Goal: Task Accomplishment & Management: Use online tool/utility

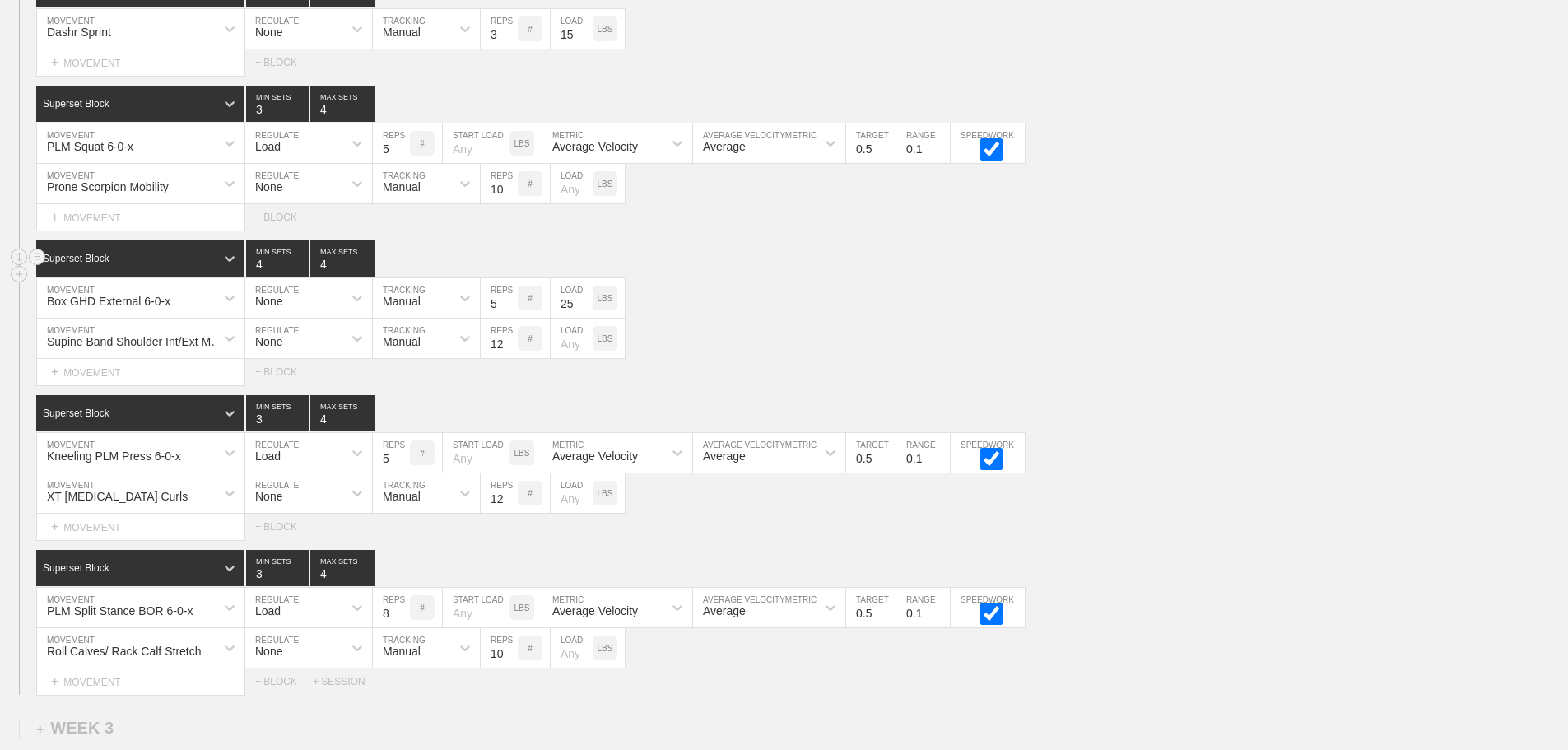
click at [877, 270] on div "Superset Block 4 MIN SETS 4 MAX SETS" at bounding box center [802, 258] width 1532 height 36
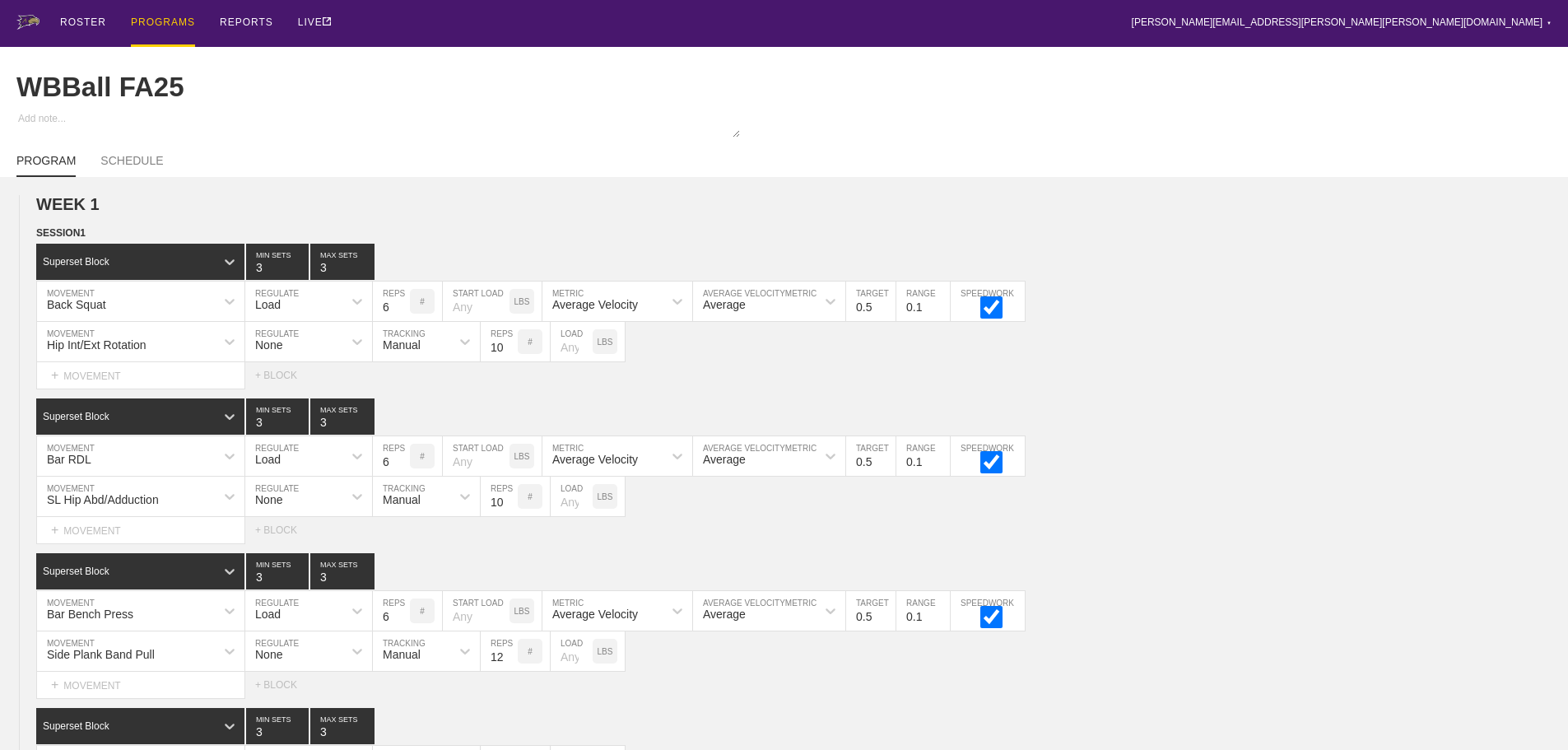
click at [150, 18] on div "PROGRAMS" at bounding box center [163, 23] width 64 height 47
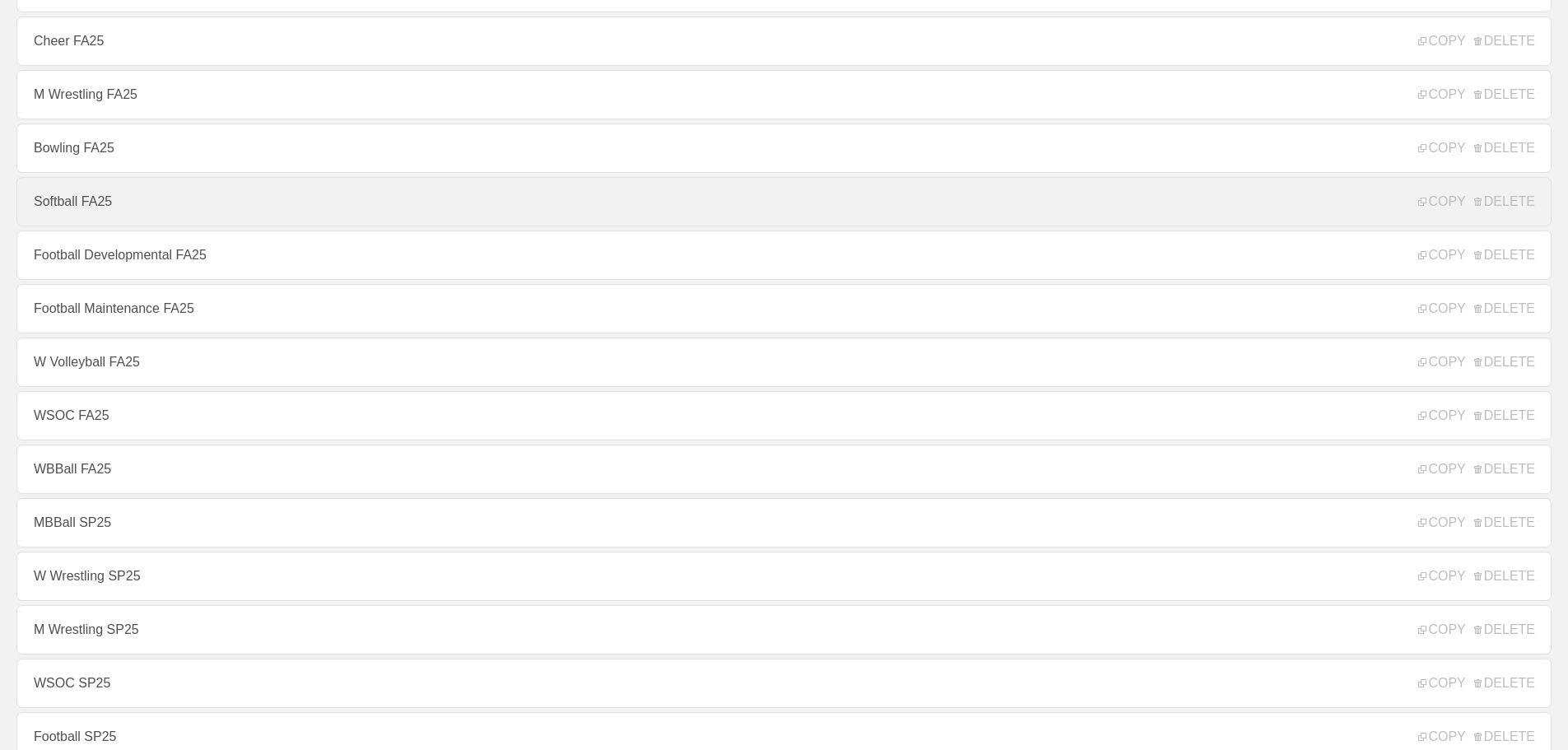
scroll to position [411, 0]
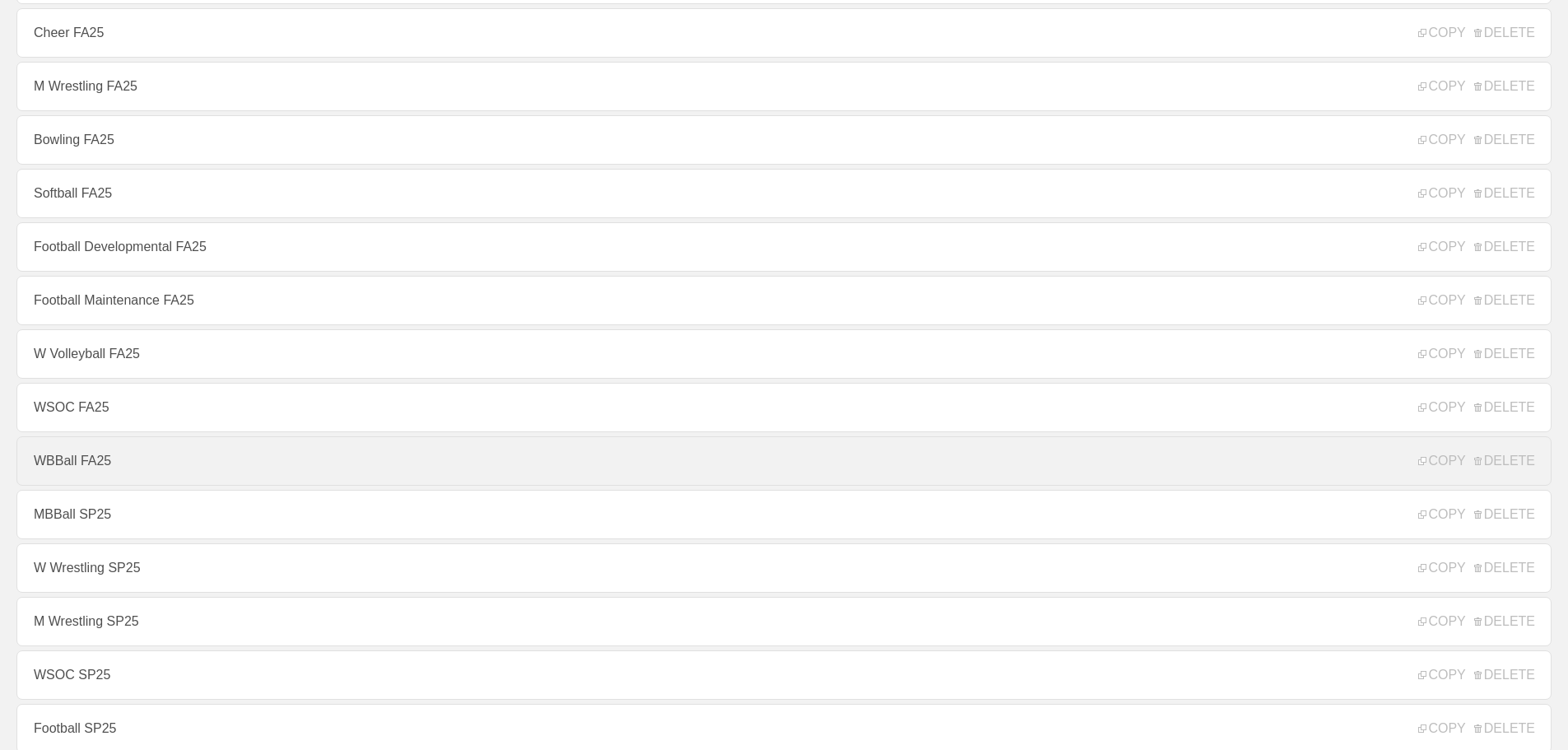
click at [73, 469] on link "WBBall FA25" at bounding box center [784, 461] width 1535 height 50
type textarea "x"
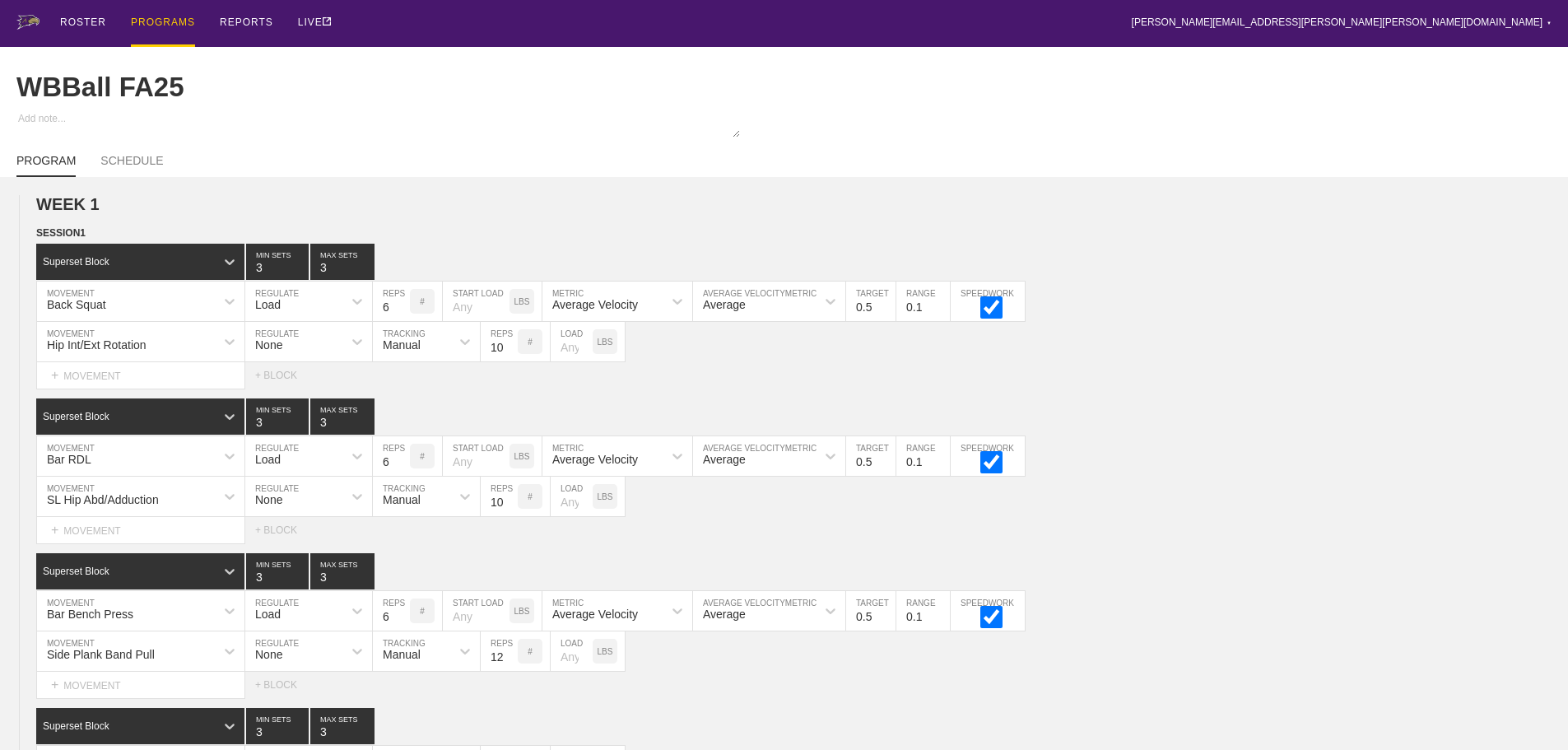
type input "3"
click at [1455, 419] on div "Superset Block 3 MIN SETS 3 MAX SETS" at bounding box center [802, 416] width 1532 height 36
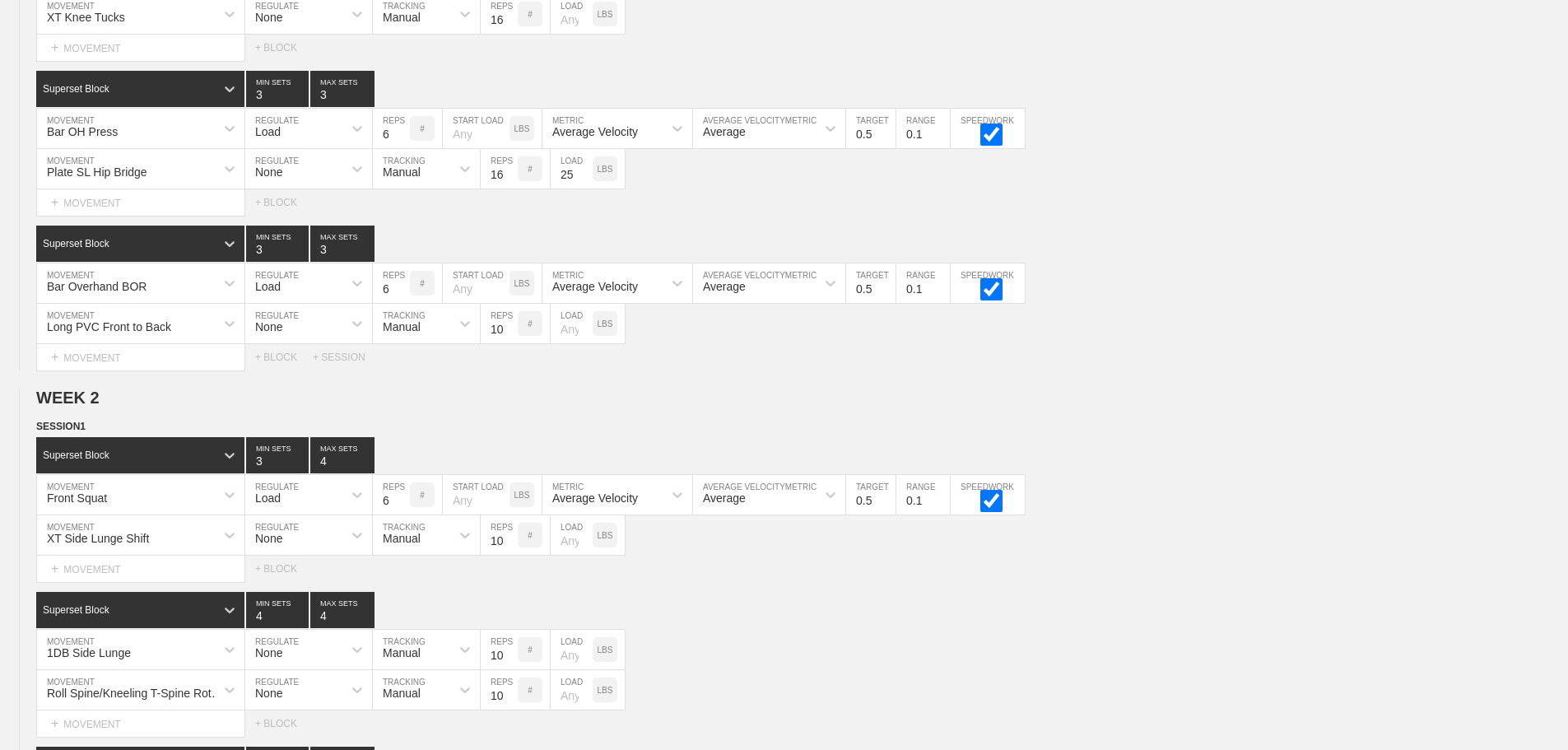
scroll to position [3111, 0]
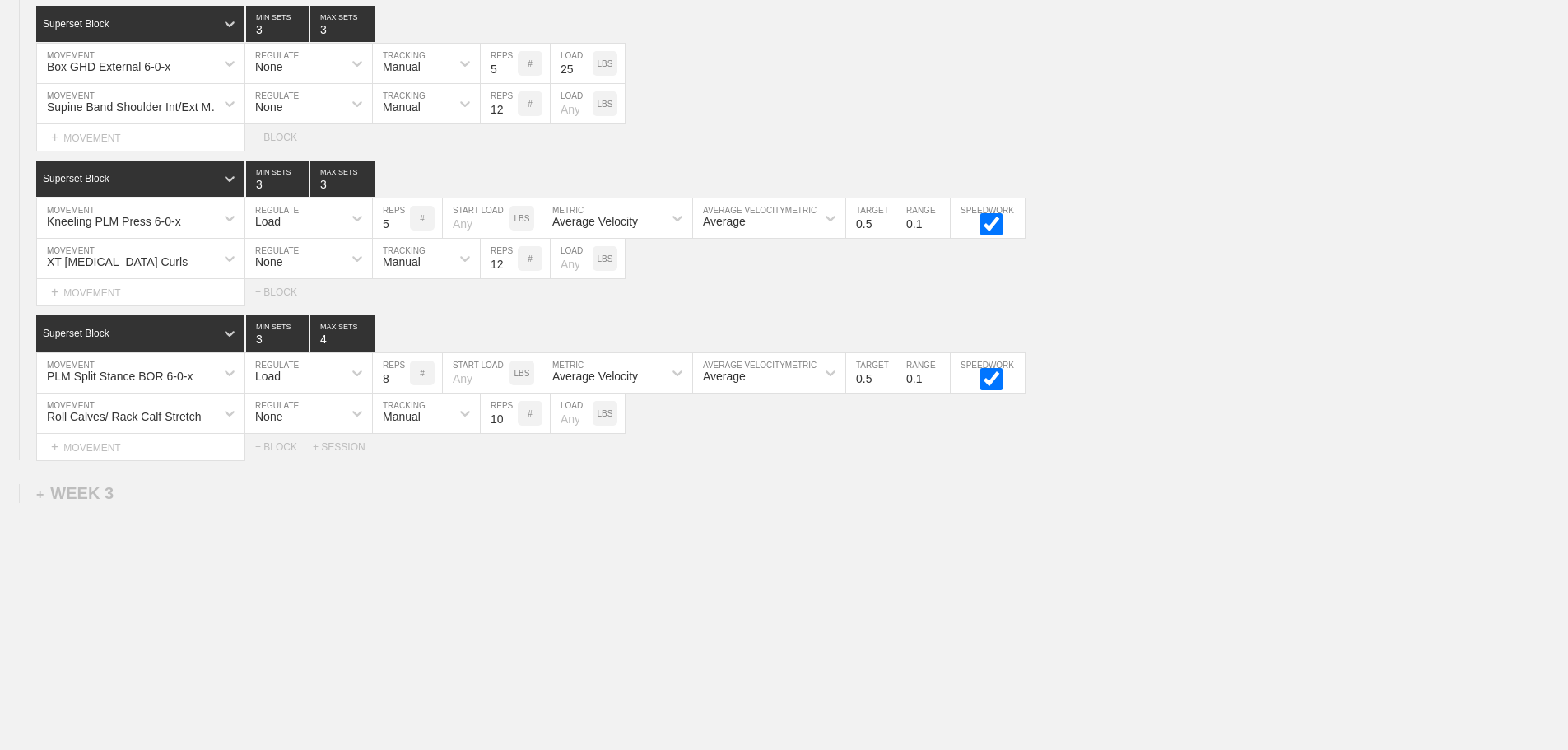
click at [336, 445] on div "+ SESSION" at bounding box center [345, 447] width 66 height 11
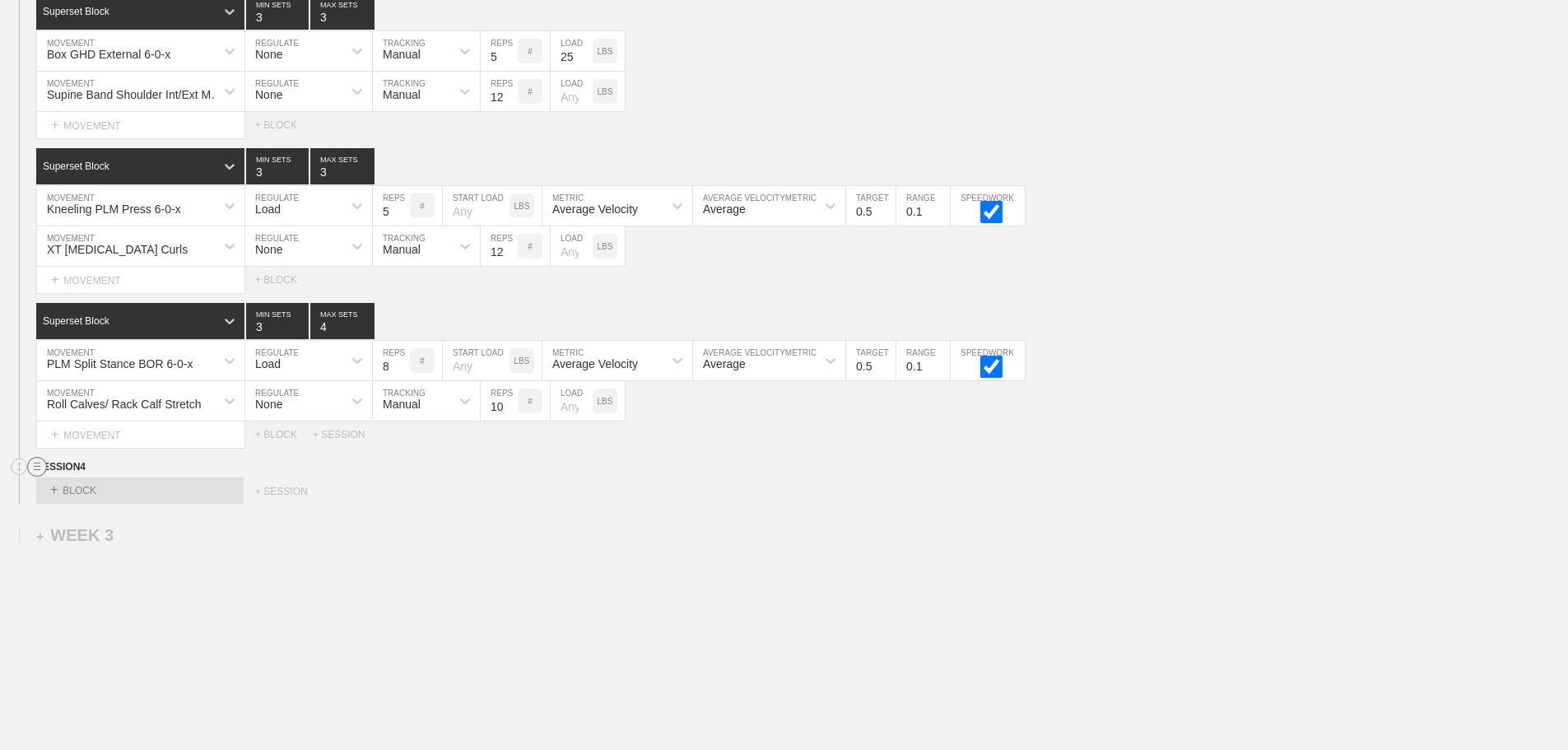
click at [36, 463] on line at bounding box center [36, 463] width 7 height 0
click at [91, 519] on div "DELETE" at bounding box center [116, 522] width 132 height 25
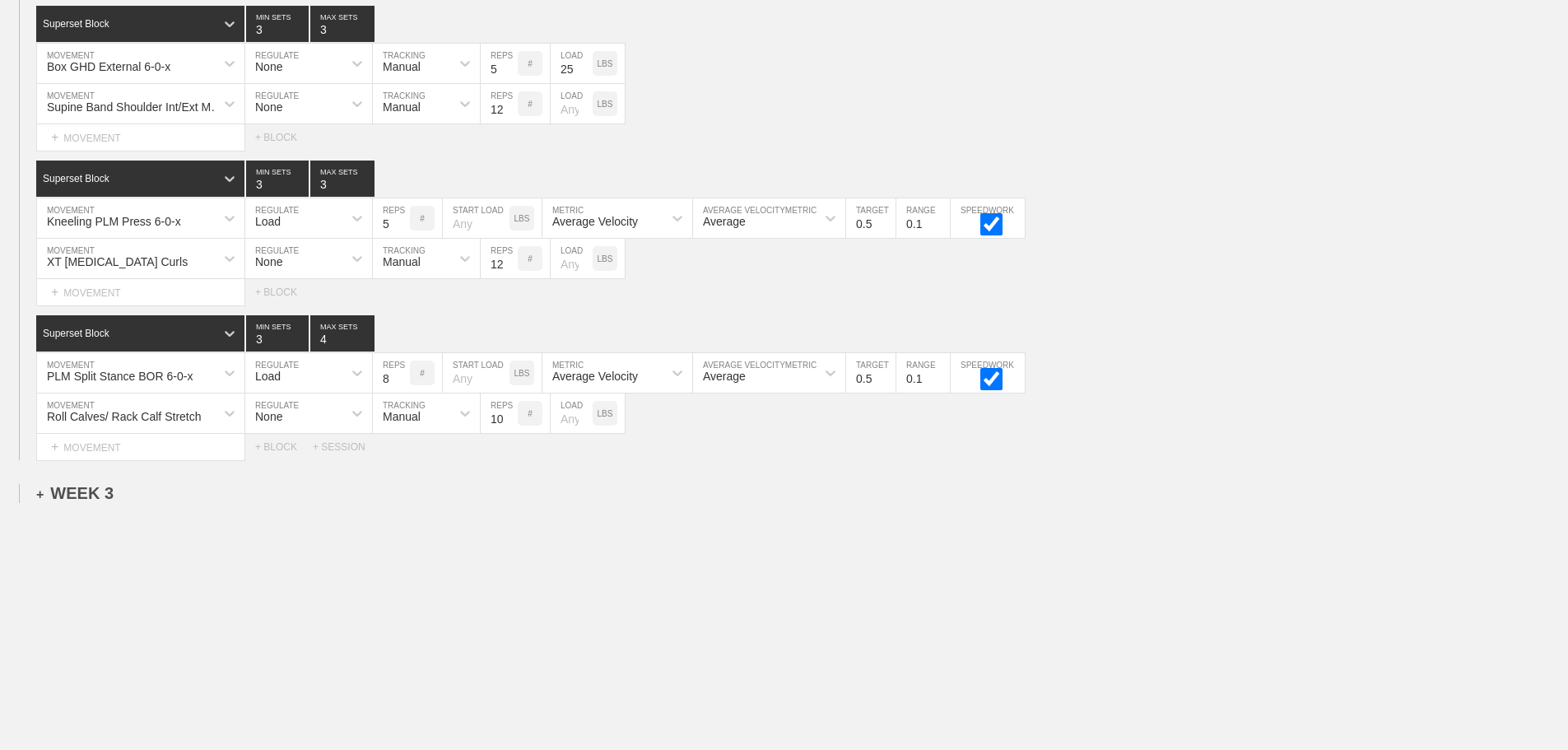
click at [80, 495] on div "+ WEEK 3" at bounding box center [75, 494] width 77 height 19
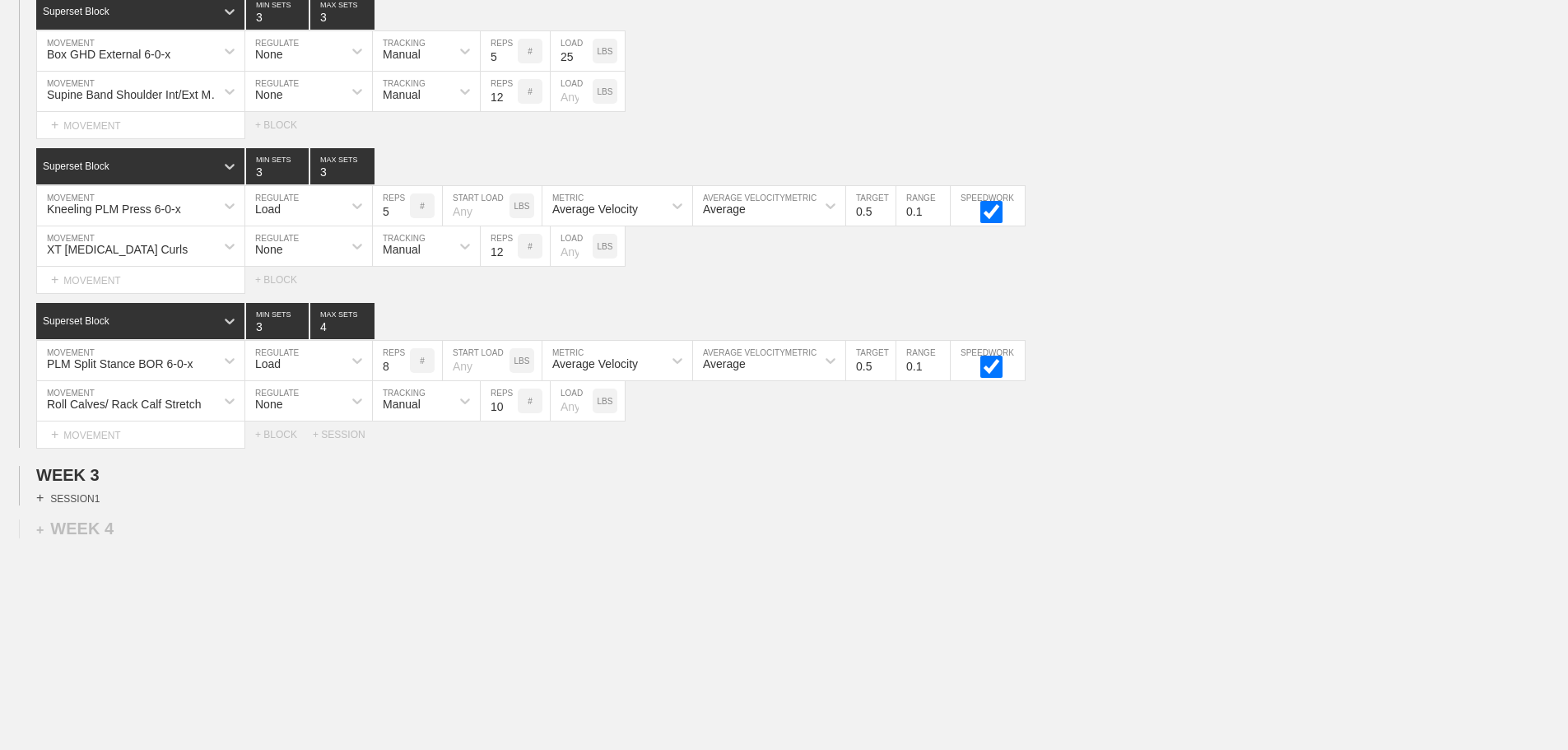
click at [90, 505] on div "+ SESSION 1" at bounding box center [68, 497] width 63 height 14
click at [130, 539] on div "+ BLOCK" at bounding box center [140, 528] width 208 height 27
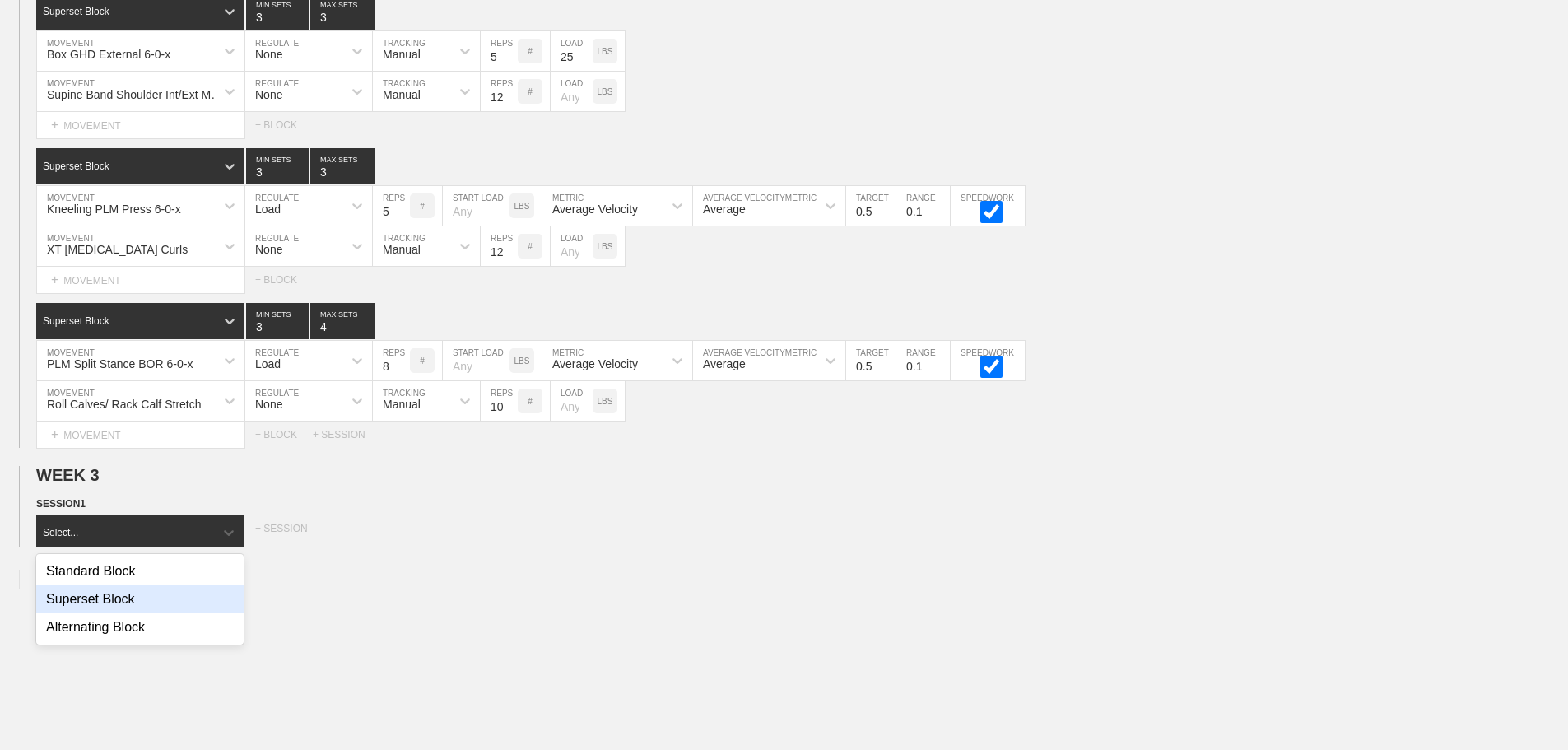
click at [115, 613] on div "Superset Block" at bounding box center [140, 599] width 208 height 28
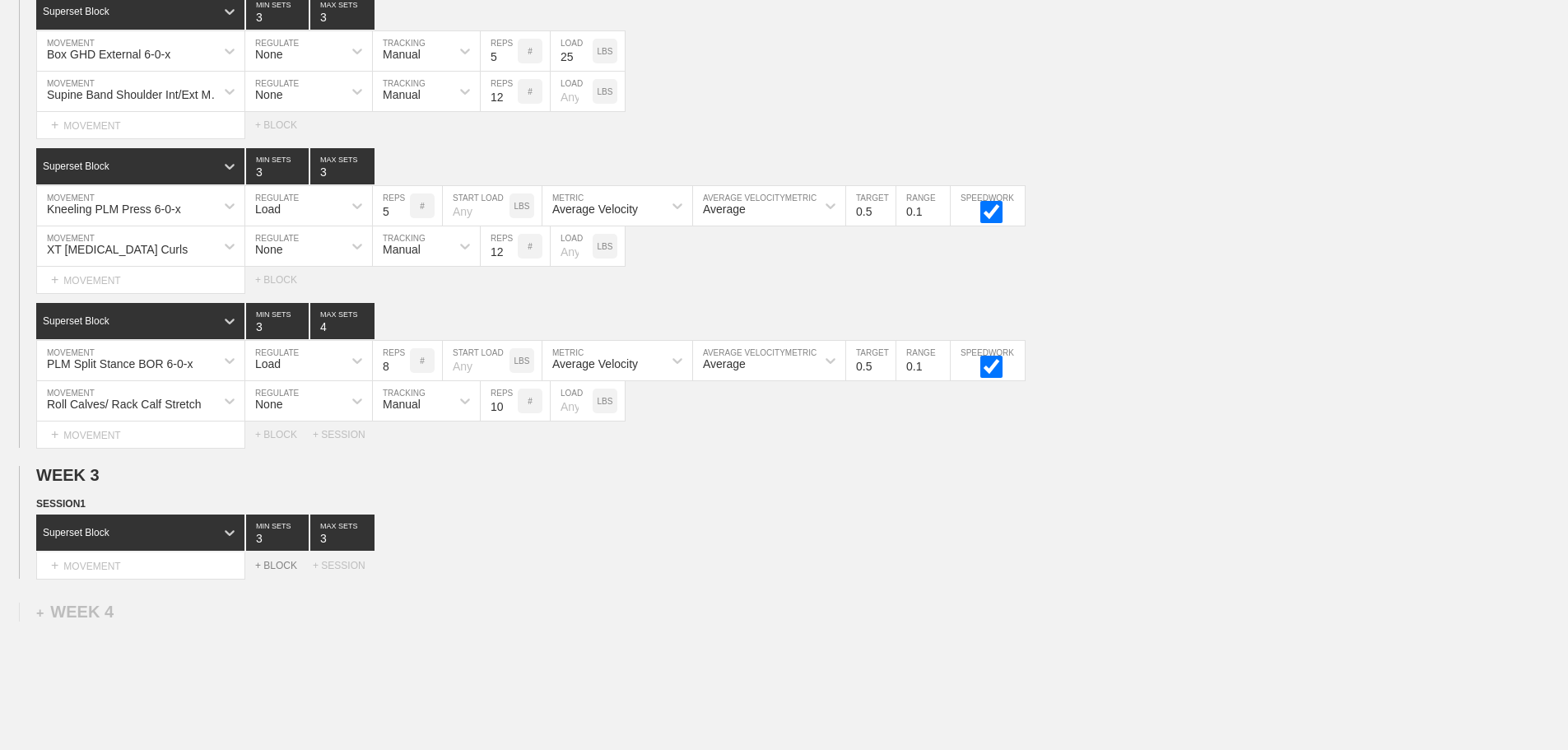
click at [280, 571] on div "+ BLOCK" at bounding box center [284, 565] width 57 height 11
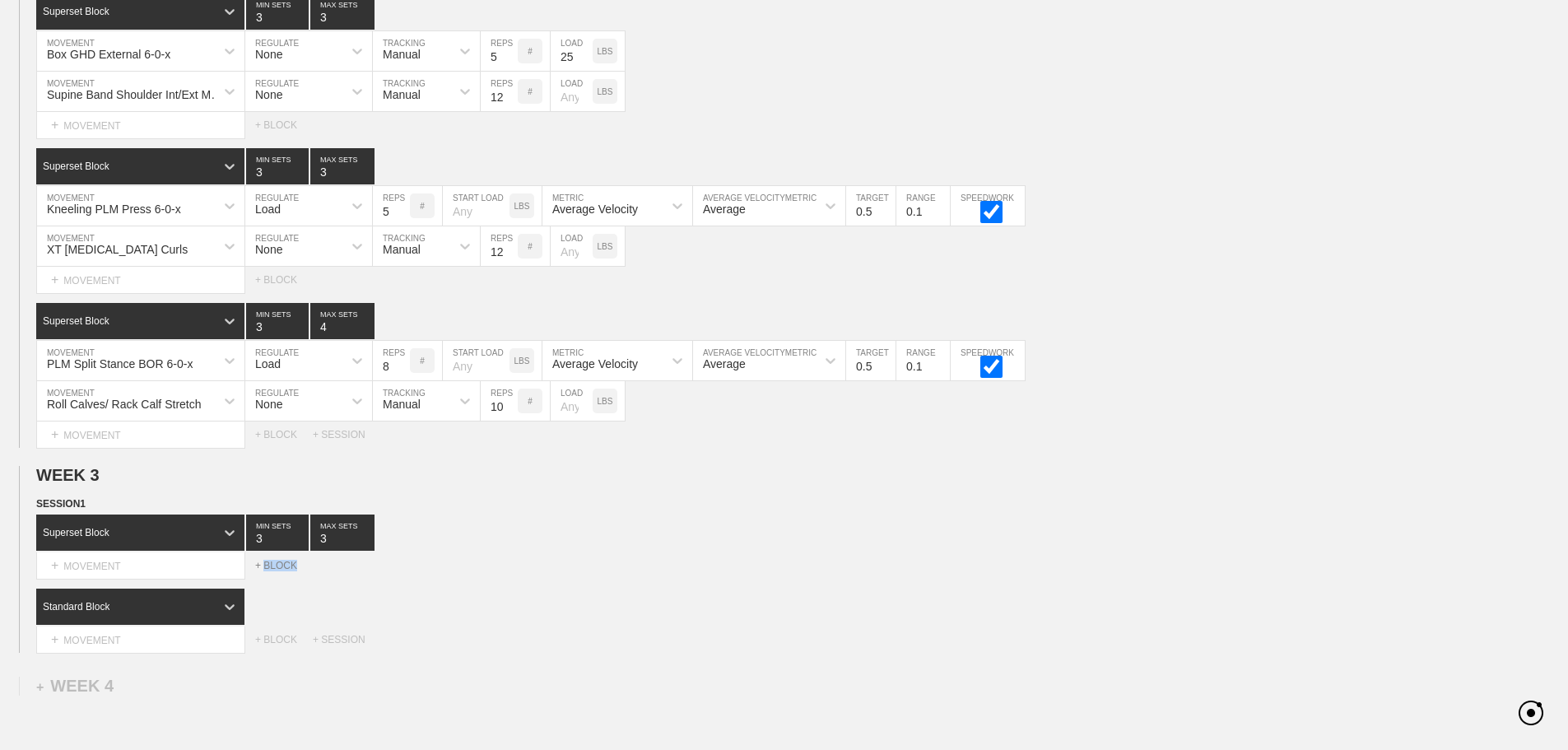
click at [280, 571] on div "+ BLOCK" at bounding box center [284, 565] width 57 height 11
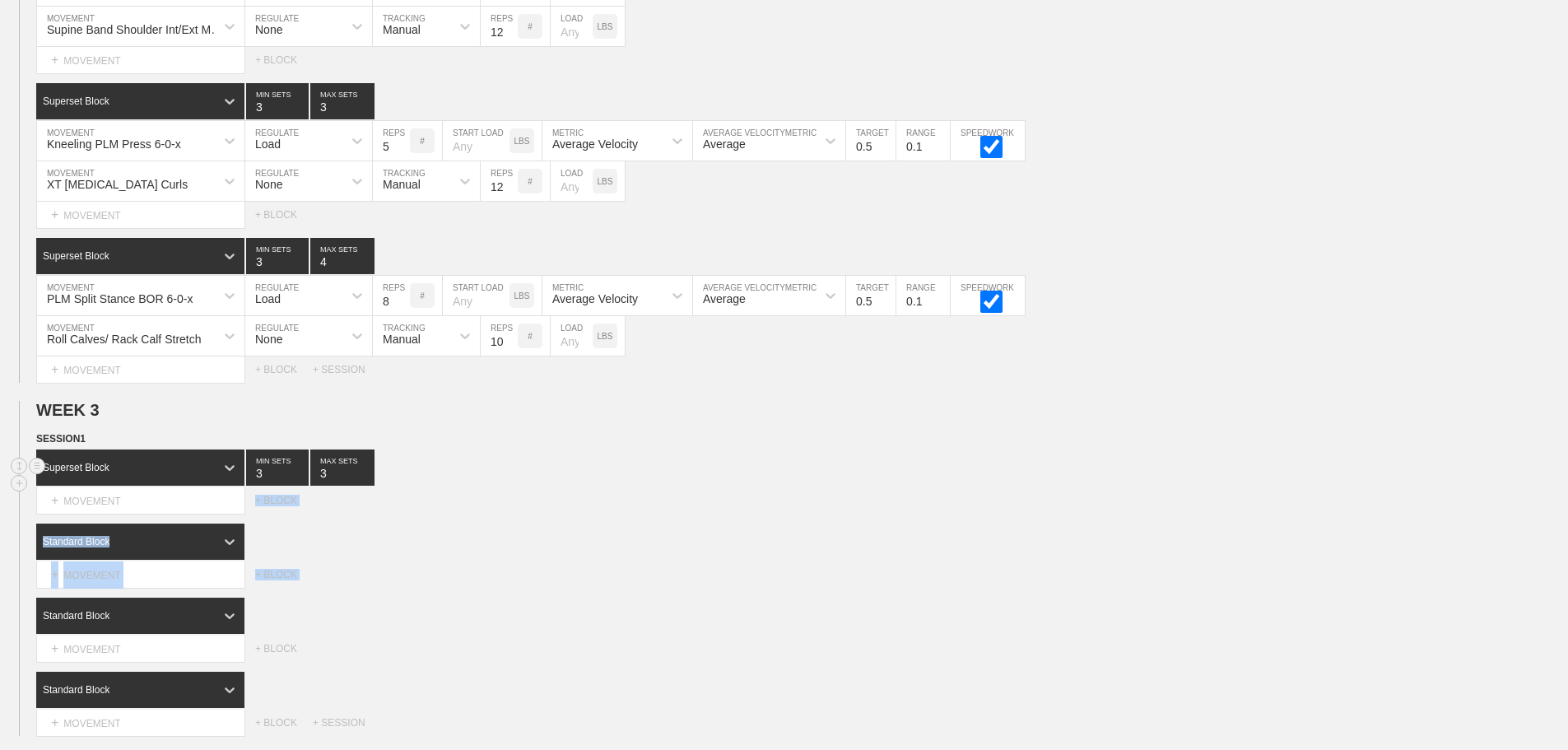
scroll to position [3276, 0]
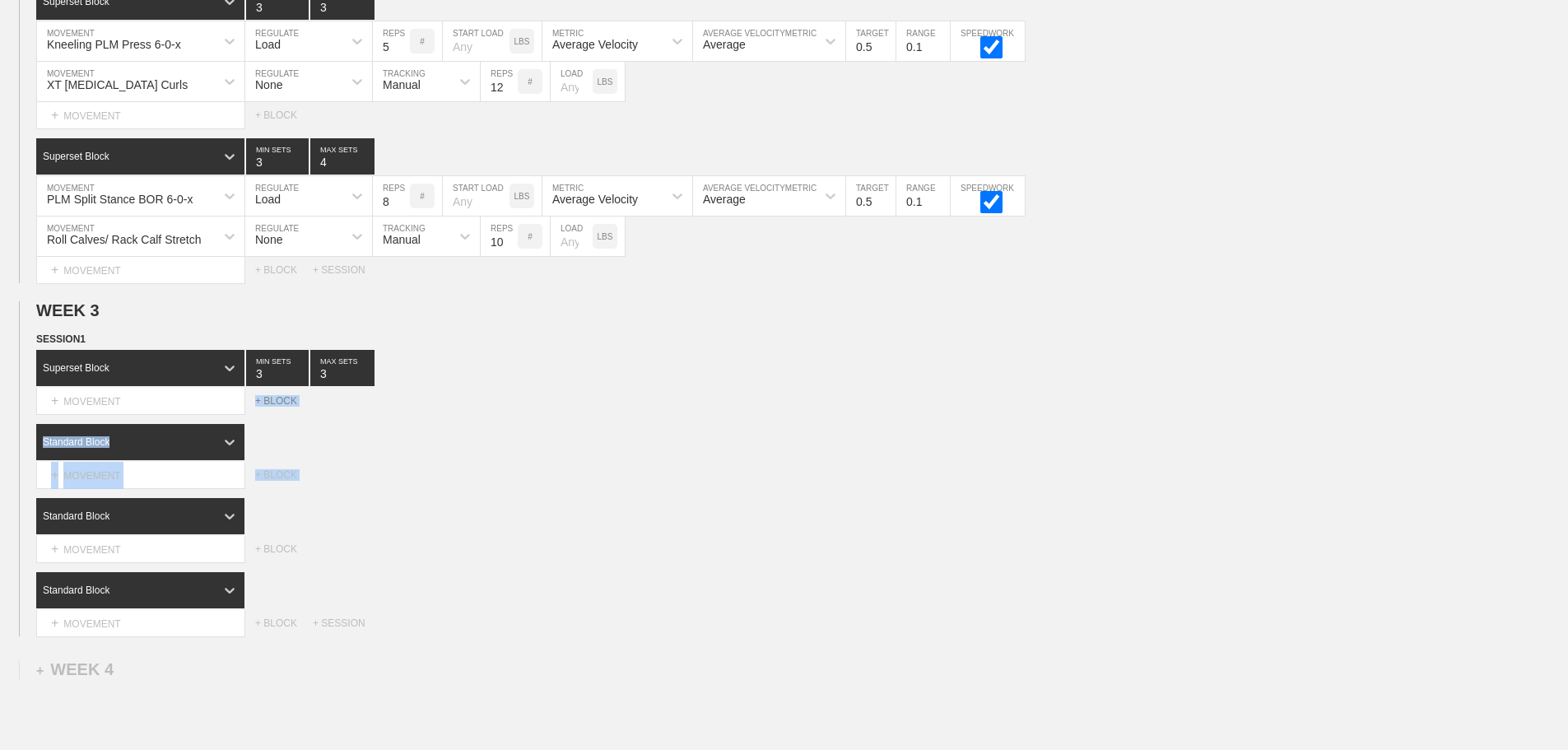
click at [269, 407] on div "+ BLOCK" at bounding box center [284, 401] width 57 height 11
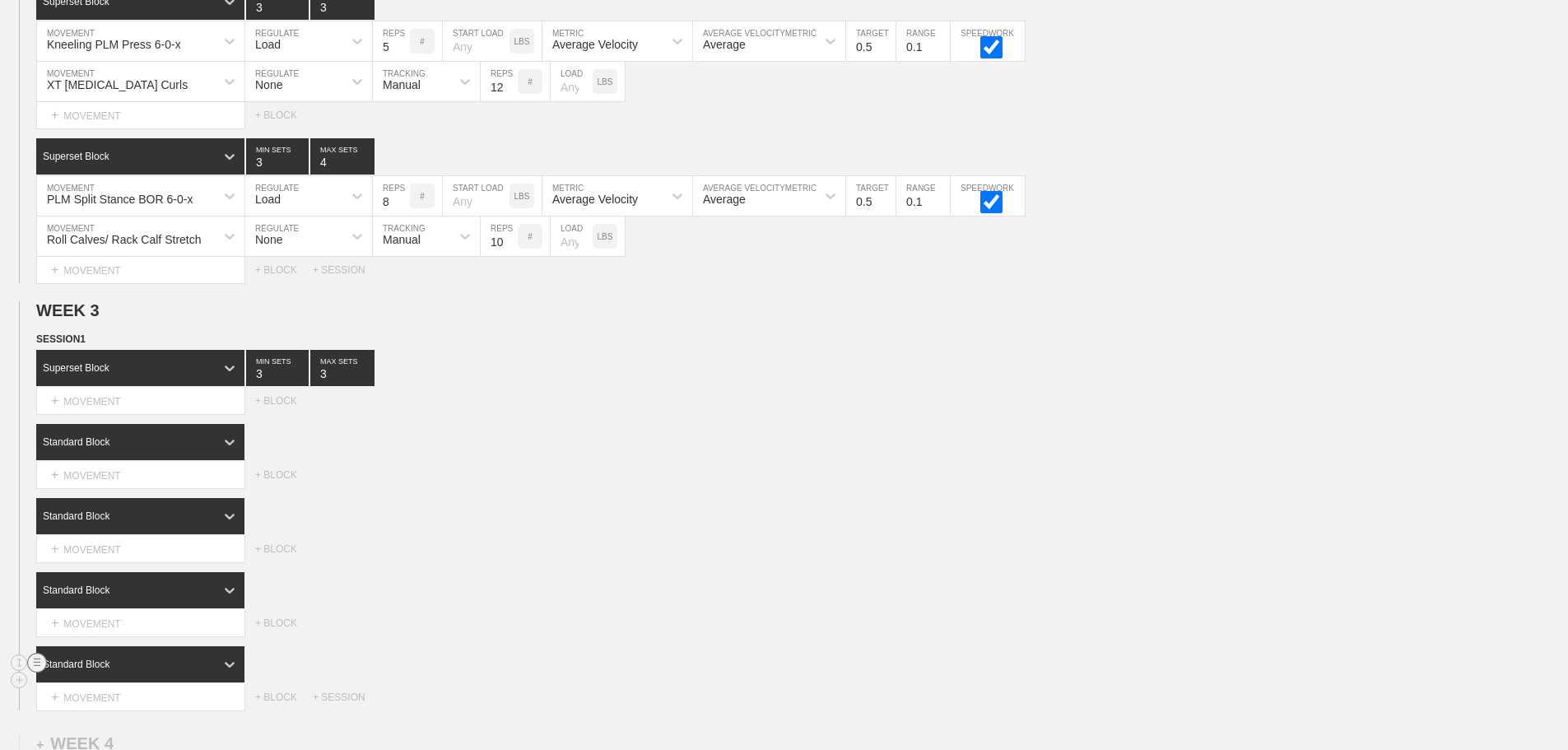
click at [33, 673] on circle at bounding box center [37, 663] width 19 height 19
drag, startPoint x: 103, startPoint y: 707, endPoint x: 846, endPoint y: 59, distance: 985.9
click at [103, 707] on div "DELETE" at bounding box center [116, 711] width 132 height 25
type input "4"
click at [366, 382] on input "4" at bounding box center [342, 368] width 64 height 36
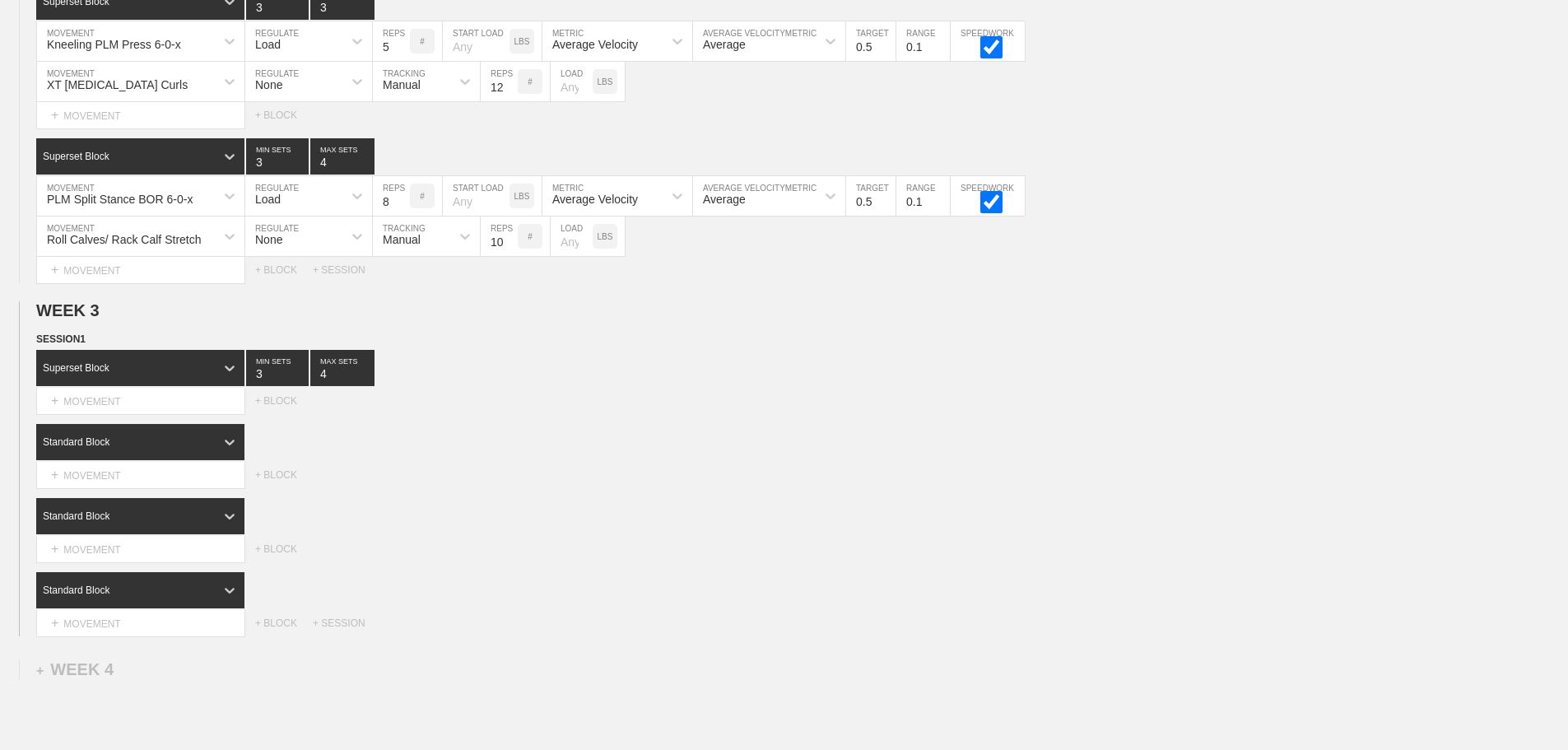
click at [579, 414] on div "Select... MOVEMENT + MOVEMENT + BLOCK" at bounding box center [784, 401] width 1568 height 27
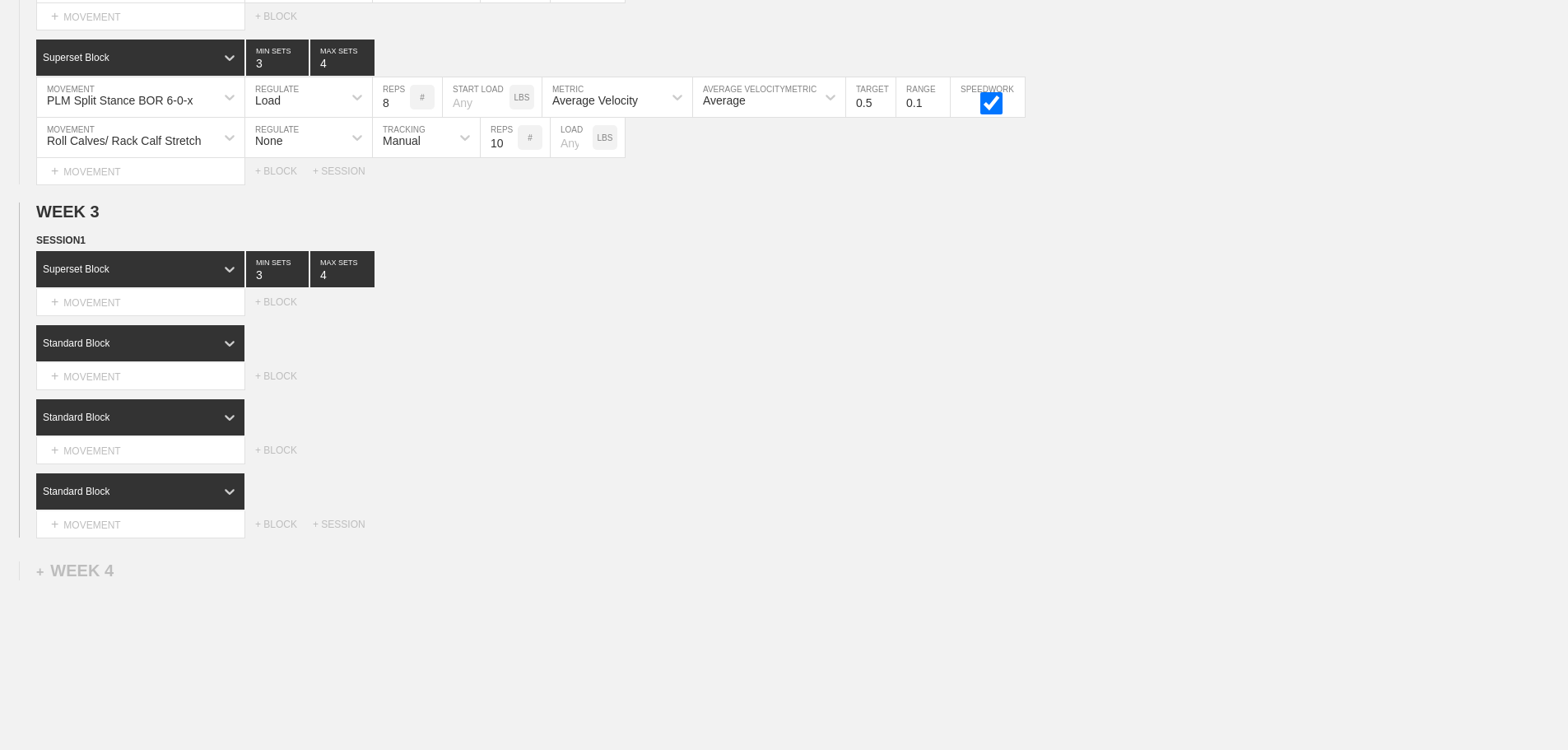
scroll to position [3464, 0]
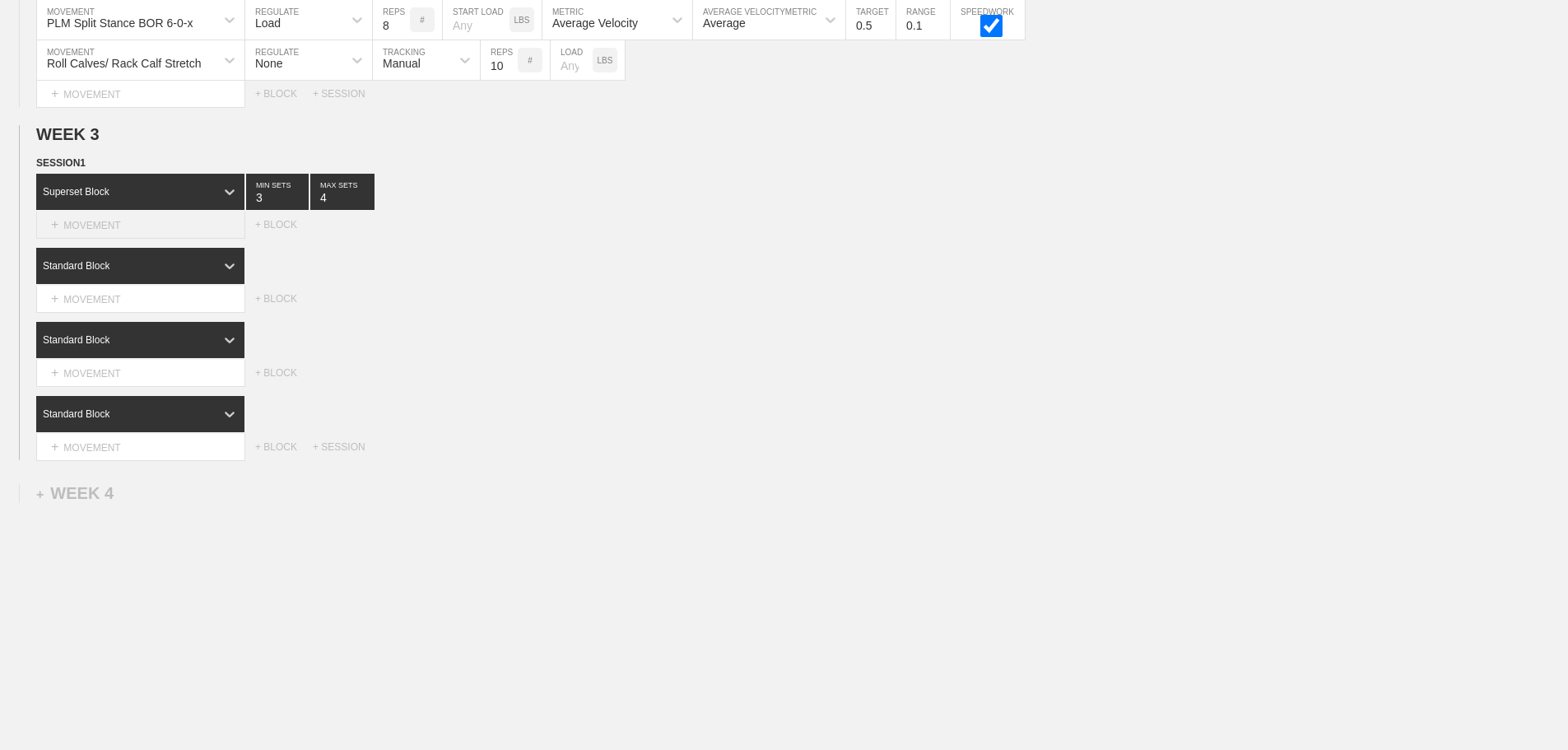
click at [126, 230] on div "+ MOVEMENT" at bounding box center [141, 225] width 210 height 27
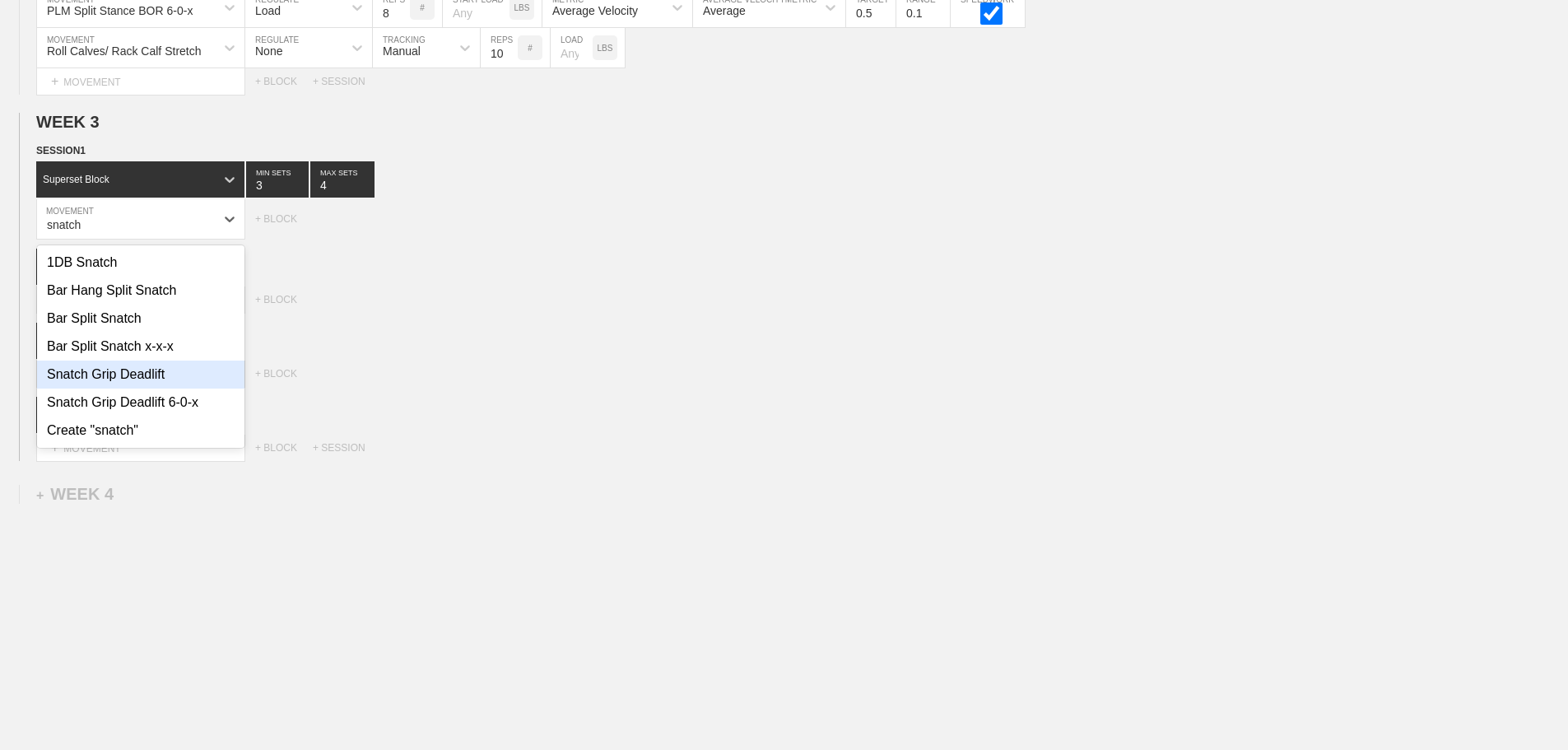
click at [156, 388] on div "Snatch Grip Deadlift" at bounding box center [141, 374] width 208 height 28
type input "snatch"
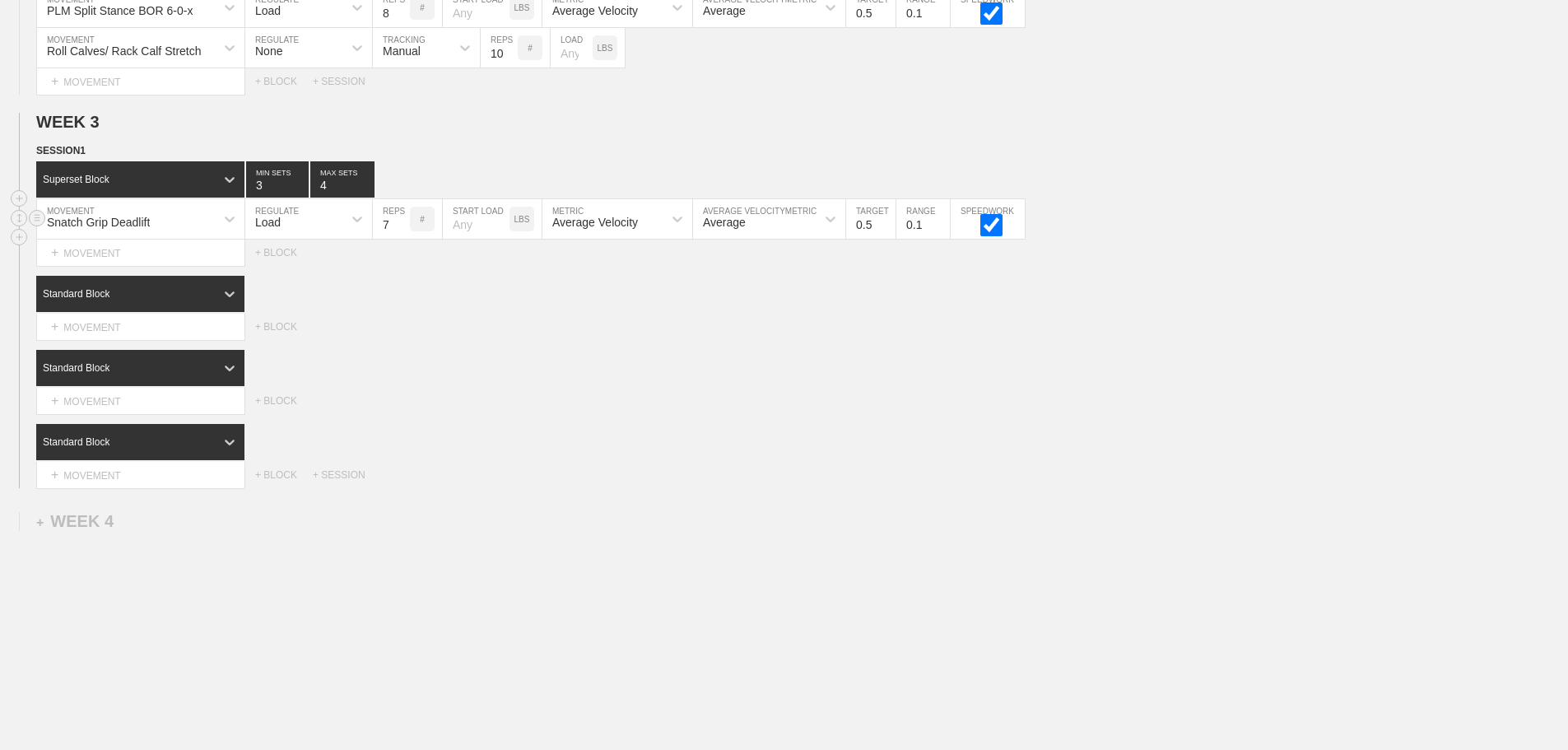
click at [402, 231] on input "7" at bounding box center [391, 218] width 37 height 39
type input "6"
click at [403, 239] on input "6" at bounding box center [391, 218] width 37 height 39
click at [525, 368] on div "Standard Block" at bounding box center [802, 368] width 1532 height 36
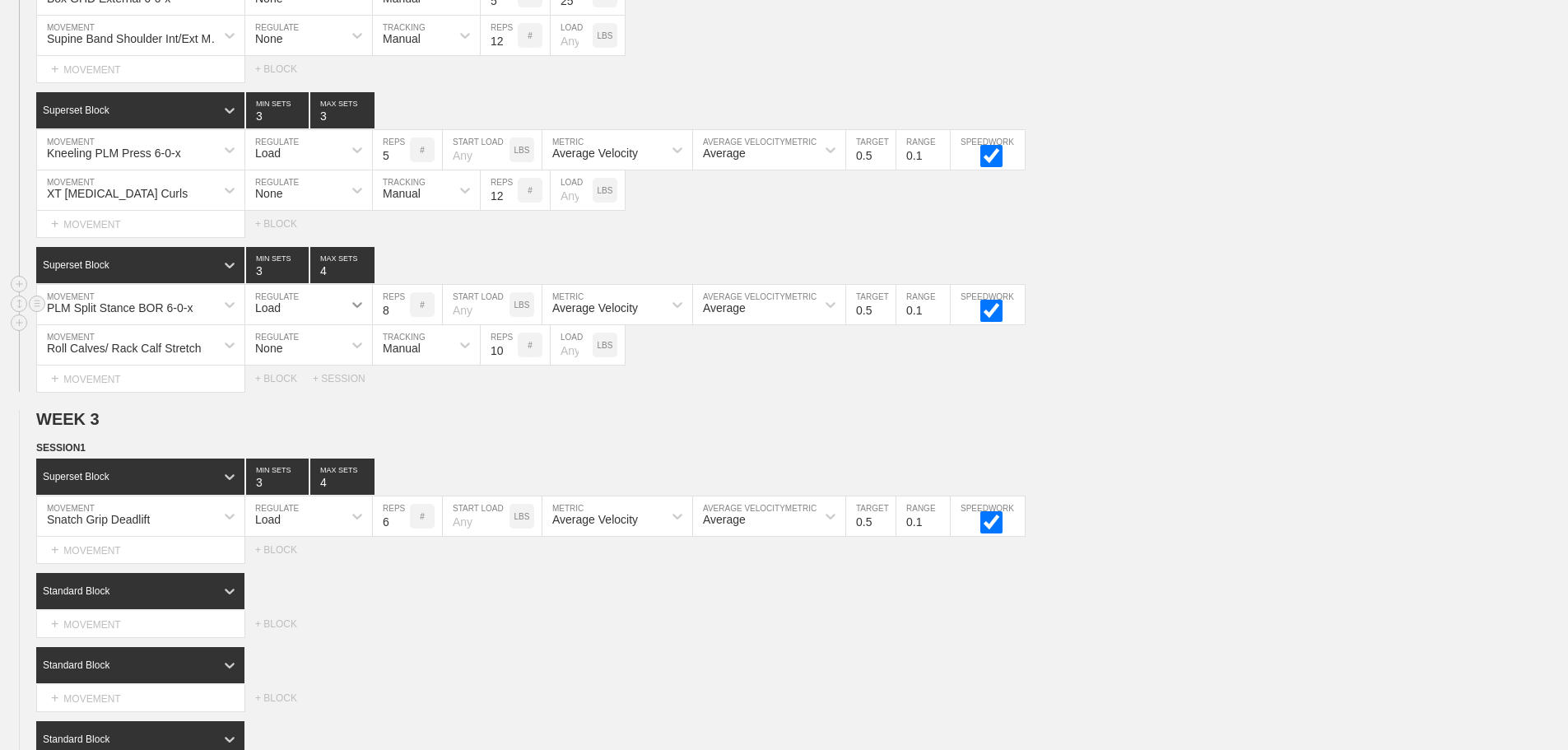
scroll to position [3135, 0]
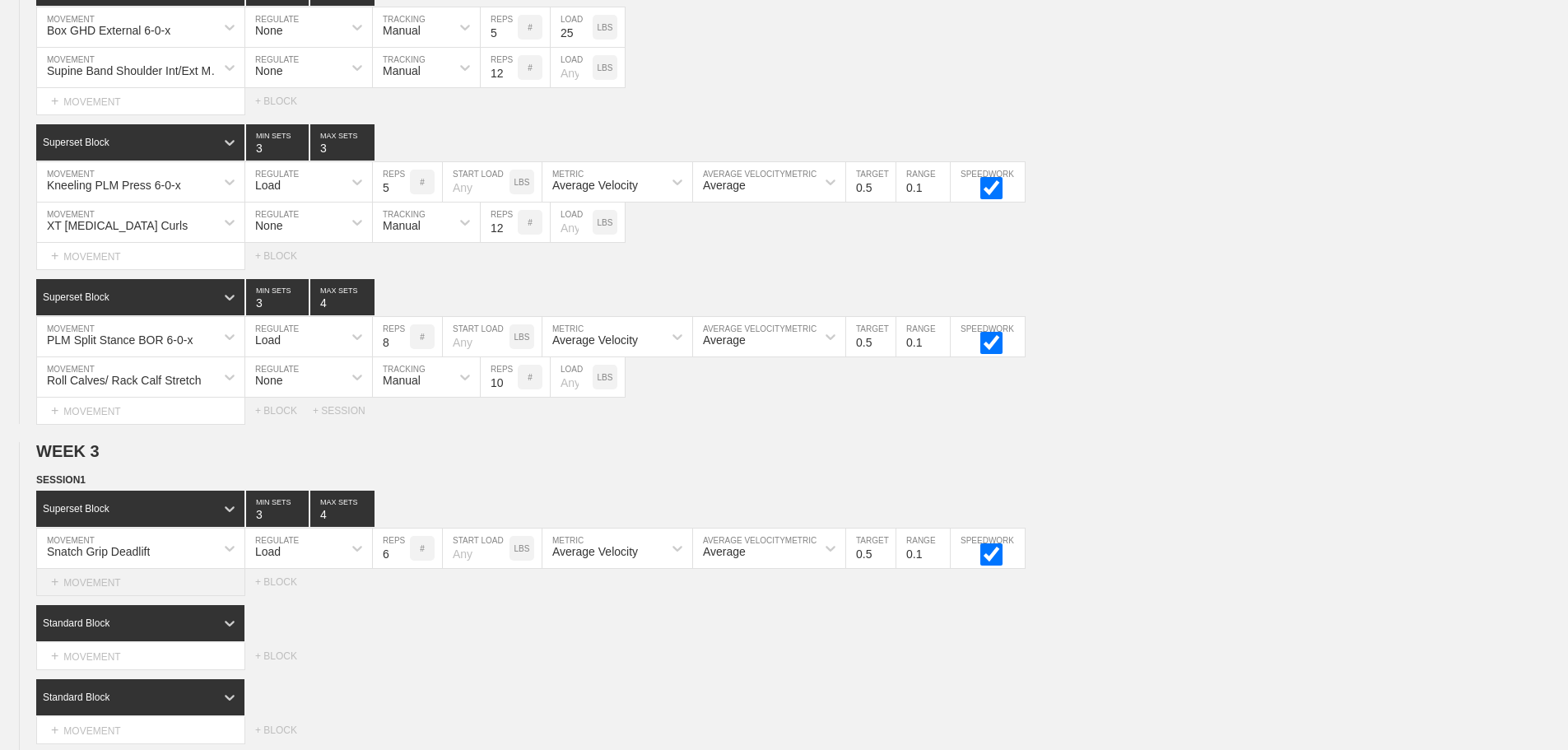
click at [131, 596] on div "+ MOVEMENT" at bounding box center [141, 583] width 210 height 27
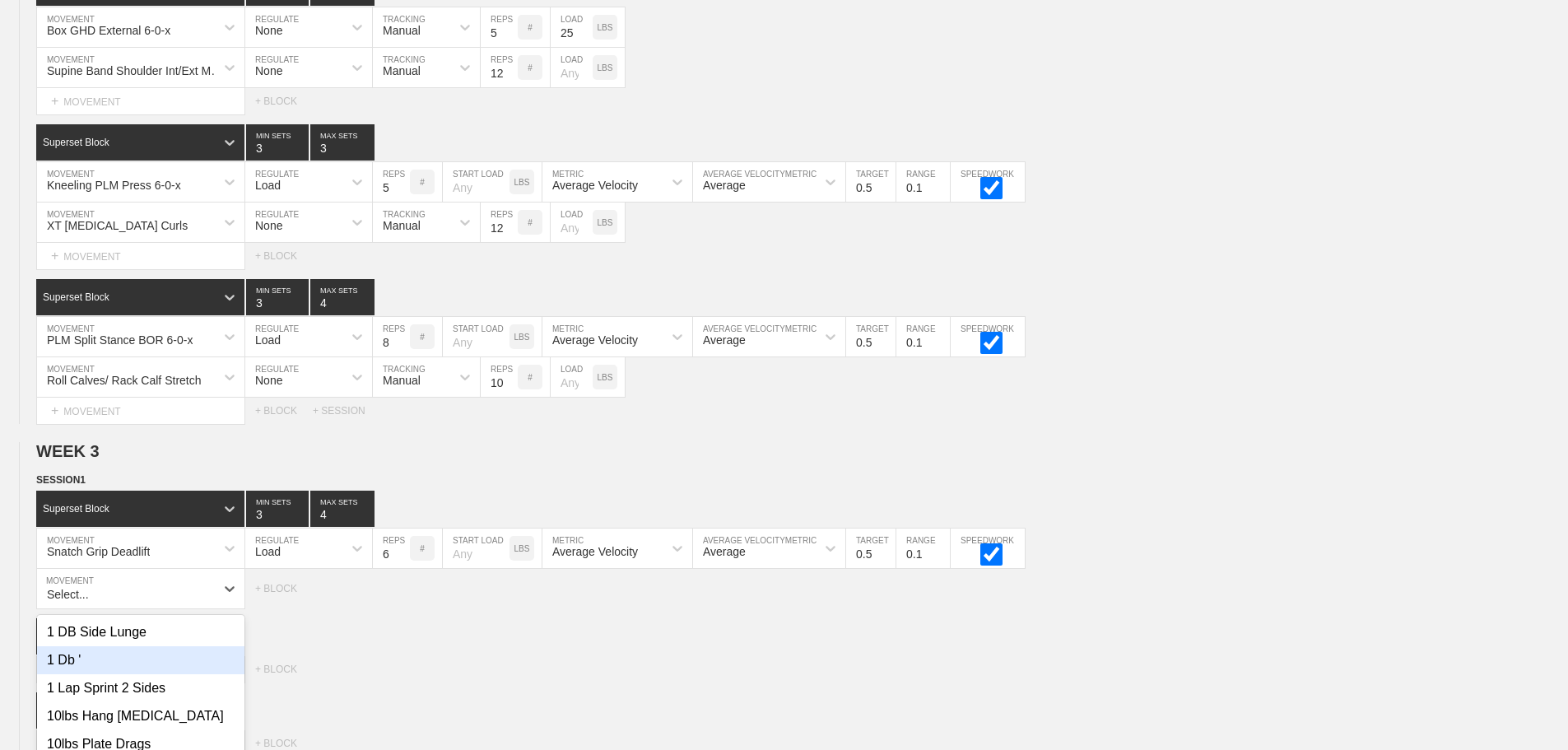
scroll to position [3266, 0]
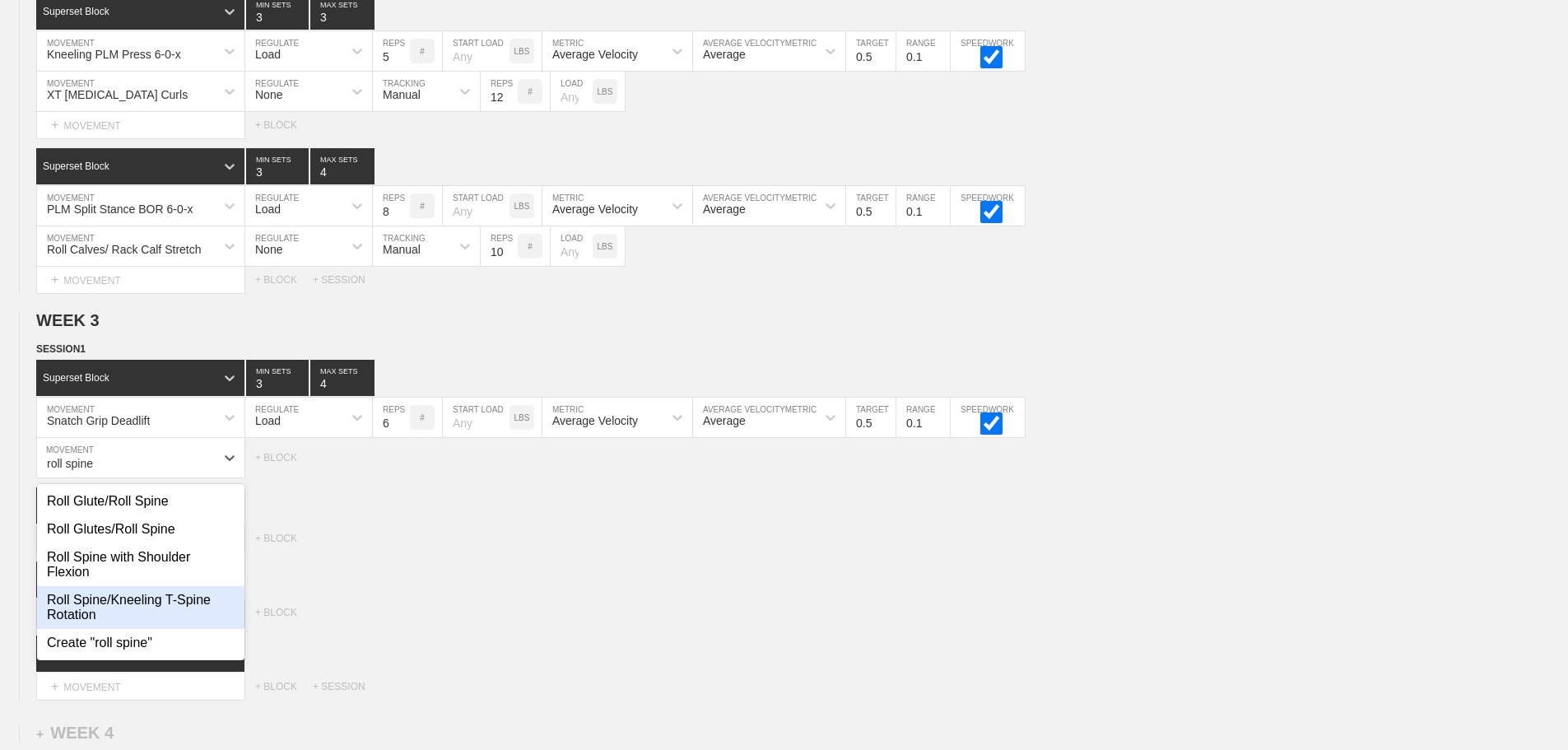
click at [184, 607] on div "Roll Spine/Kneeling T-Spine Rotation" at bounding box center [141, 607] width 208 height 43
type input "roll spine"
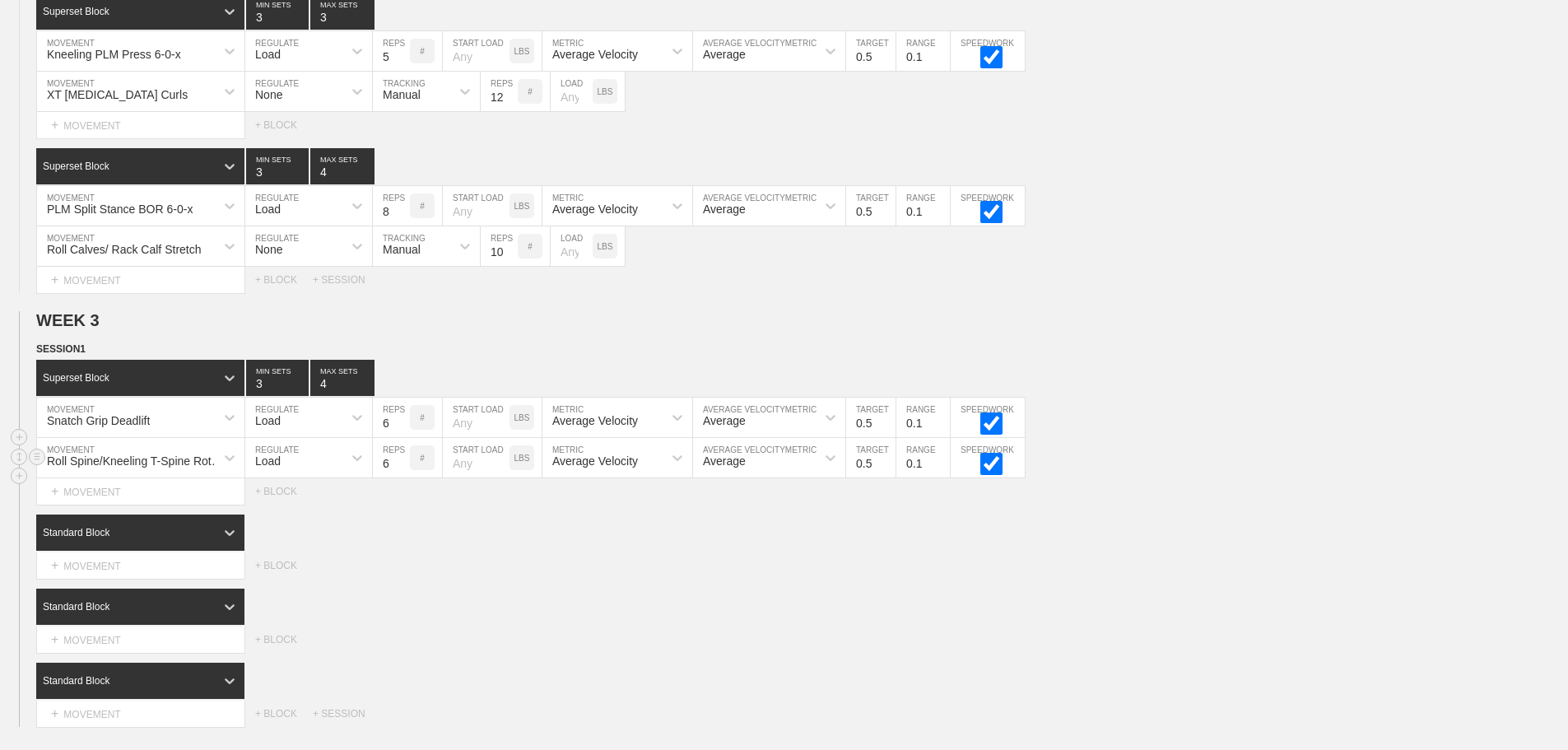
click at [303, 469] on div "Load" at bounding box center [294, 457] width 98 height 28
click at [292, 510] on div "None" at bounding box center [308, 500] width 126 height 28
click at [410, 472] on div "Sensor" at bounding box center [411, 457] width 77 height 28
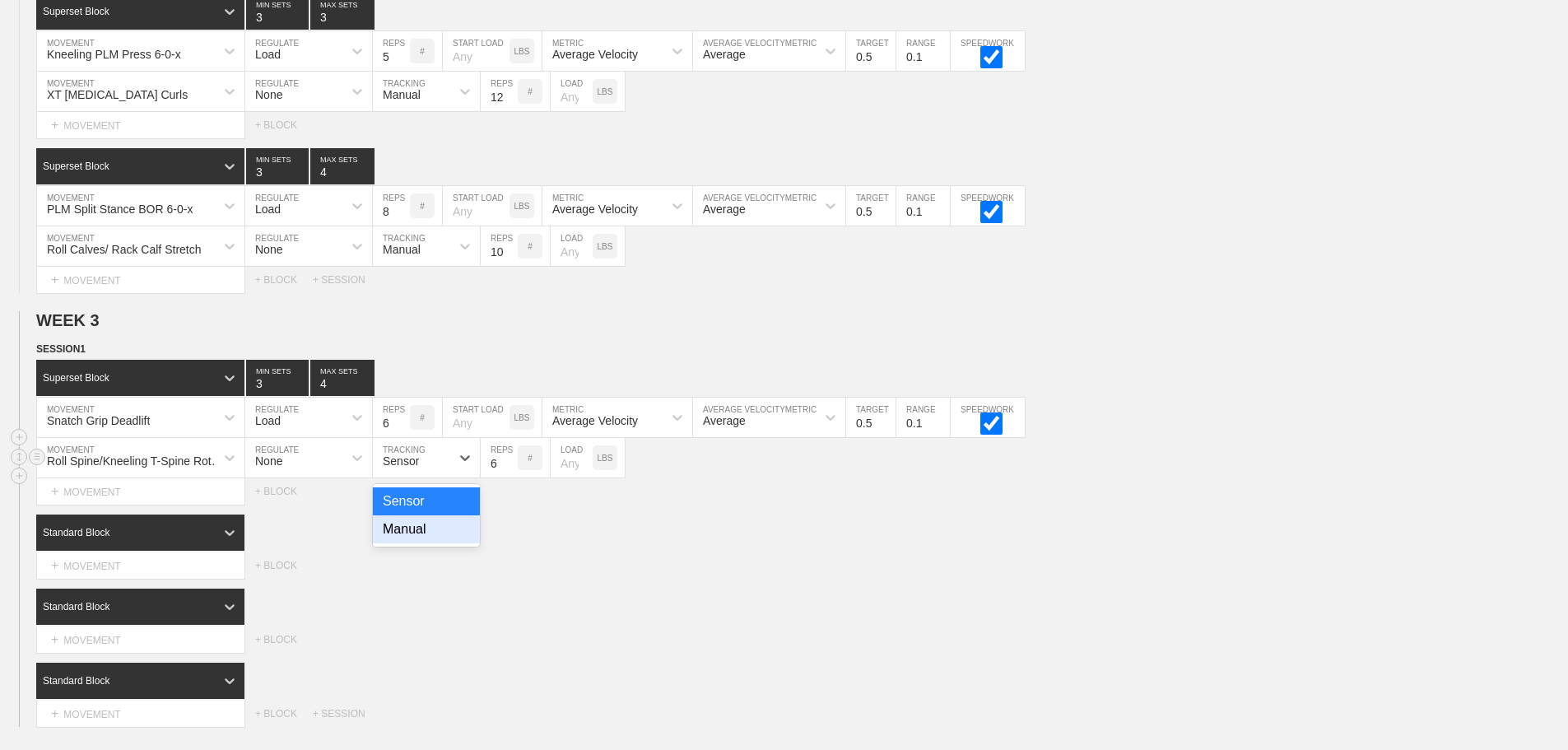
drag, startPoint x: 409, startPoint y: 543, endPoint x: 477, endPoint y: 488, distance: 87.5
click at [411, 540] on div "Manual" at bounding box center [427, 529] width 107 height 28
click at [512, 470] on input "7" at bounding box center [498, 457] width 37 height 39
click at [510, 470] on input "8" at bounding box center [498, 457] width 37 height 39
click at [510, 470] on input "9" at bounding box center [498, 457] width 37 height 39
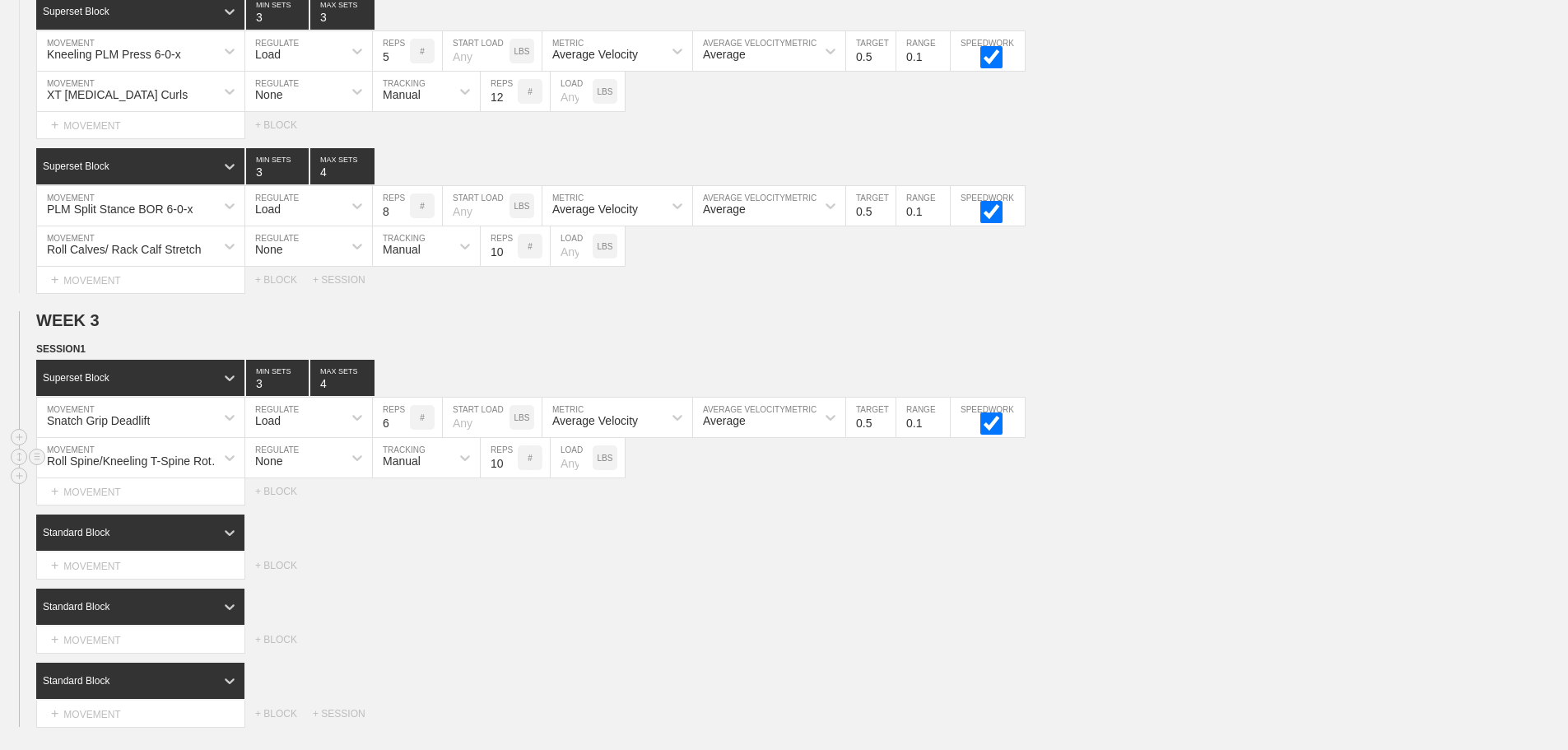
type input "10"
click at [510, 470] on input "10" at bounding box center [498, 457] width 37 height 39
drag, startPoint x: 758, startPoint y: 544, endPoint x: 563, endPoint y: 574, distance: 197.3
click at [758, 544] on div "Standard Block" at bounding box center [802, 533] width 1532 height 36
drag, startPoint x: 229, startPoint y: 540, endPoint x: 221, endPoint y: 549, distance: 12.0
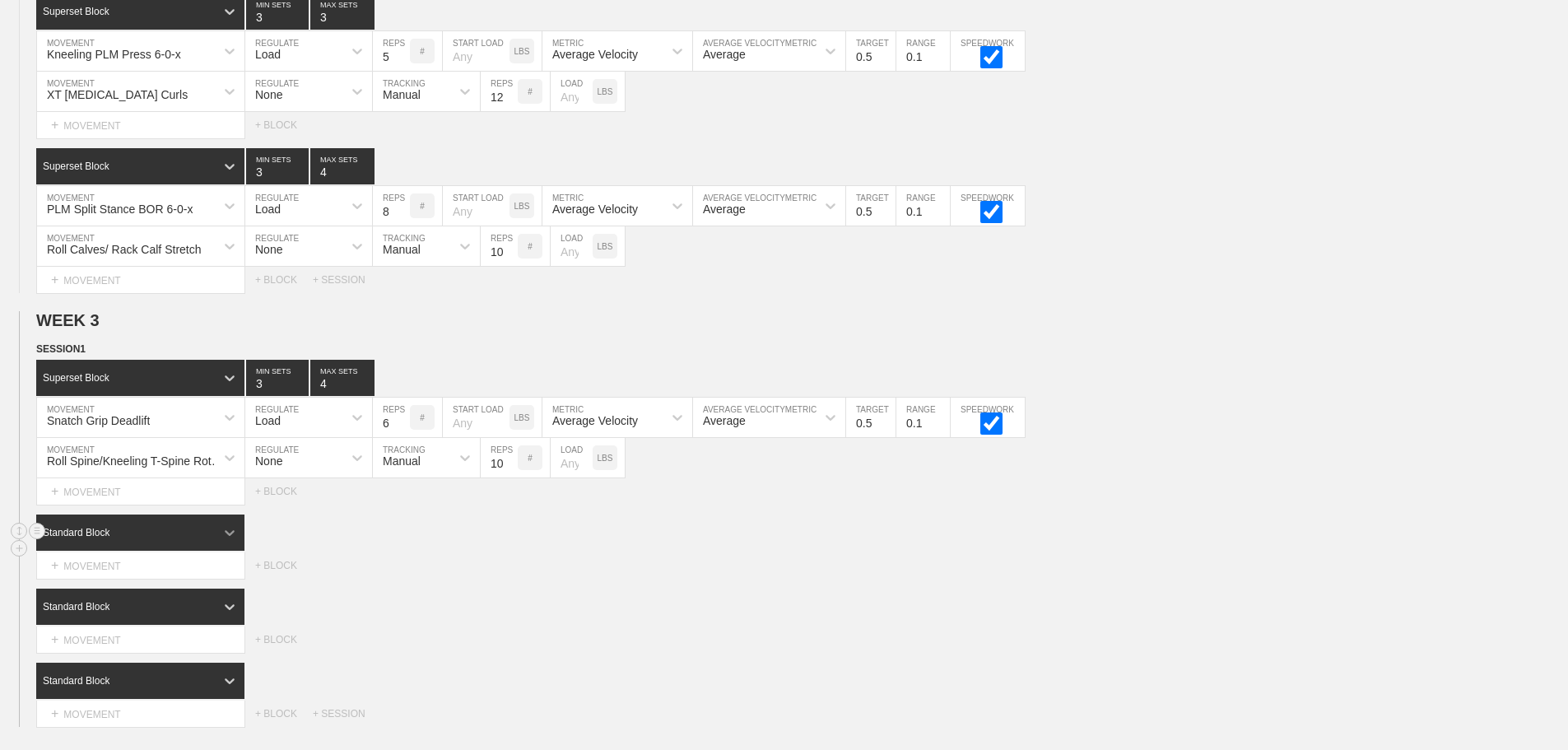
click at [226, 540] on icon at bounding box center [229, 532] width 16 height 16
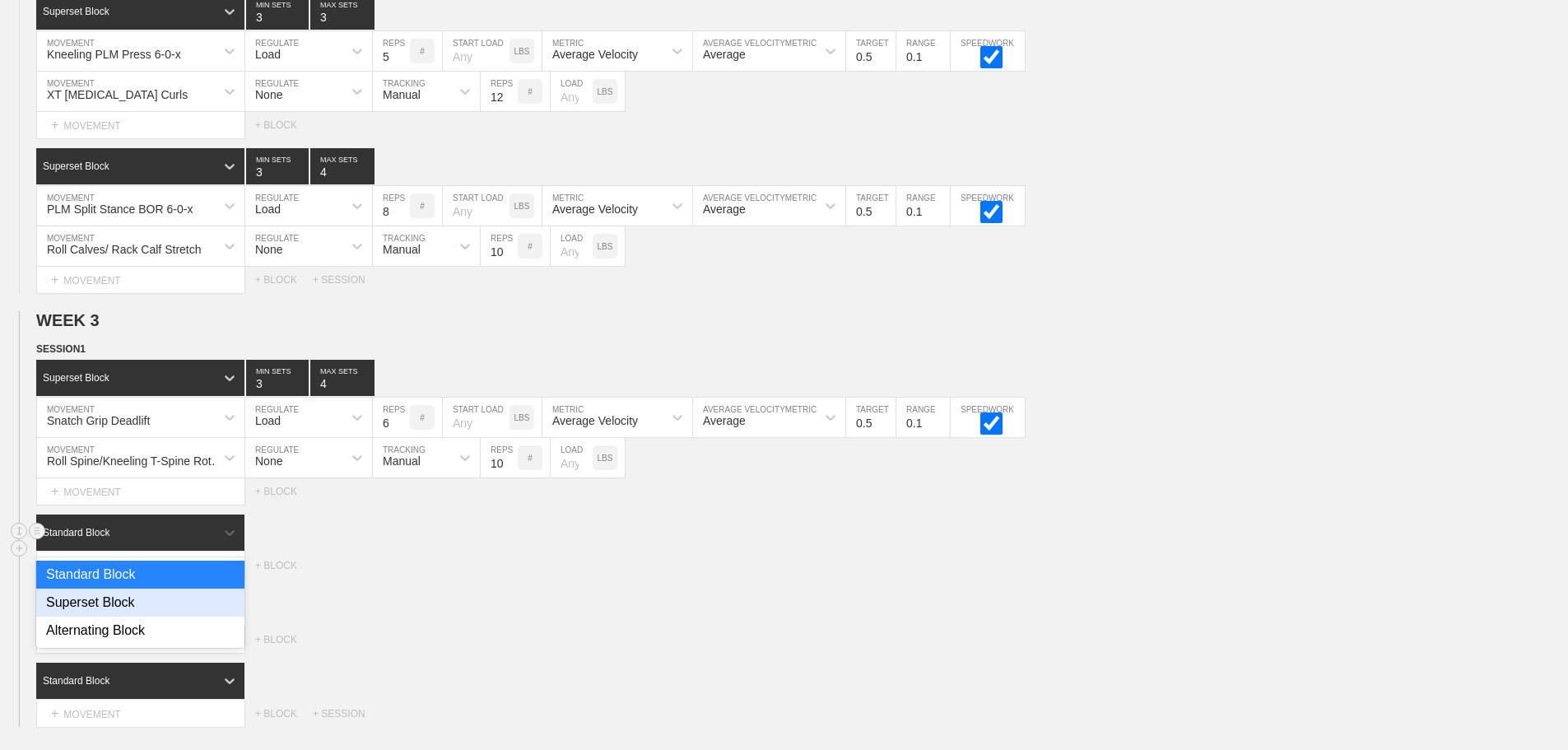
click at [144, 609] on div "Superset Block" at bounding box center [141, 602] width 209 height 28
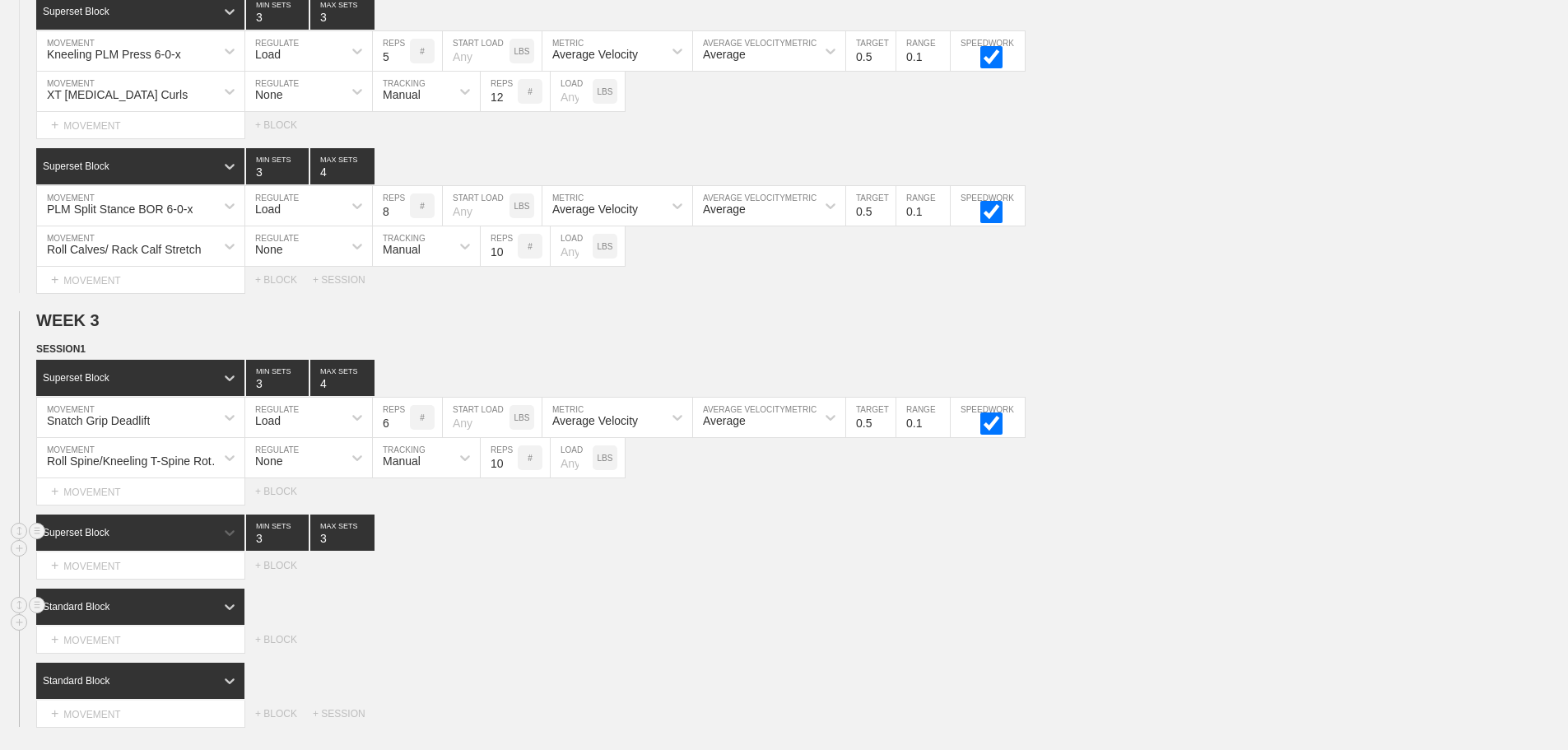
click at [206, 614] on div "Standard Block" at bounding box center [125, 606] width 179 height 14
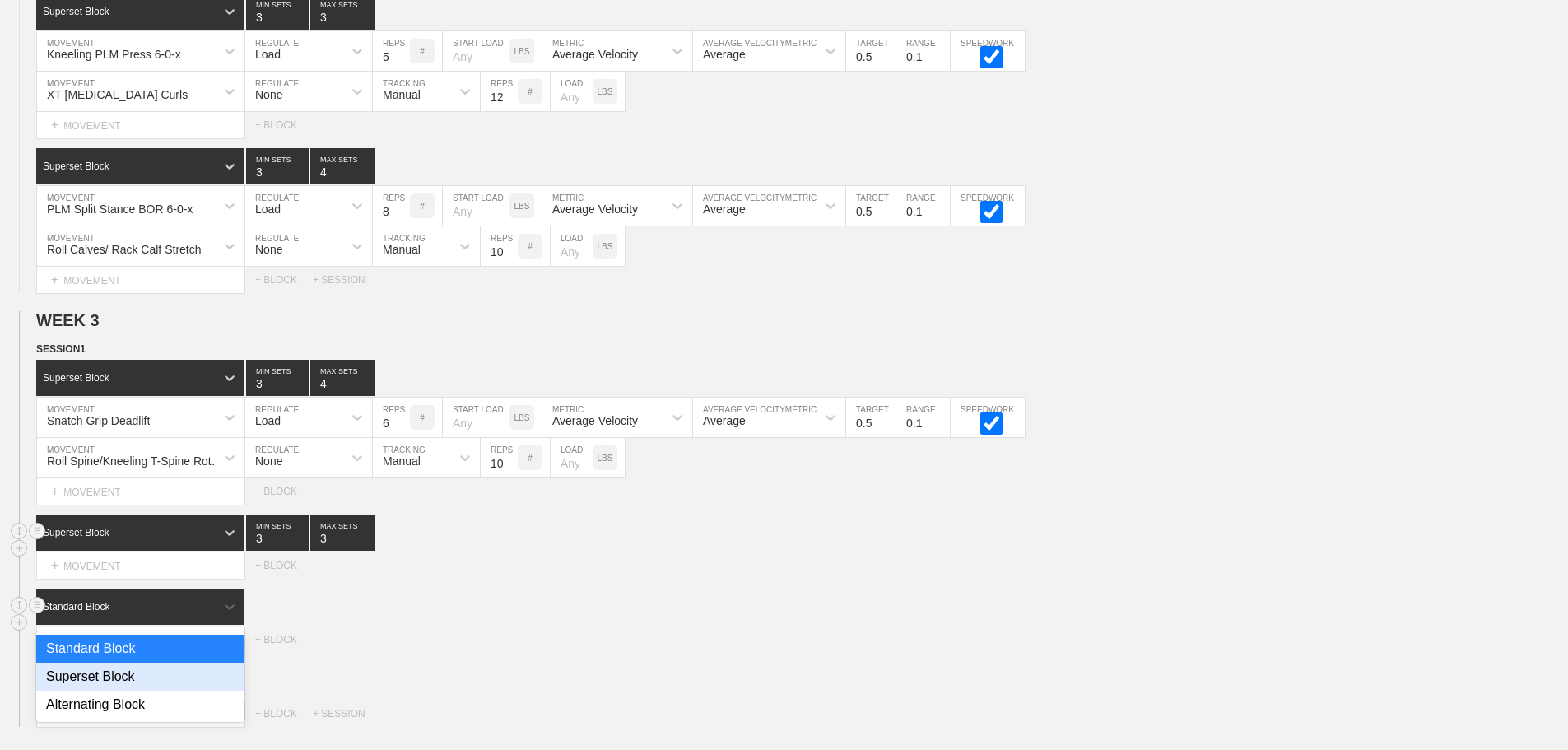
click at [133, 680] on div "Superset Block" at bounding box center [141, 676] width 209 height 28
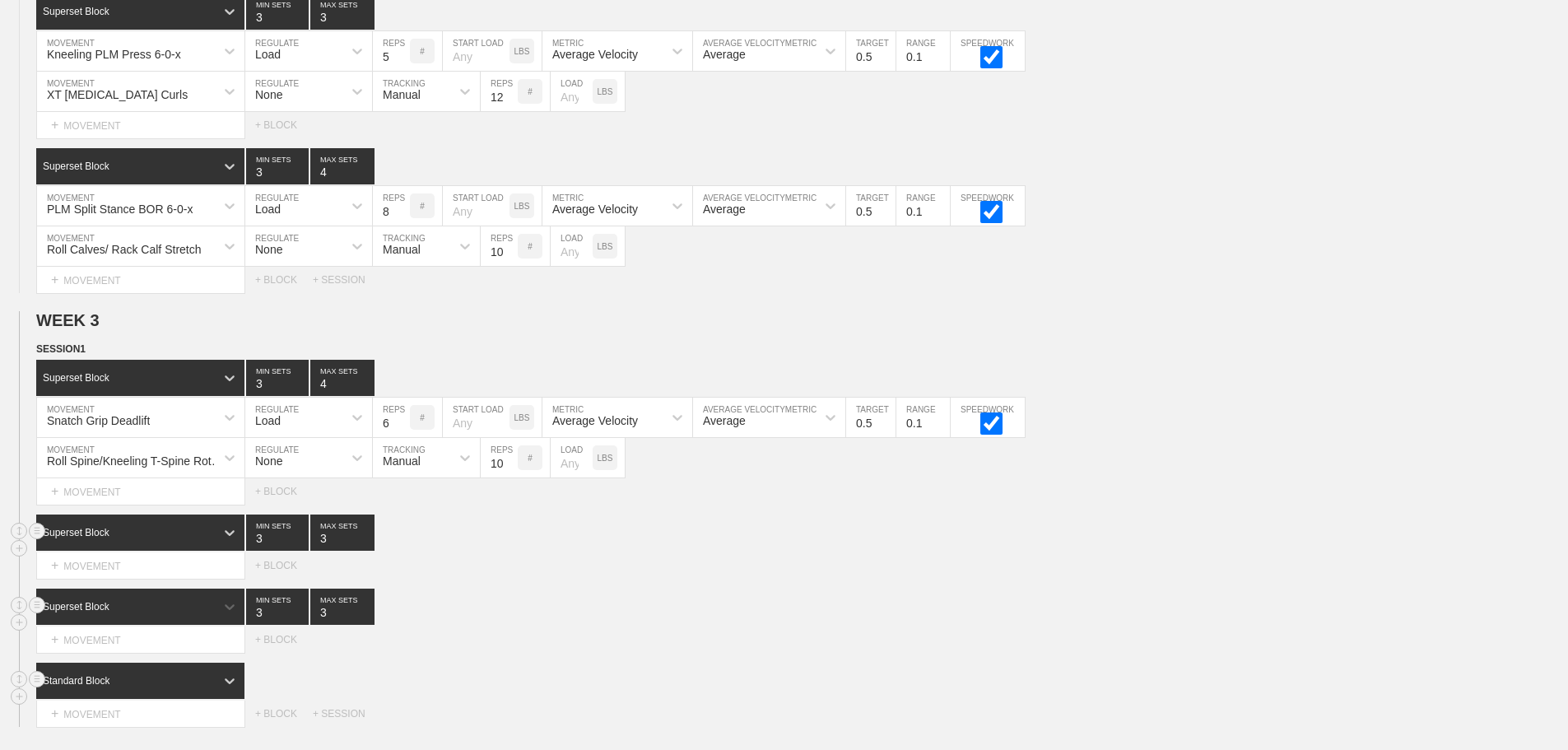
click at [188, 687] on div "Standard Block" at bounding box center [141, 681] width 210 height 36
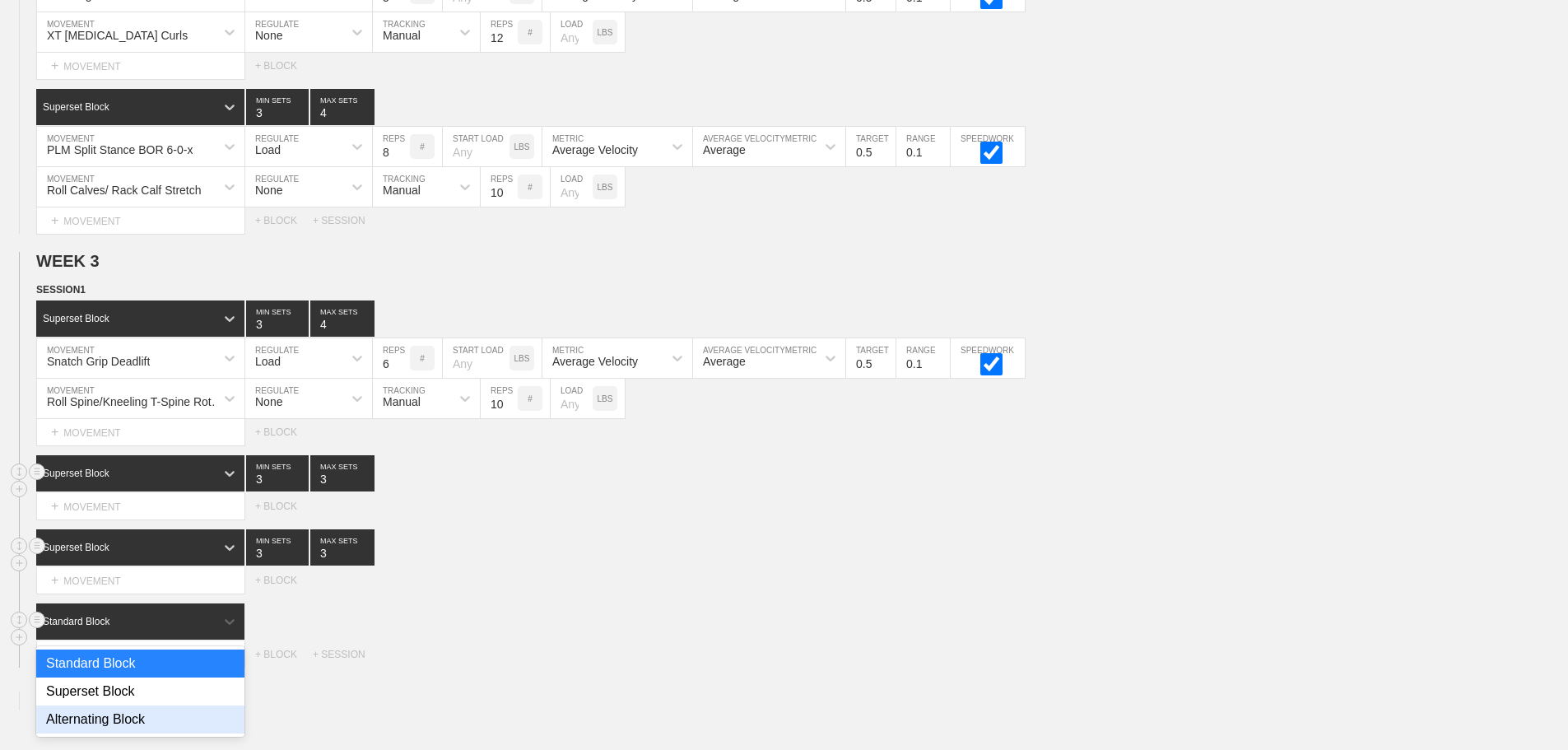
scroll to position [3331, 0]
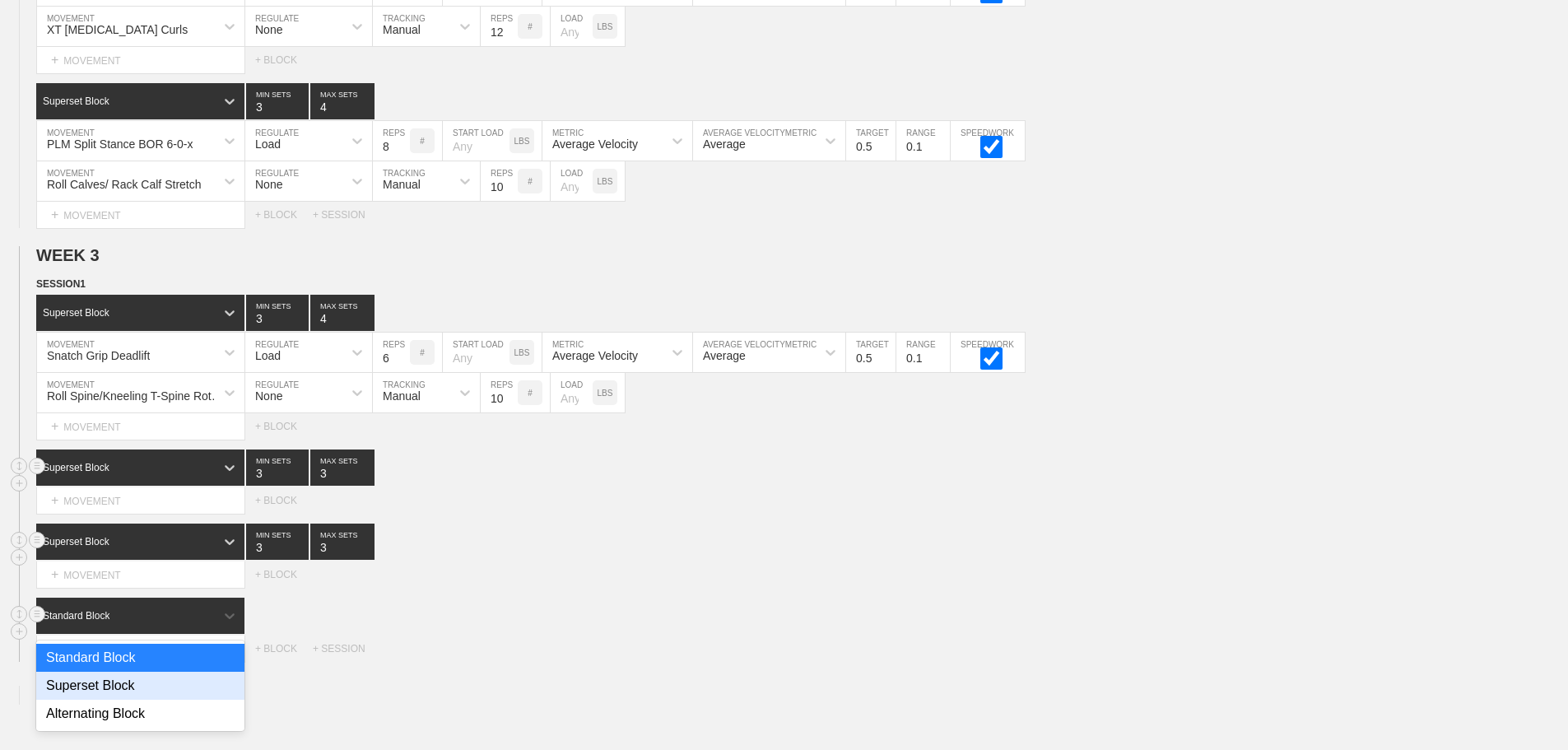
click at [125, 698] on div "Superset Block" at bounding box center [141, 685] width 209 height 28
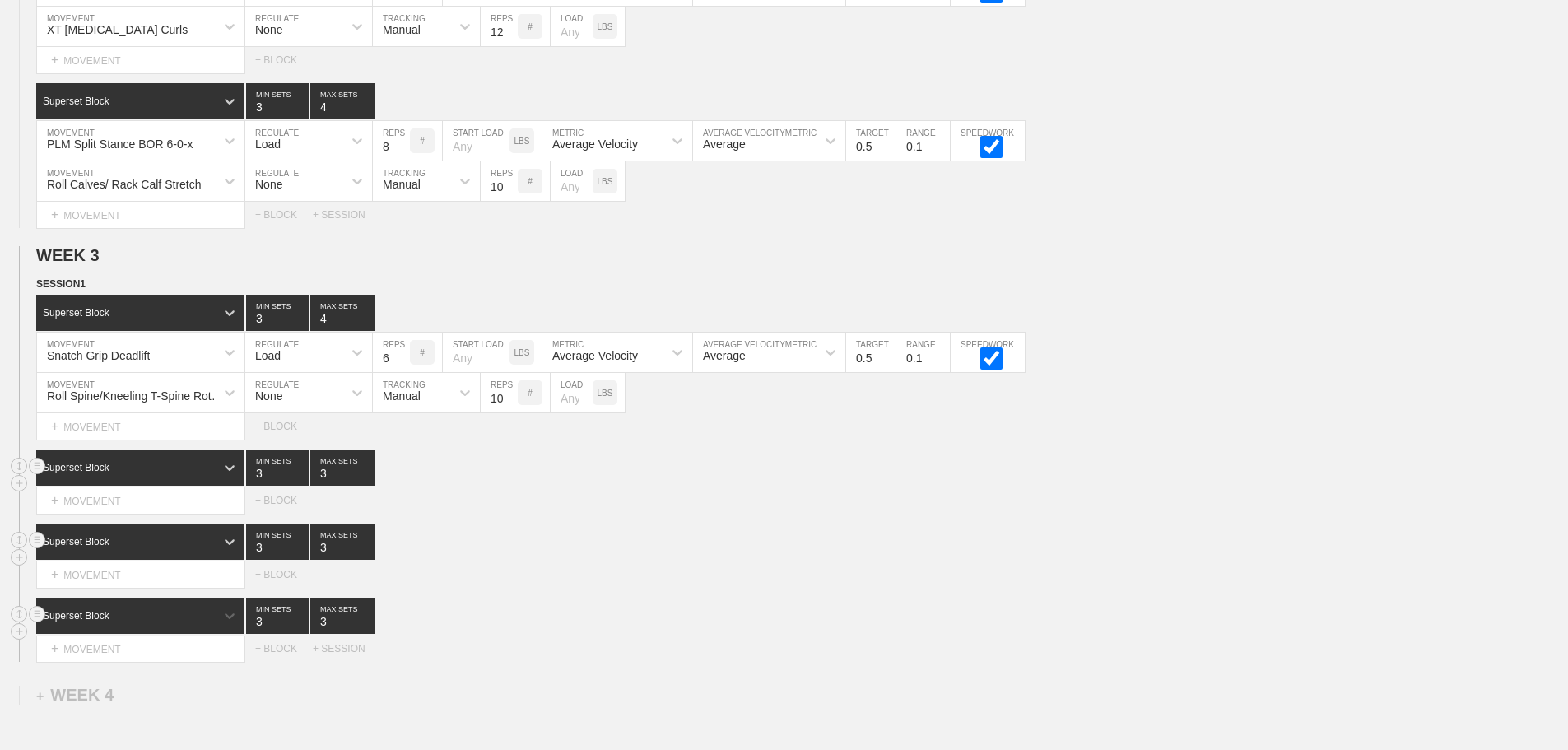
click at [566, 625] on div "option Superset Block, selected. 0 results available. Select is focused ,type t…" at bounding box center [802, 616] width 1532 height 36
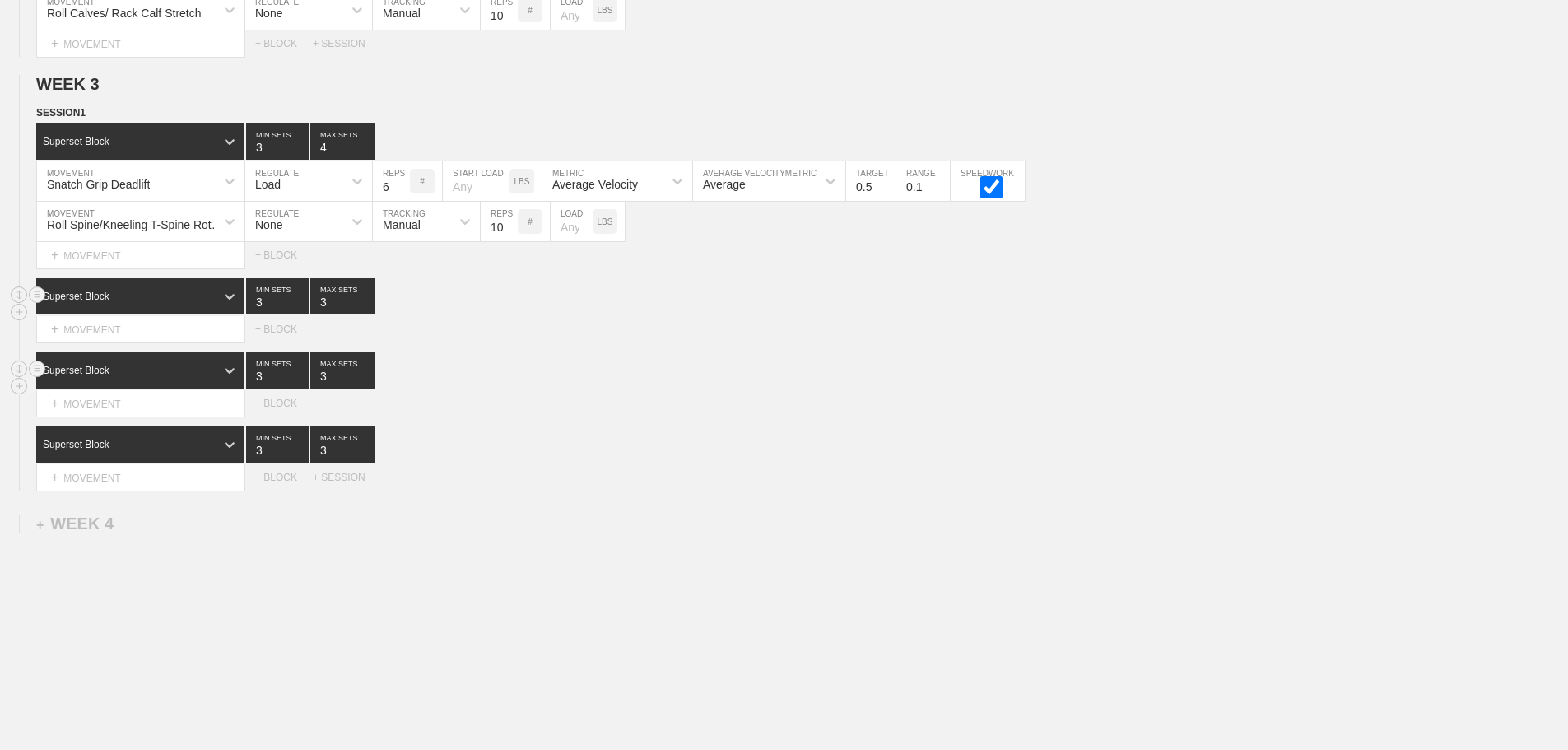
scroll to position [3545, 0]
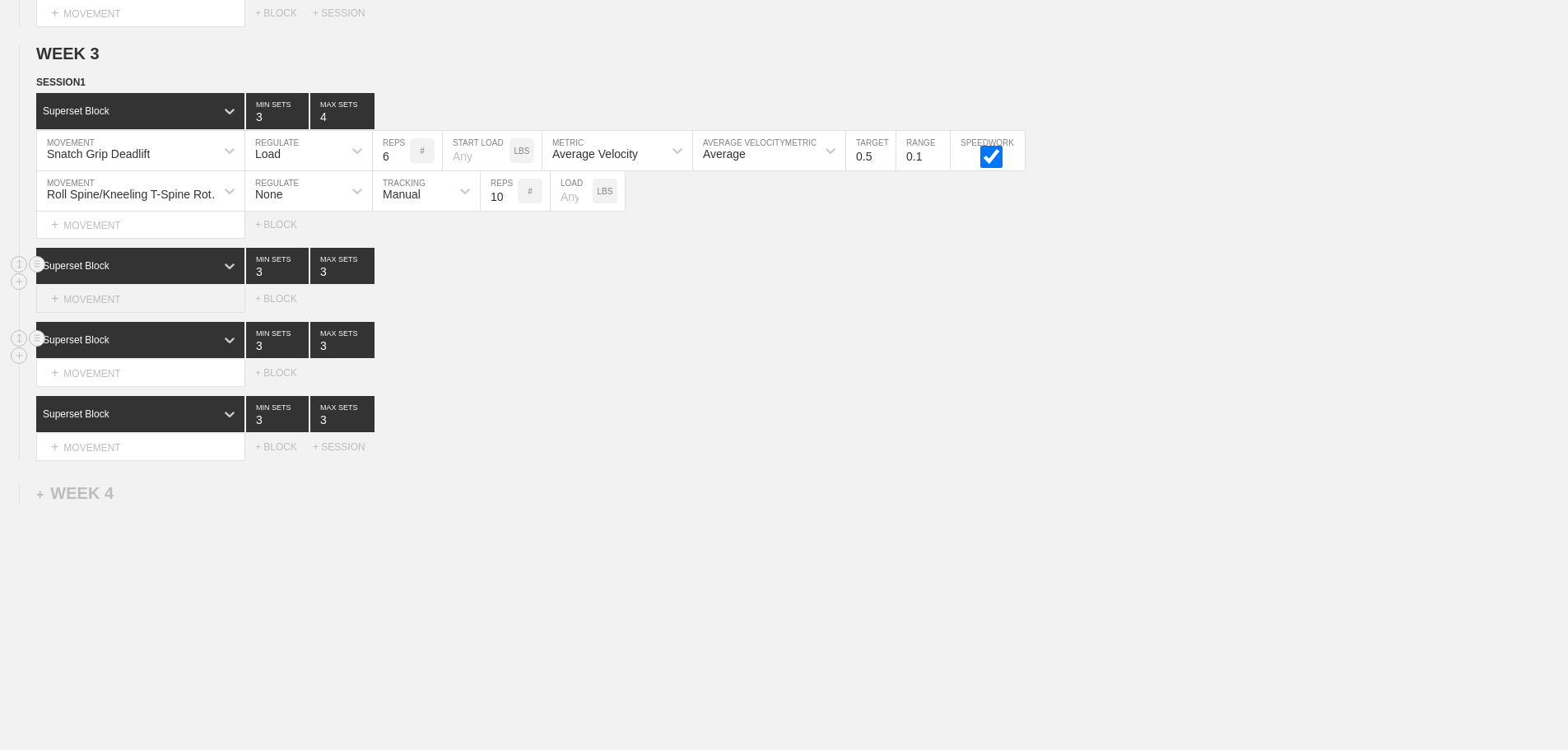
click at [137, 301] on div "+ MOVEMENT" at bounding box center [141, 299] width 210 height 27
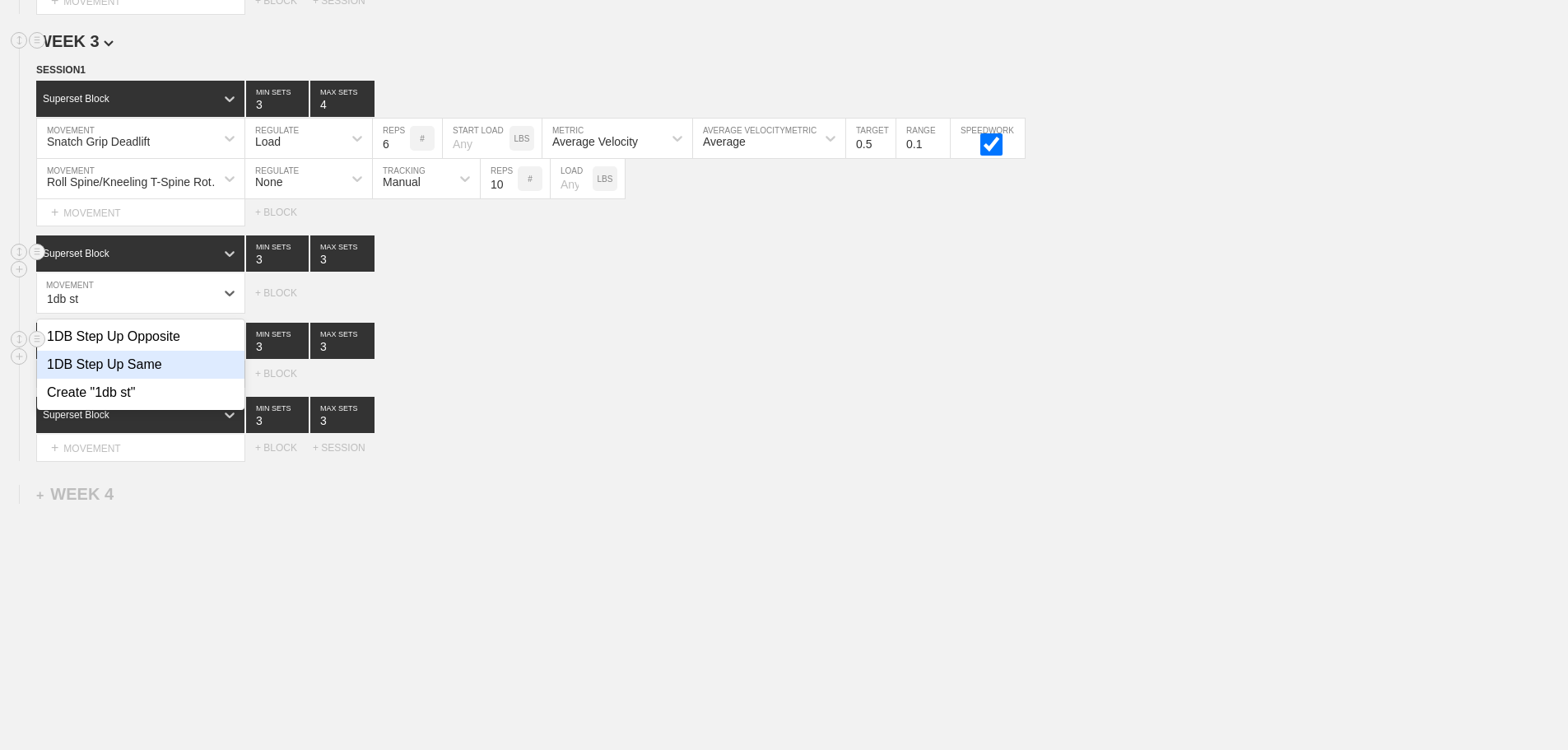
type input "1db st"
click at [1224, 51] on h2 "WEEK 3" at bounding box center [802, 42] width 1532 height 19
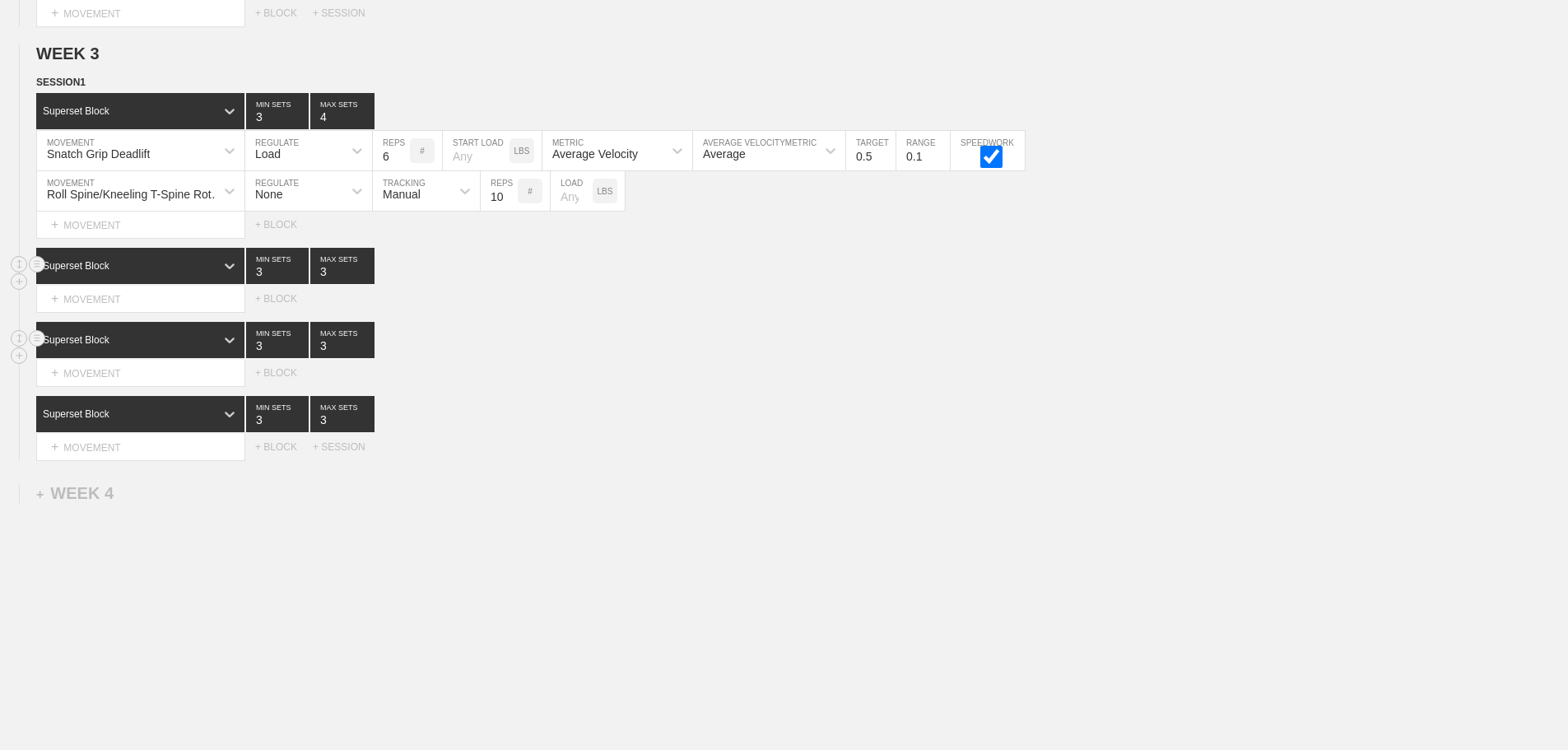
drag, startPoint x: 1052, startPoint y: 526, endPoint x: 959, endPoint y: 494, distance: 98.4
click at [133, 305] on div "+ MOVEMENT" at bounding box center [141, 299] width 210 height 27
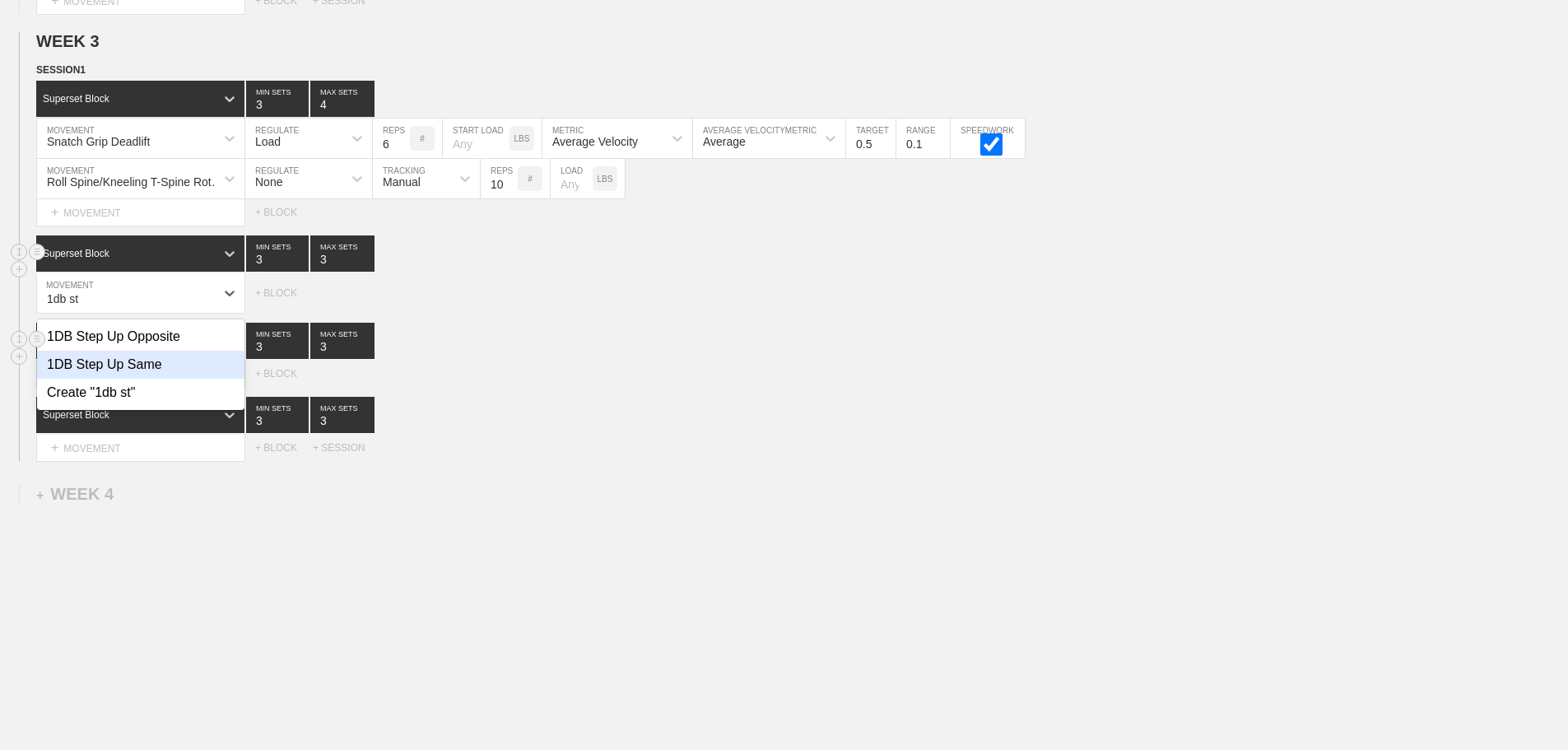
click at [137, 374] on div "1DB Step Up Same" at bounding box center [141, 364] width 208 height 28
type input "1db st"
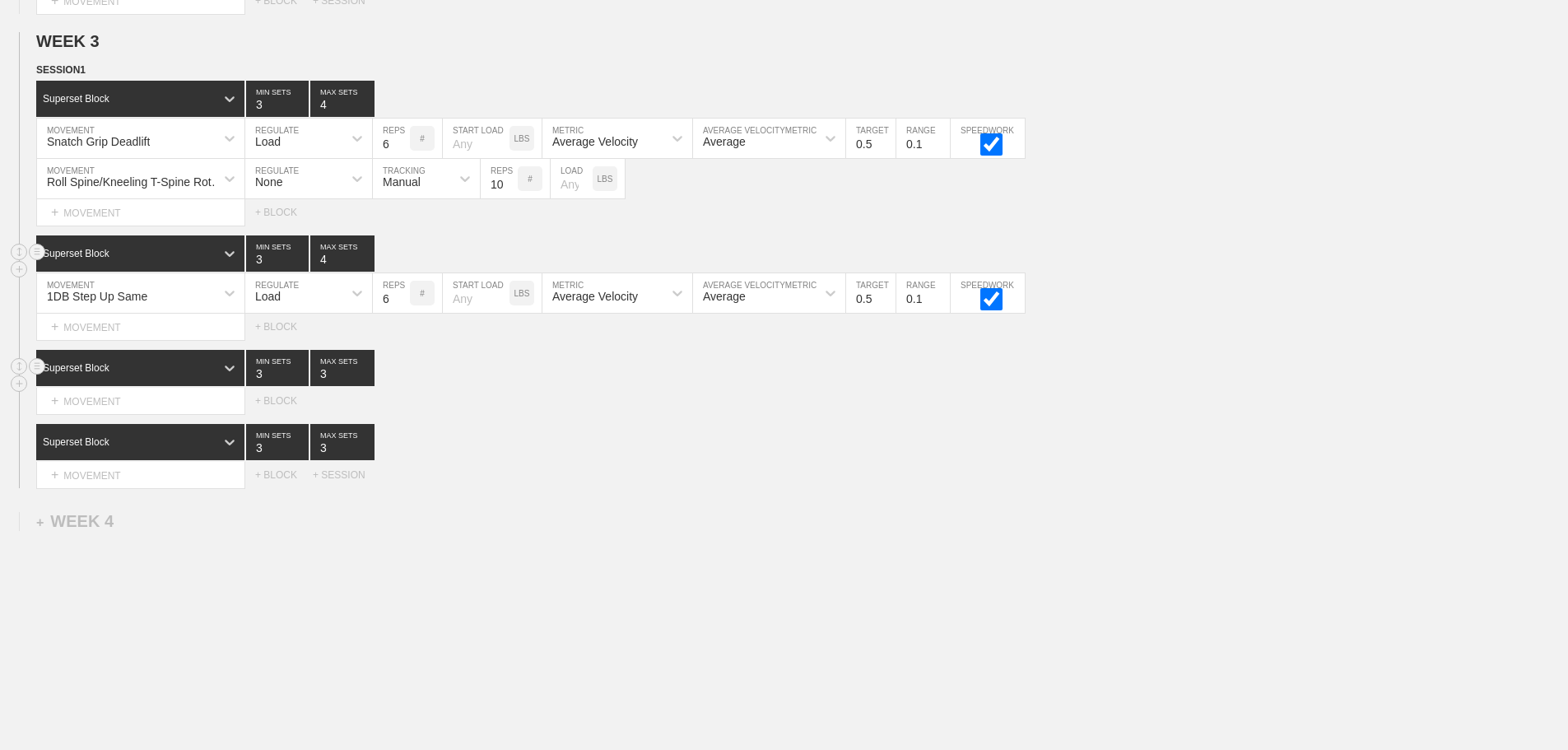
type input "4"
click at [369, 264] on input "4" at bounding box center [342, 254] width 64 height 36
type input "4"
click at [298, 267] on input "4" at bounding box center [276, 254] width 62 height 36
click at [296, 299] on div "Load" at bounding box center [294, 293] width 98 height 28
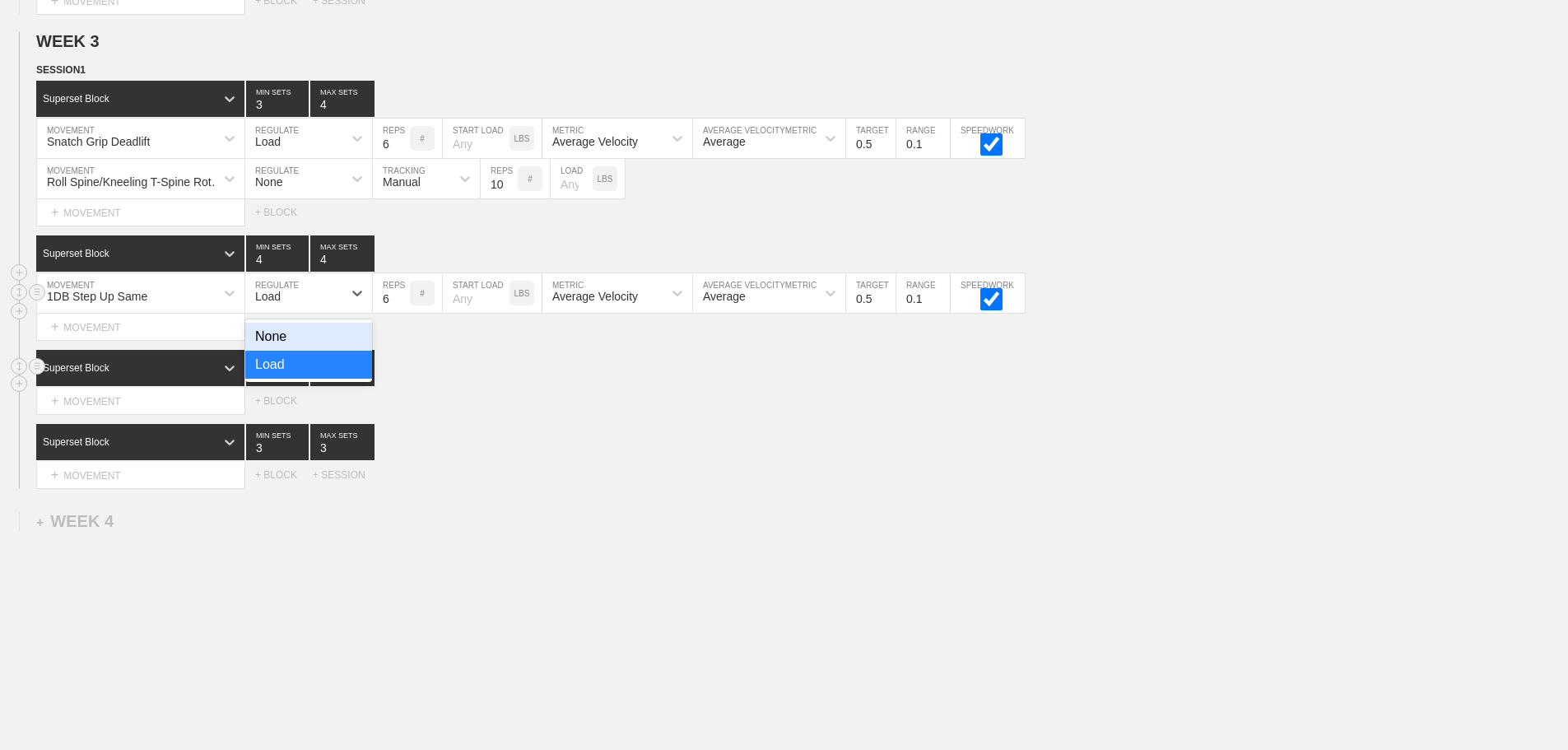
click at [286, 351] on div "None" at bounding box center [308, 336] width 126 height 28
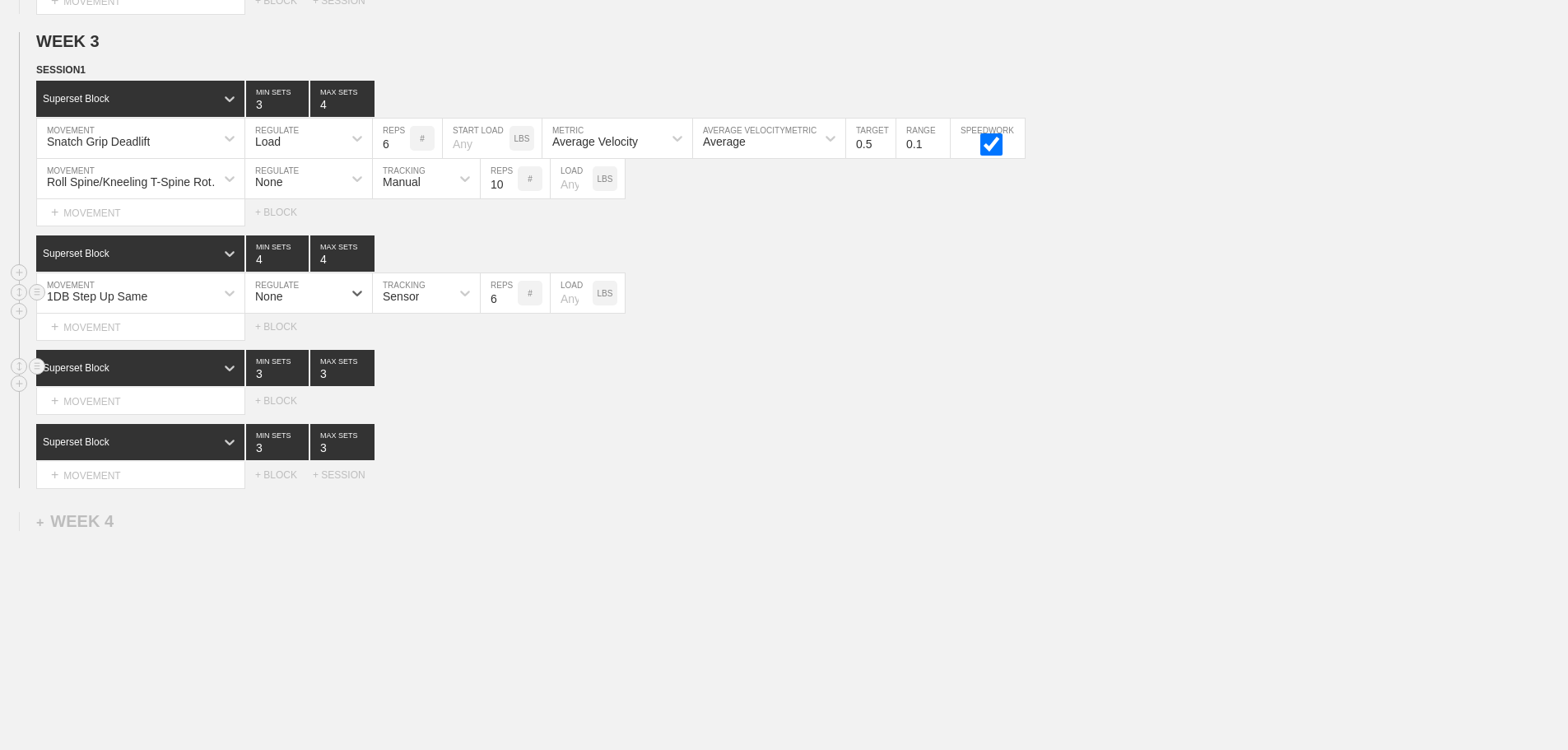
drag, startPoint x: 398, startPoint y: 310, endPoint x: 400, endPoint y: 321, distance: 11.2
click at [398, 303] on div "Sensor" at bounding box center [401, 297] width 36 height 13
click at [410, 377] on div "Manual" at bounding box center [427, 364] width 107 height 28
click at [508, 303] on input "7" at bounding box center [498, 293] width 37 height 39
click at [508, 303] on input "8" at bounding box center [498, 293] width 37 height 39
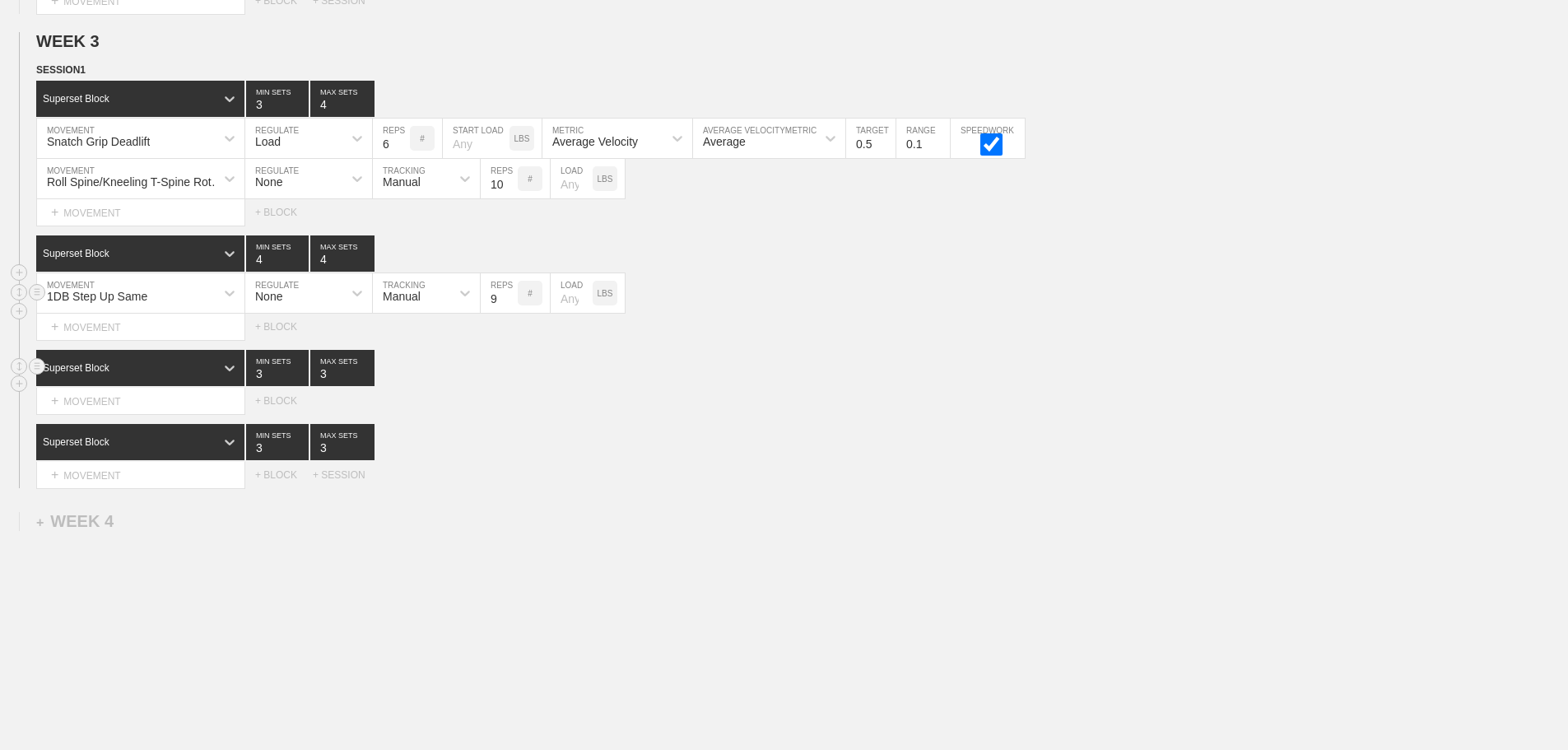
click at [508, 303] on input "9" at bounding box center [498, 293] width 37 height 39
type input "10"
click at [508, 303] on input "10" at bounding box center [498, 293] width 37 height 39
drag, startPoint x: 805, startPoint y: 339, endPoint x: 689, endPoint y: 383, distance: 124.1
click at [805, 340] on div "Select... MOVEMENT + MOVEMENT + BLOCK" at bounding box center [784, 327] width 1568 height 27
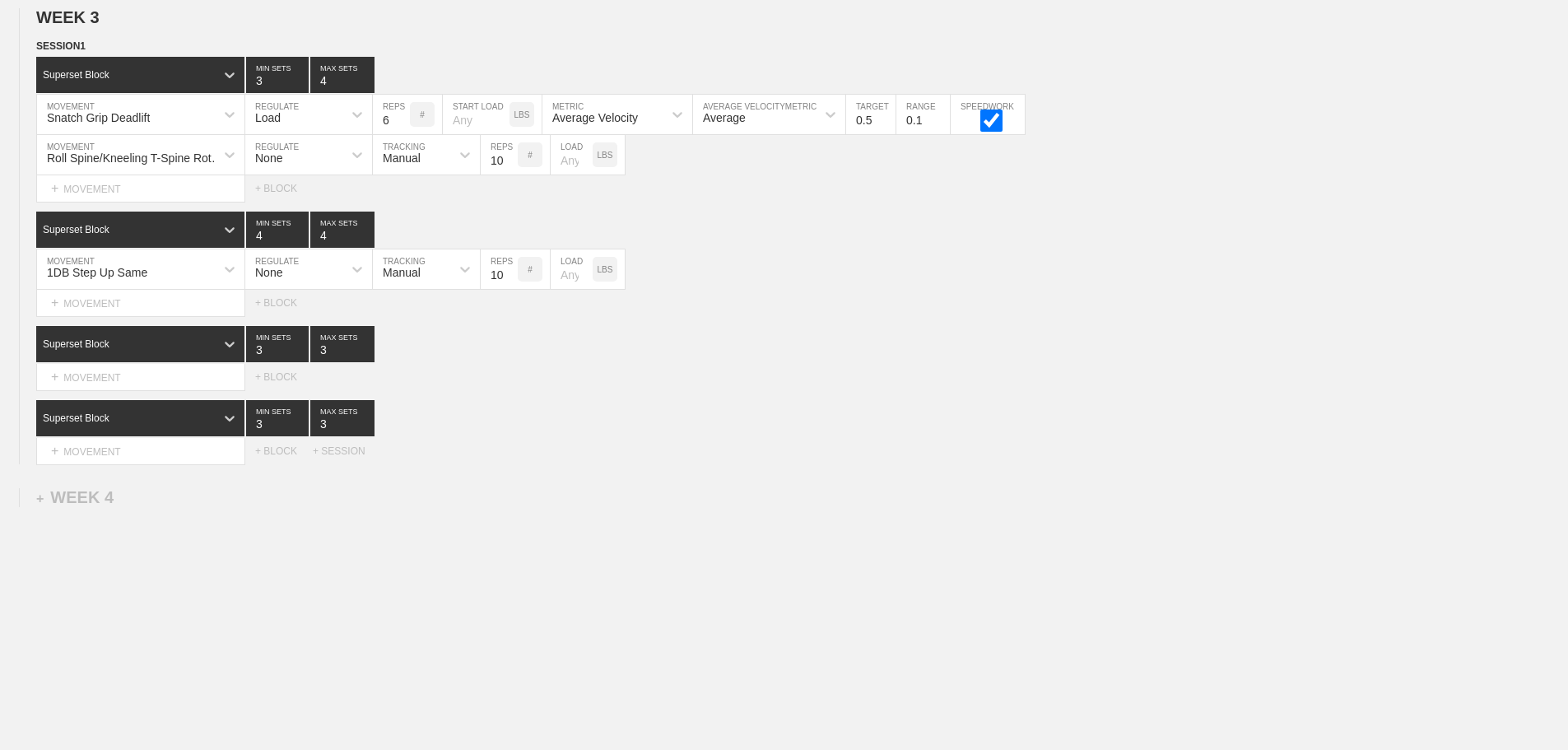
scroll to position [3585, 0]
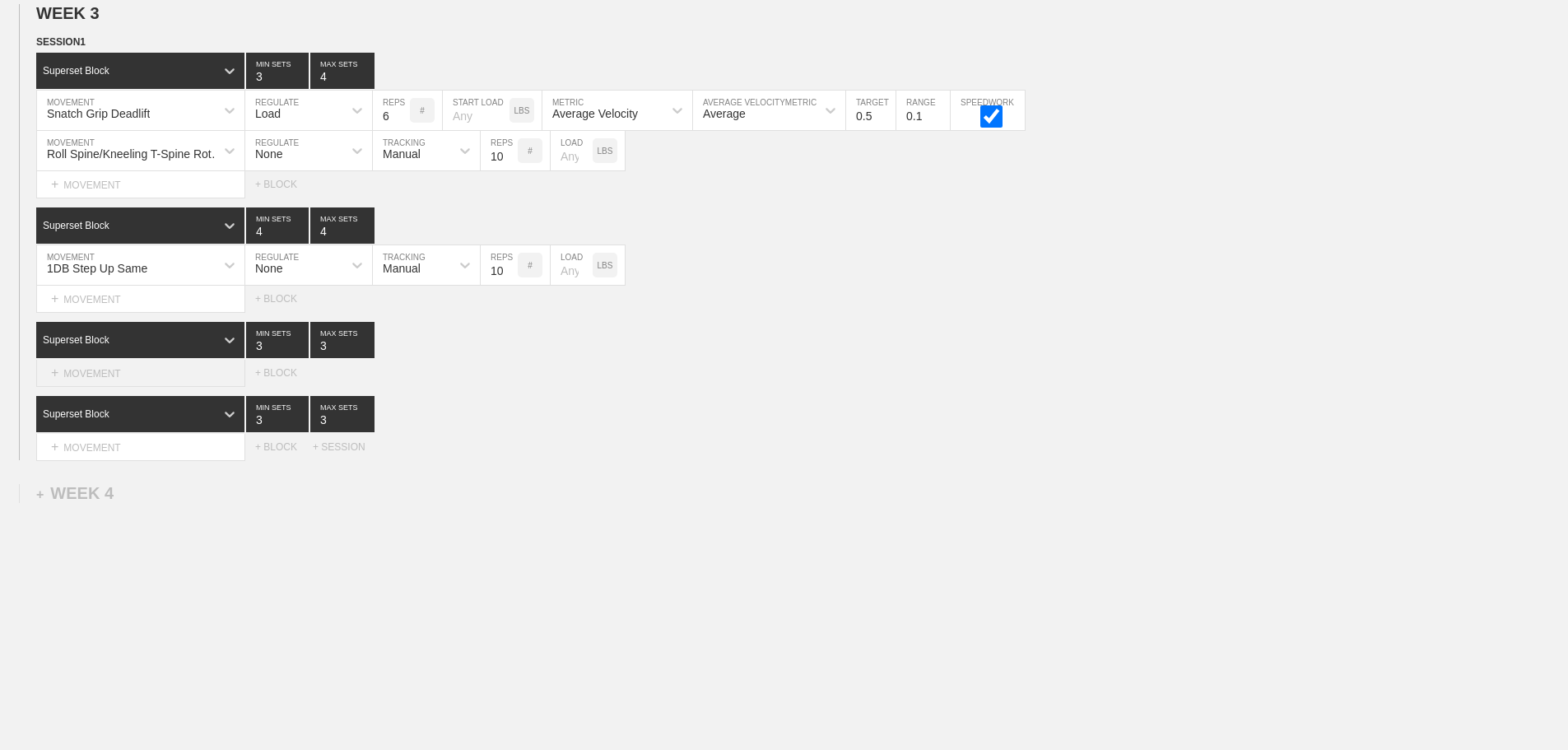
click at [152, 374] on div "+ MOVEMENT" at bounding box center [141, 373] width 210 height 27
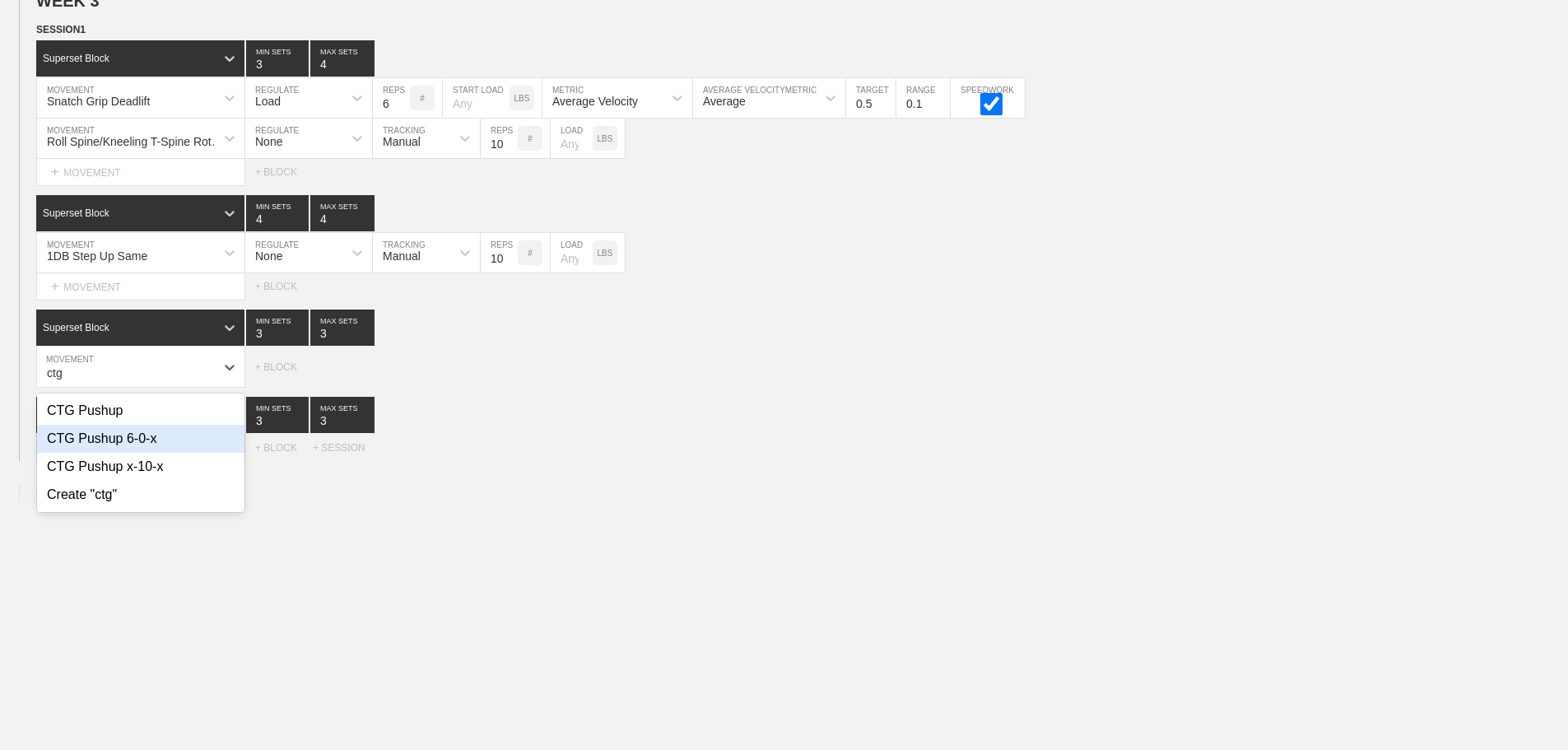
click at [149, 452] on div "CTG Pushup 6-0-x" at bounding box center [141, 438] width 208 height 28
type input "ctg"
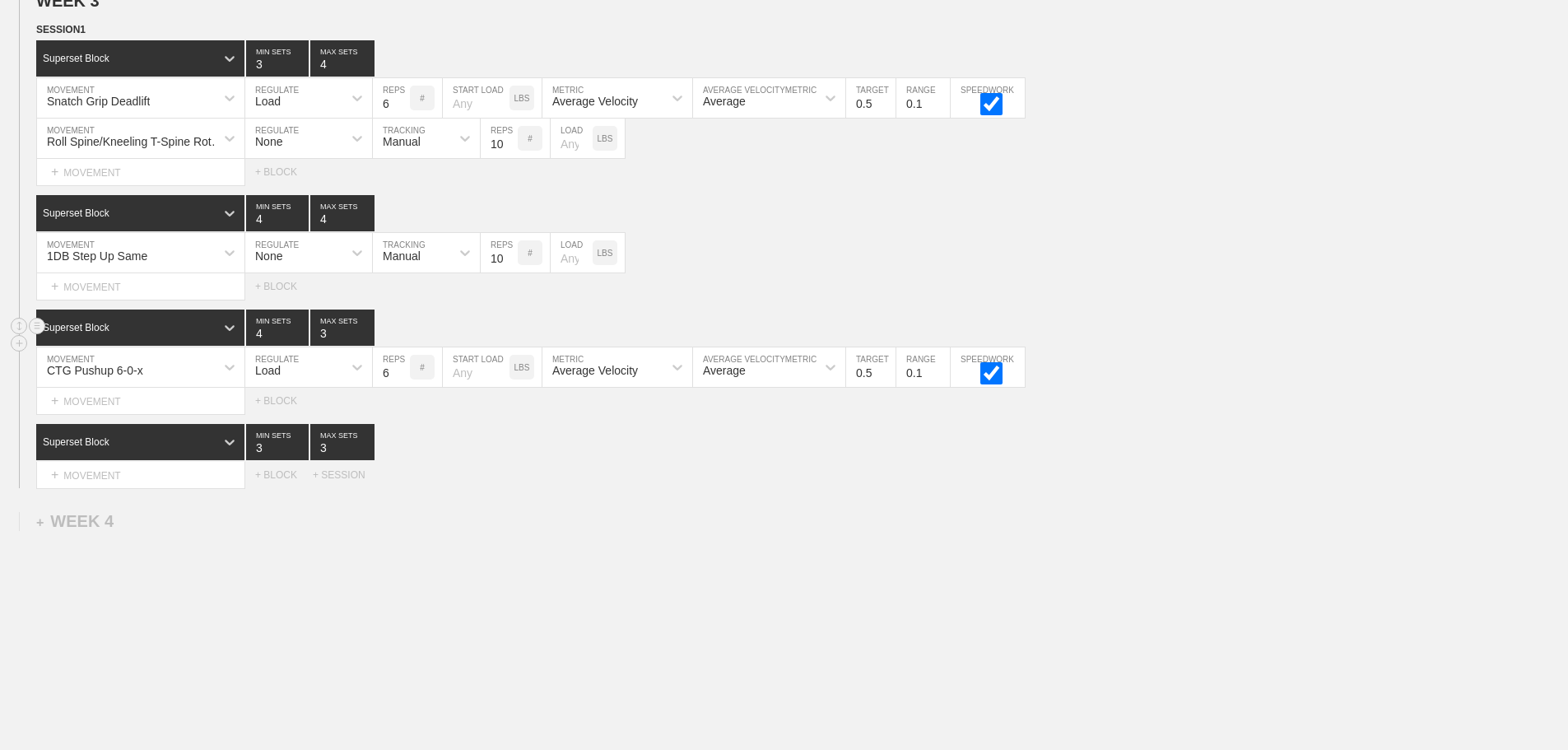
type input "4"
click at [298, 342] on input "4" at bounding box center [276, 327] width 62 height 36
type input "4"
click at [368, 342] on input "4" at bounding box center [342, 327] width 64 height 36
click at [333, 381] on div "Load" at bounding box center [294, 366] width 98 height 28
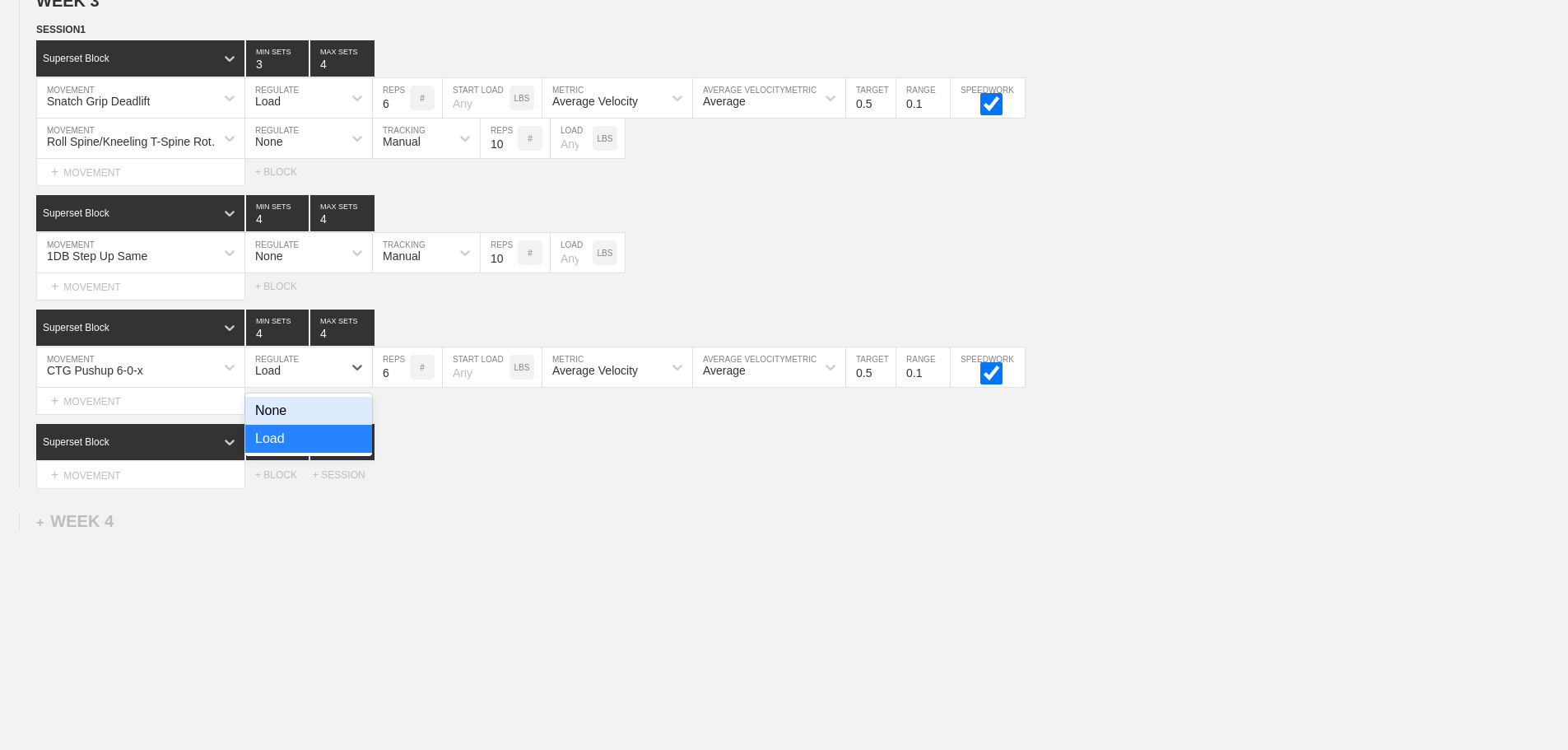
drag, startPoint x: 268, startPoint y: 419, endPoint x: 397, endPoint y: 402, distance: 130.1
click at [270, 419] on div "None" at bounding box center [308, 410] width 126 height 28
click at [415, 377] on div "Sensor" at bounding box center [401, 370] width 36 height 13
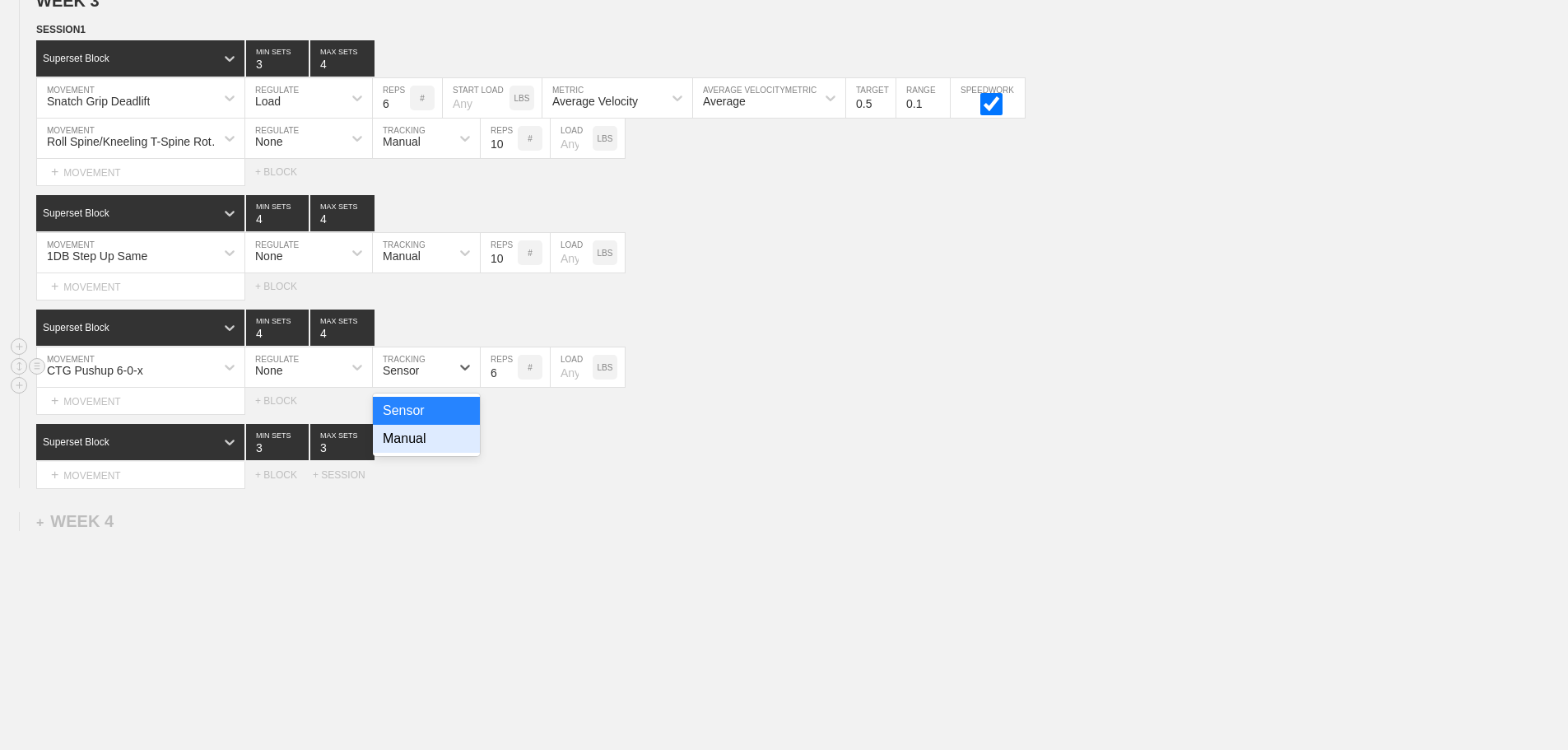
click at [412, 448] on div "Manual" at bounding box center [427, 438] width 107 height 28
click at [808, 414] on div "Select... MOVEMENT + MOVEMENT + BLOCK" at bounding box center [784, 401] width 1568 height 27
click at [709, 433] on div "SESSION 1 Superset Block 3 MIN SETS 4 MAX SETS DUPLICATE INSERT MOVEMENT AFTER …" at bounding box center [784, 254] width 1568 height 467
click at [910, 460] on div "Superset Block 3 MIN SETS 3 MAX SETS" at bounding box center [802, 442] width 1532 height 36
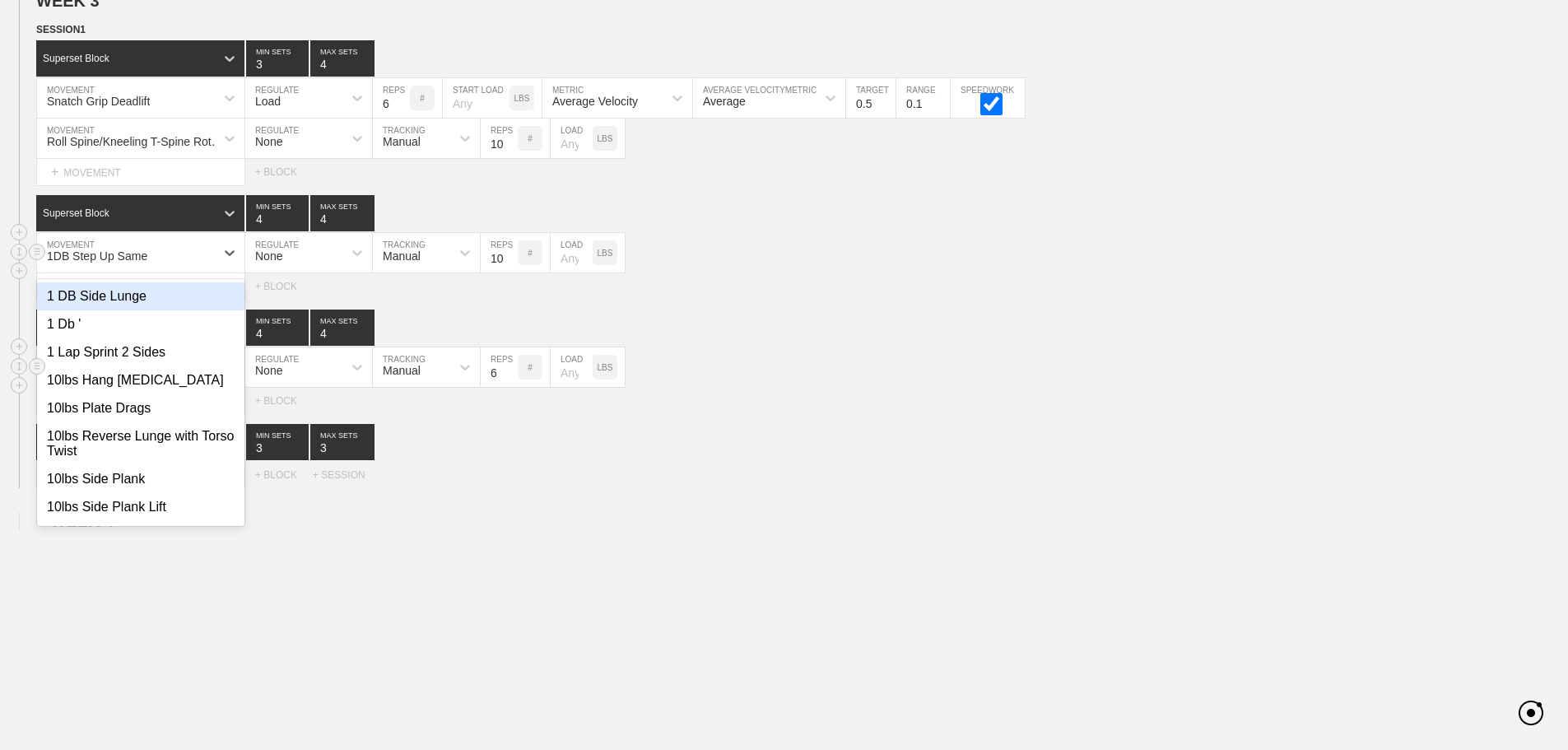
click at [166, 262] on div "1DB Step Up Same" at bounding box center [126, 253] width 178 height 28
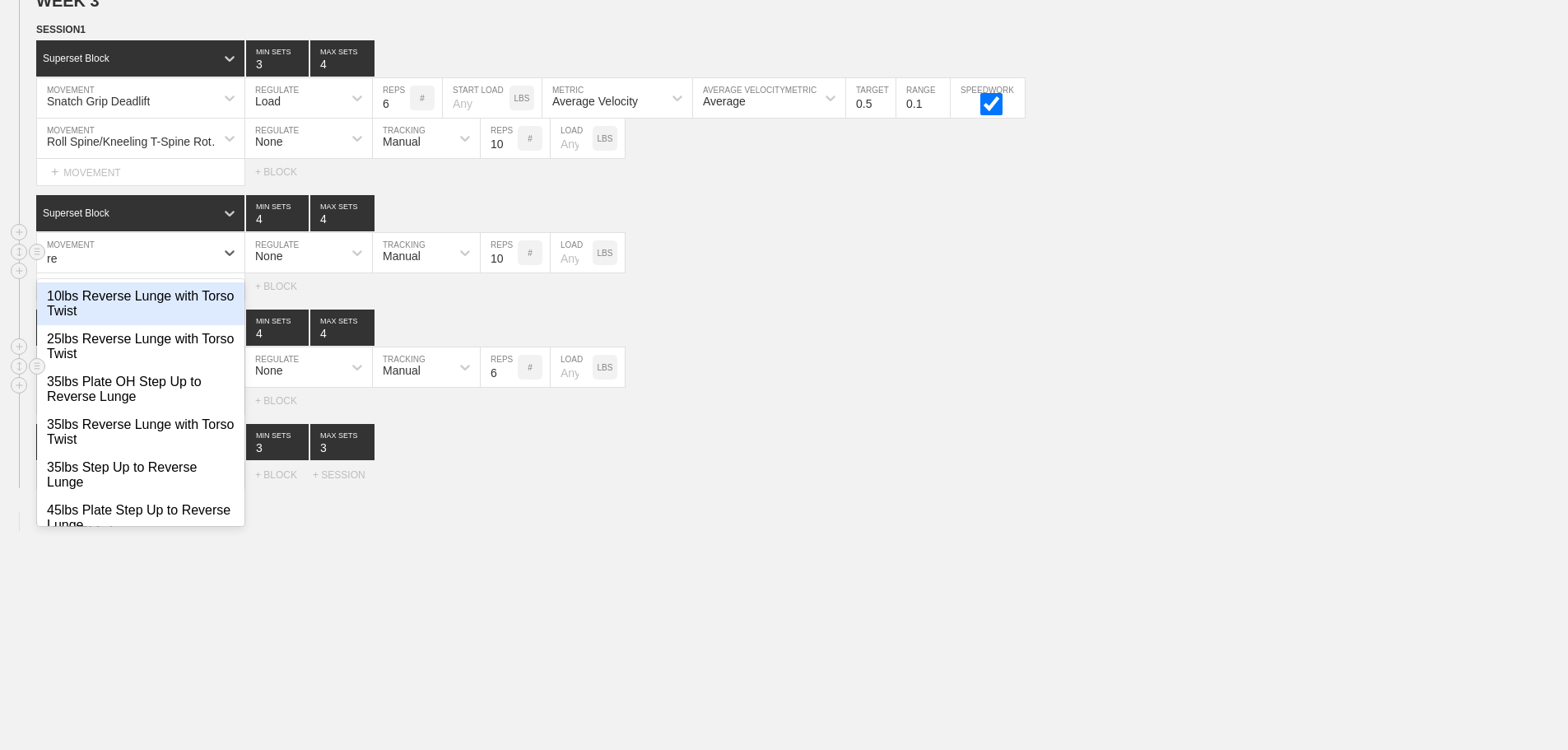
type input "r"
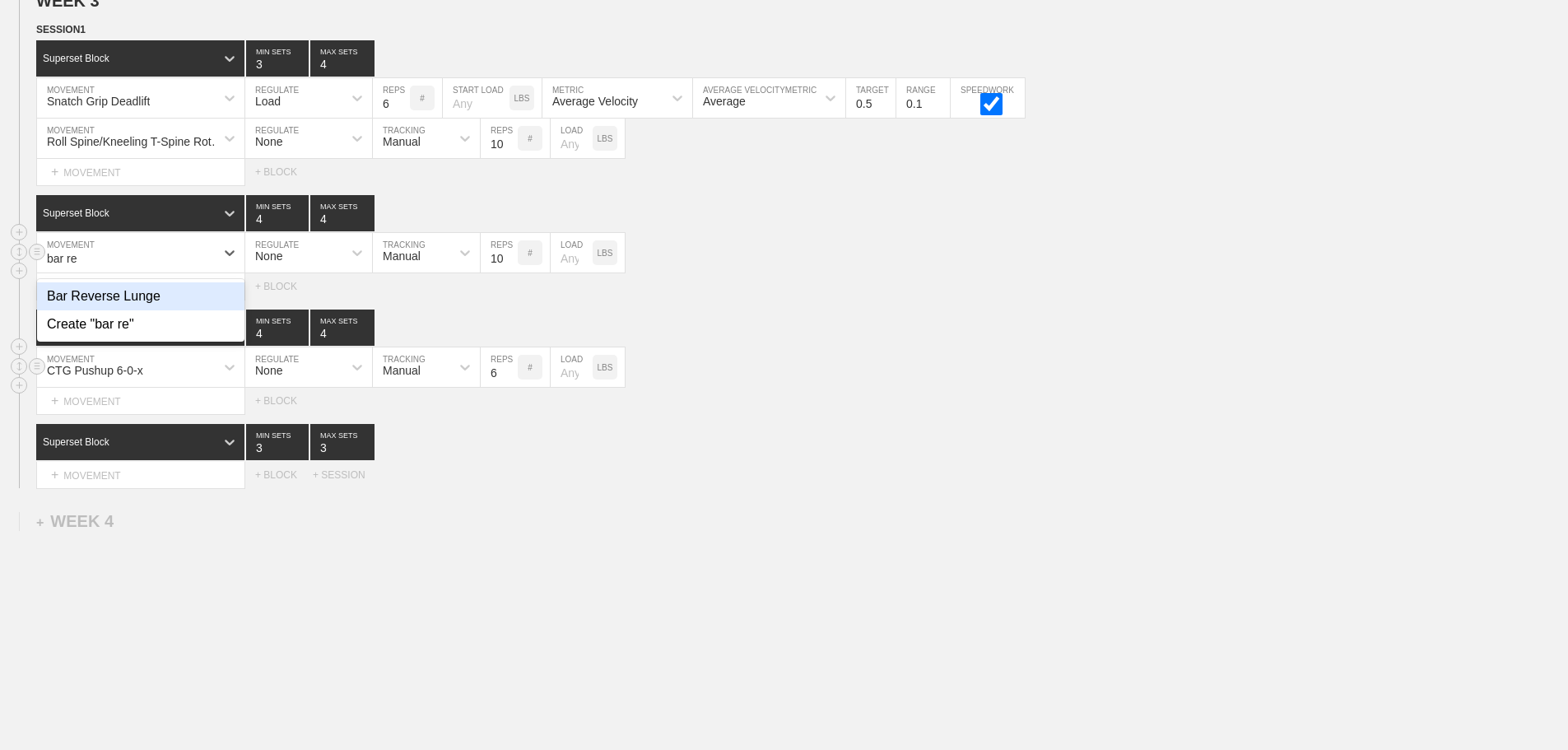
type input "bar rev"
click at [150, 301] on div "Bar Reverse Lunge" at bounding box center [141, 296] width 208 height 28
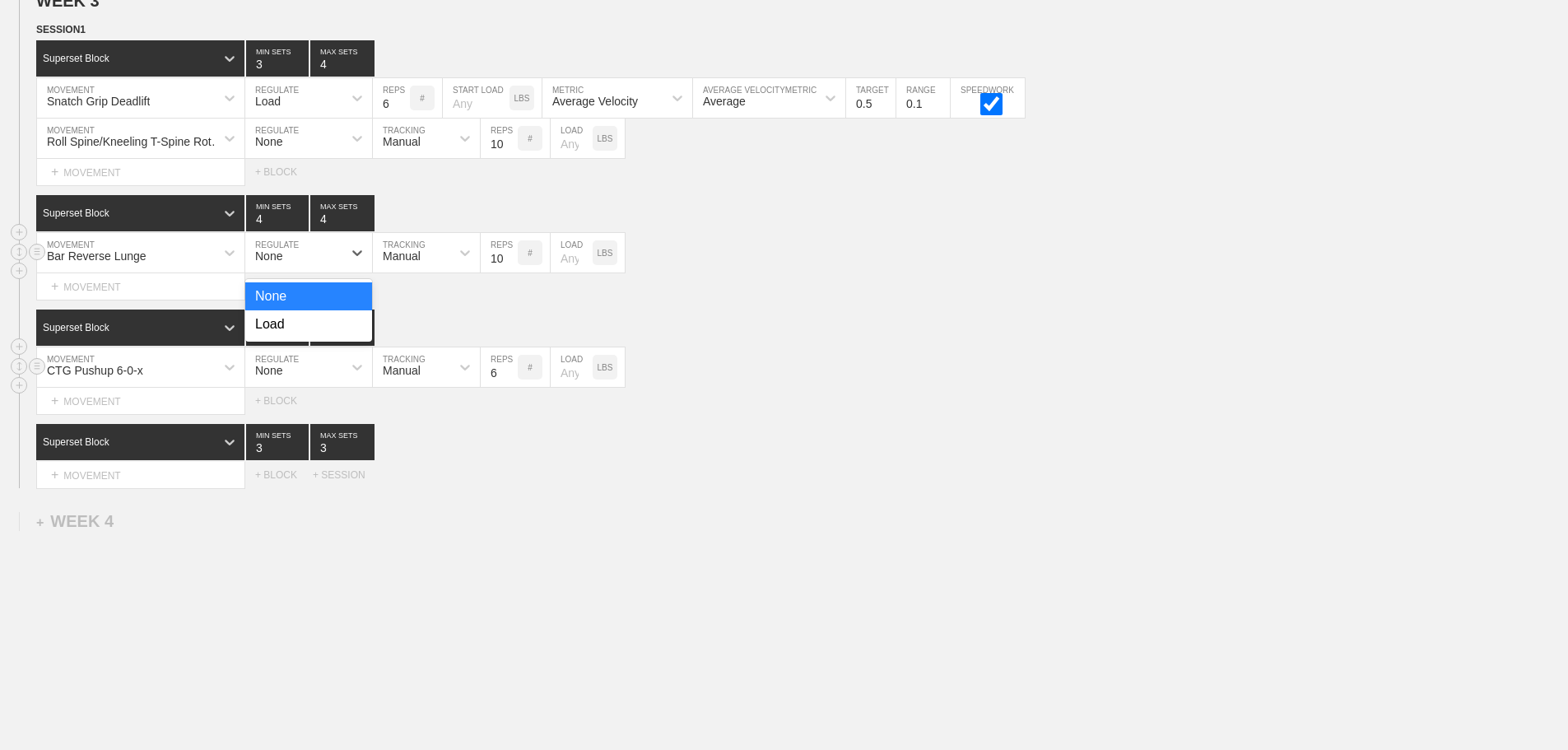
click at [316, 258] on div "None" at bounding box center [294, 253] width 98 height 28
click at [298, 310] on div "None" at bounding box center [308, 296] width 126 height 28
click at [311, 262] on div "None" at bounding box center [294, 253] width 98 height 28
drag, startPoint x: 278, startPoint y: 333, endPoint x: 439, endPoint y: 274, distance: 171.5
click at [285, 333] on div "Load" at bounding box center [308, 323] width 126 height 28
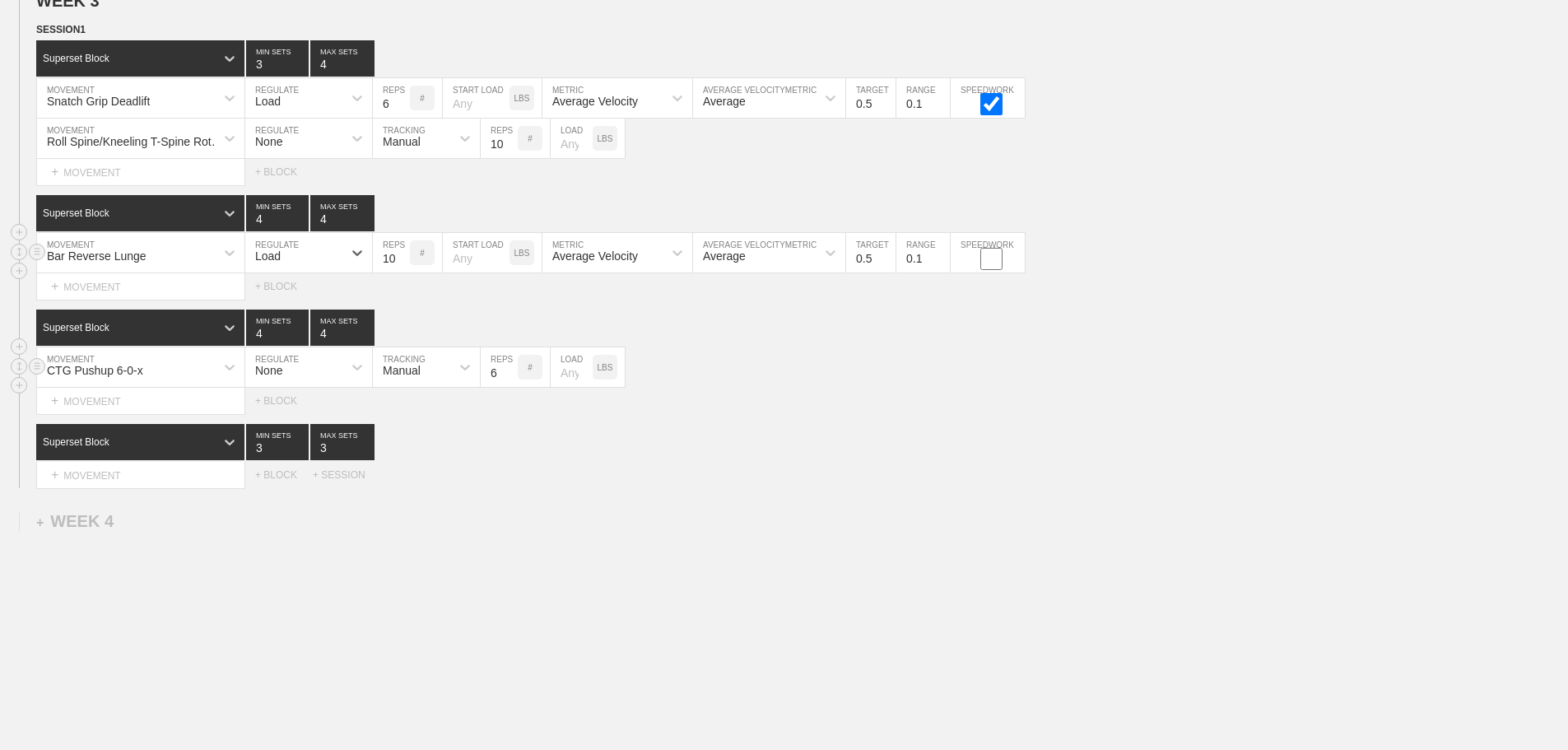
click at [445, 267] on input "number" at bounding box center [476, 252] width 67 height 39
click at [985, 270] on input "checkbox" at bounding box center [991, 258] width 62 height 22
checkbox input "true"
click at [1154, 274] on div "Bar Reverse Lunge MOVEMENT Load REGULATE 10 REPS # START LOAD LBS Average Veloc…" at bounding box center [784, 253] width 1568 height 40
type input "3"
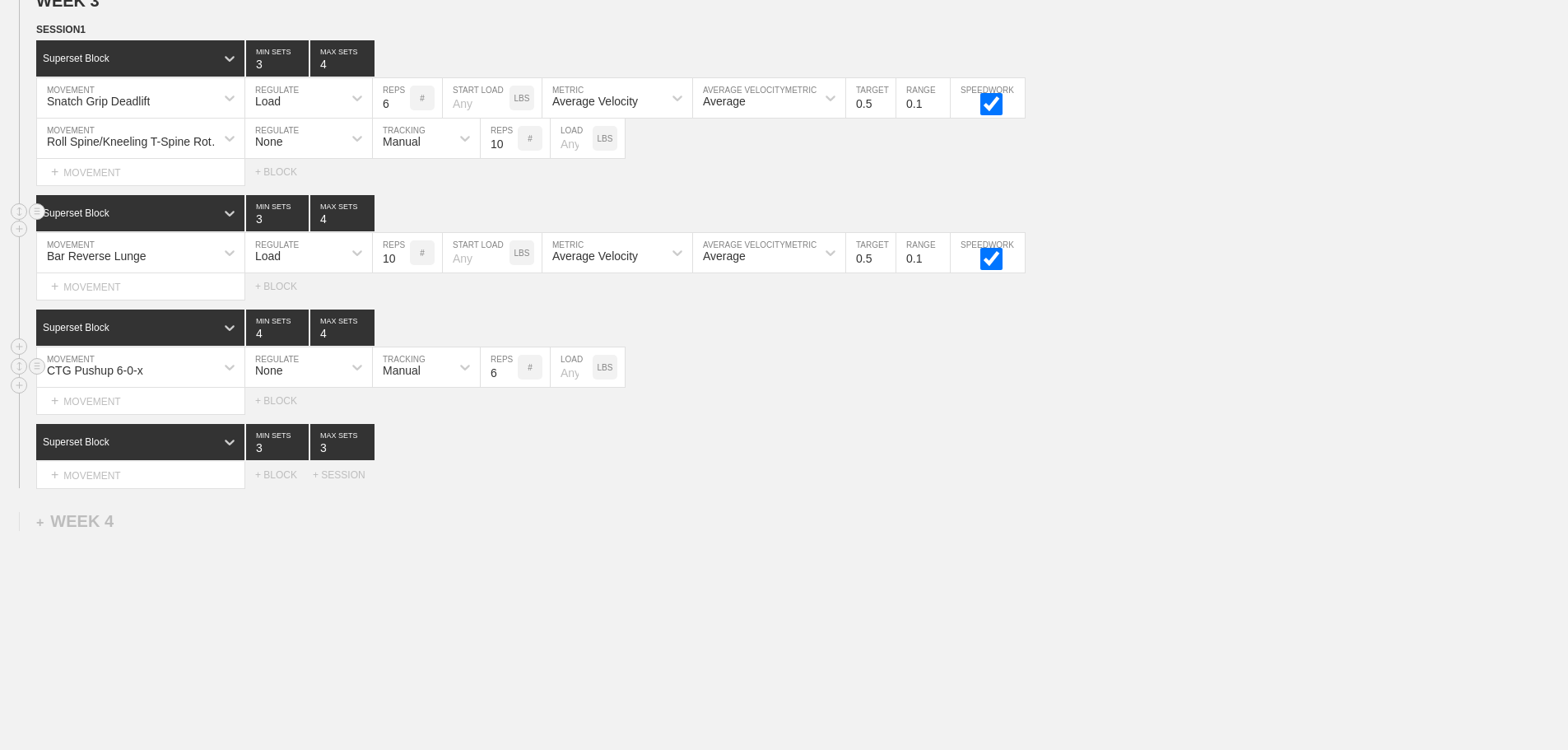
click at [301, 232] on input "3" at bounding box center [276, 213] width 62 height 36
click at [825, 370] on div "CTG Pushup 6-0-x MOVEMENT None REGULATE Manual TRACKING 6 REPS # LOAD LBS" at bounding box center [784, 367] width 1568 height 40
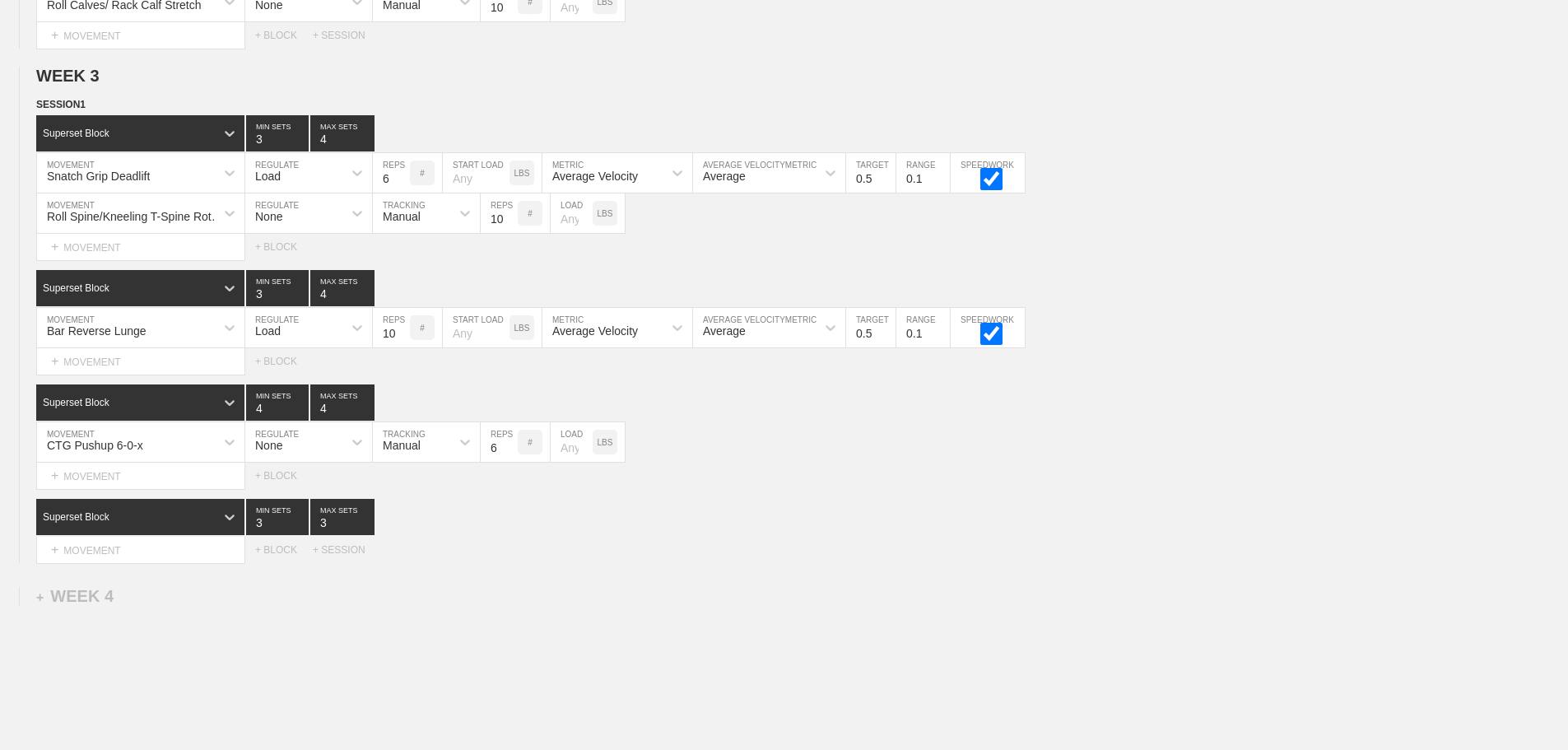
scroll to position [3626, 0]
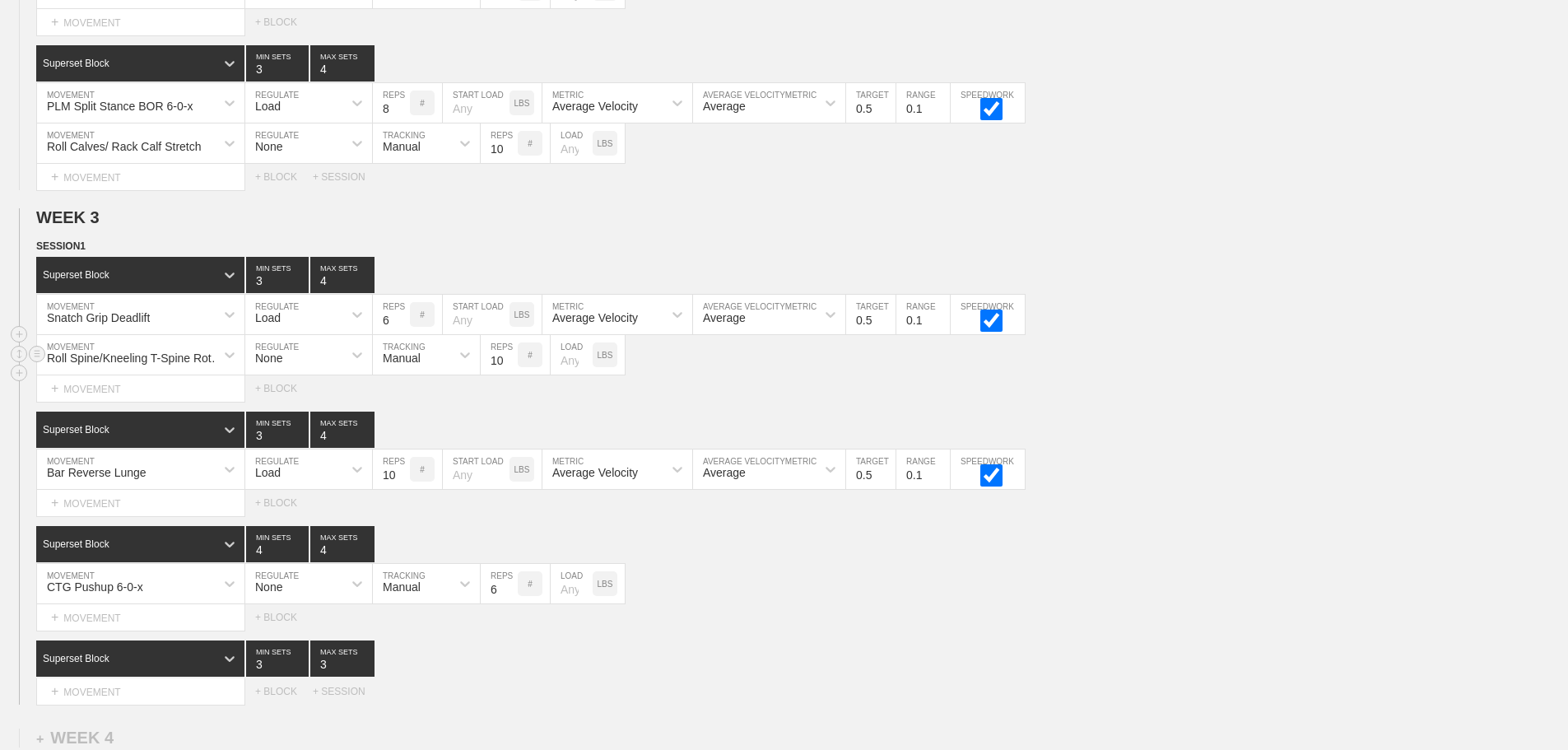
scroll to position [3543, 0]
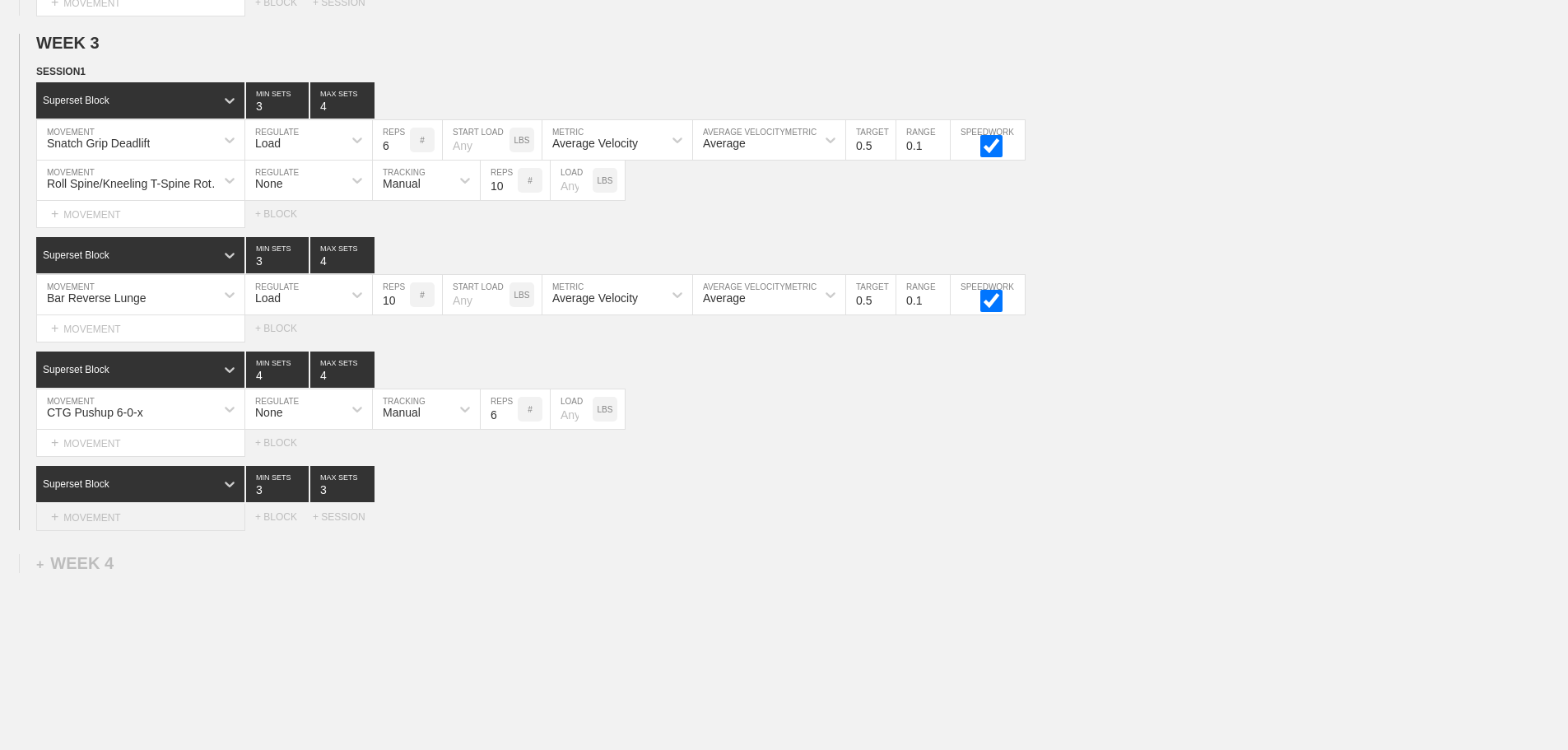
click at [102, 525] on div "+ MOVEMENT" at bounding box center [141, 518] width 210 height 27
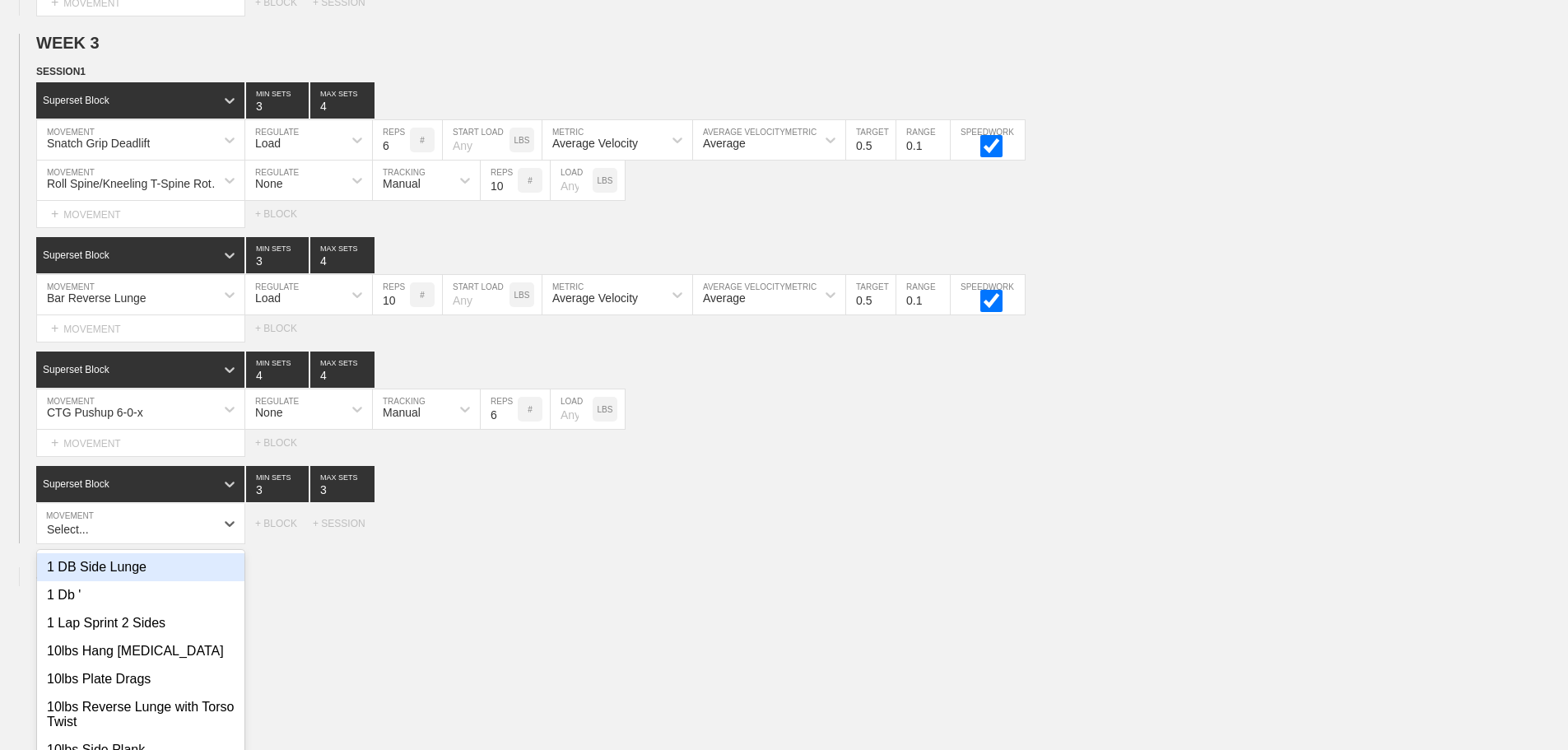
scroll to position [3609, 0]
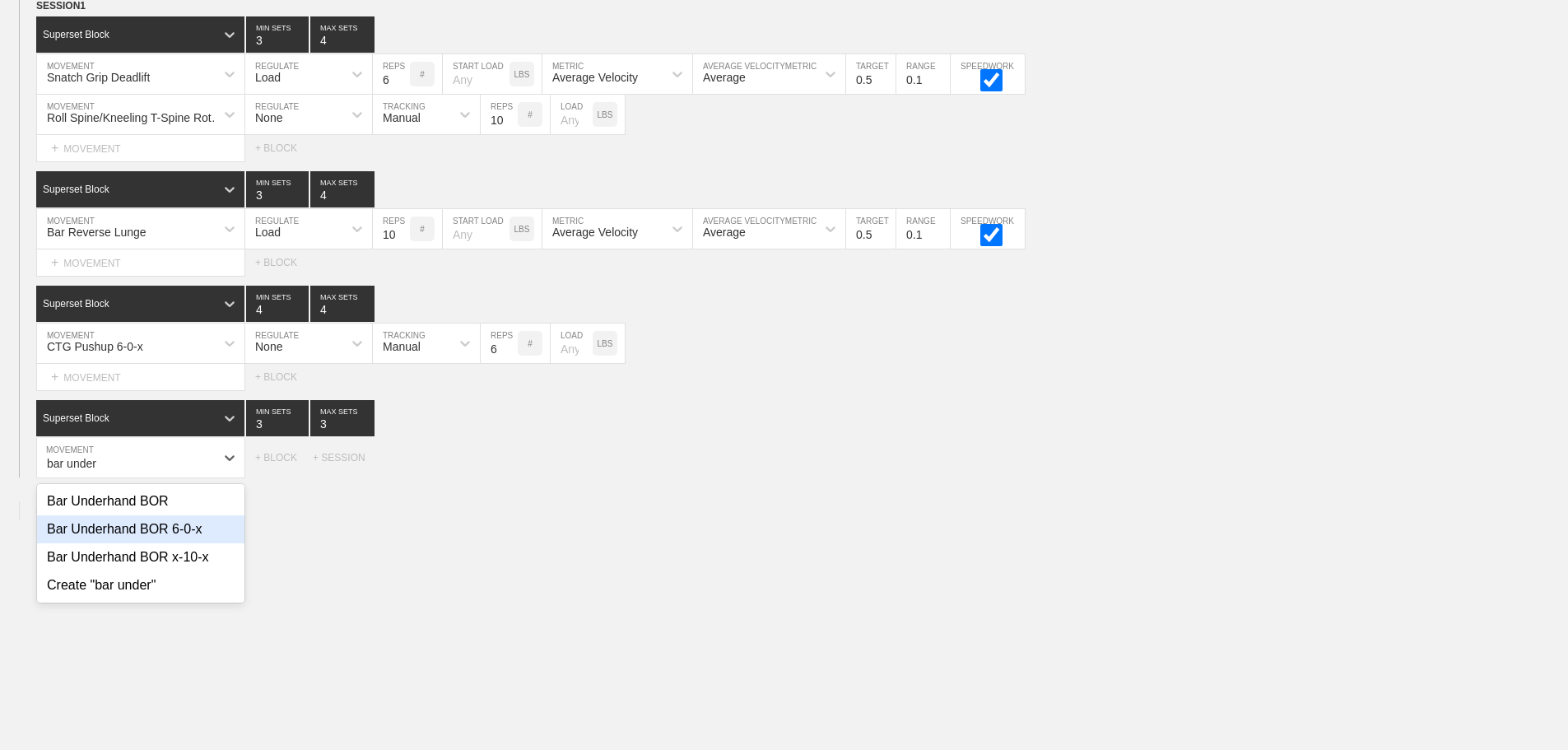
click at [174, 543] on div "Bar Underhand BOR 6-0-x" at bounding box center [141, 529] width 208 height 28
type input "bar under"
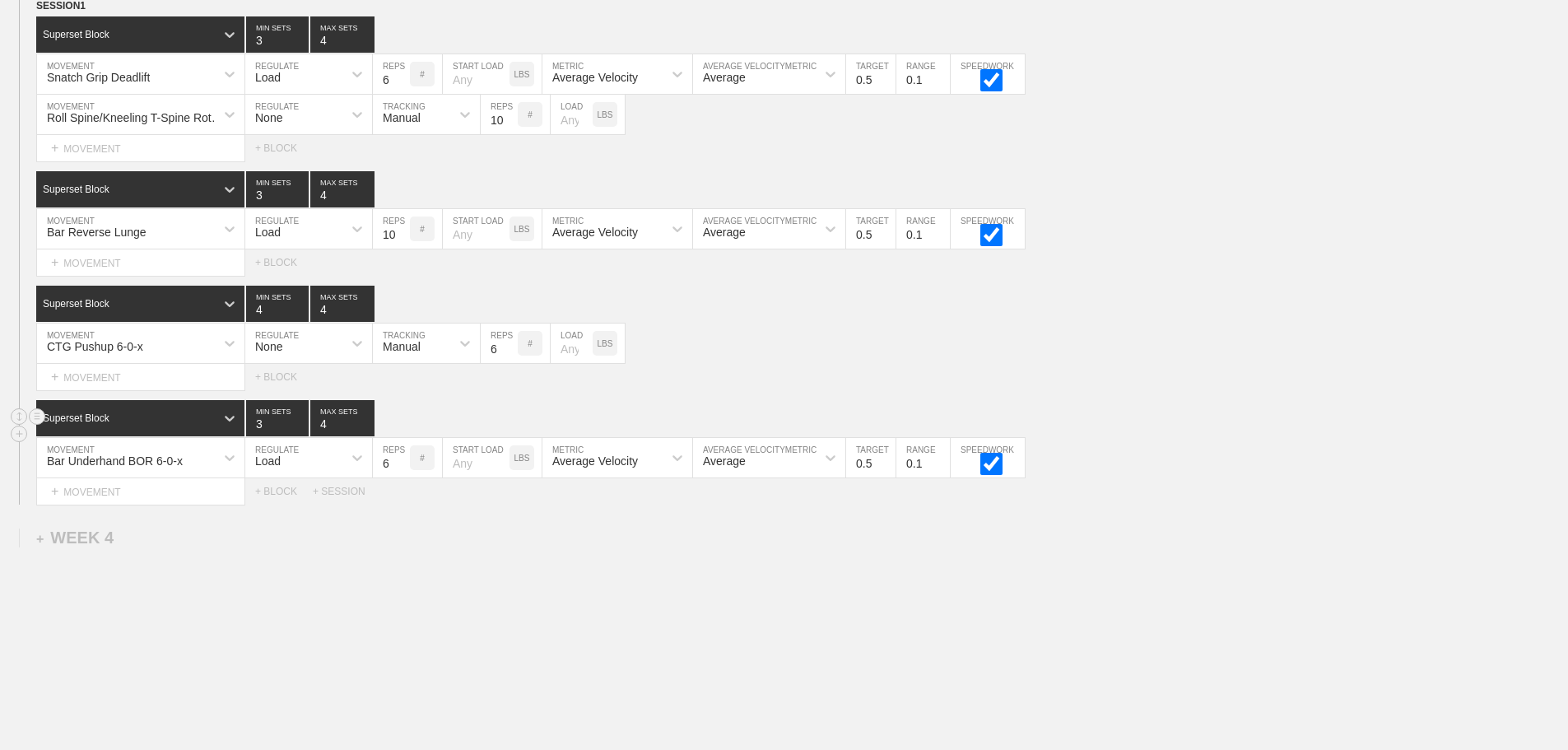
type input "4"
click at [368, 432] on input "4" at bounding box center [342, 418] width 64 height 36
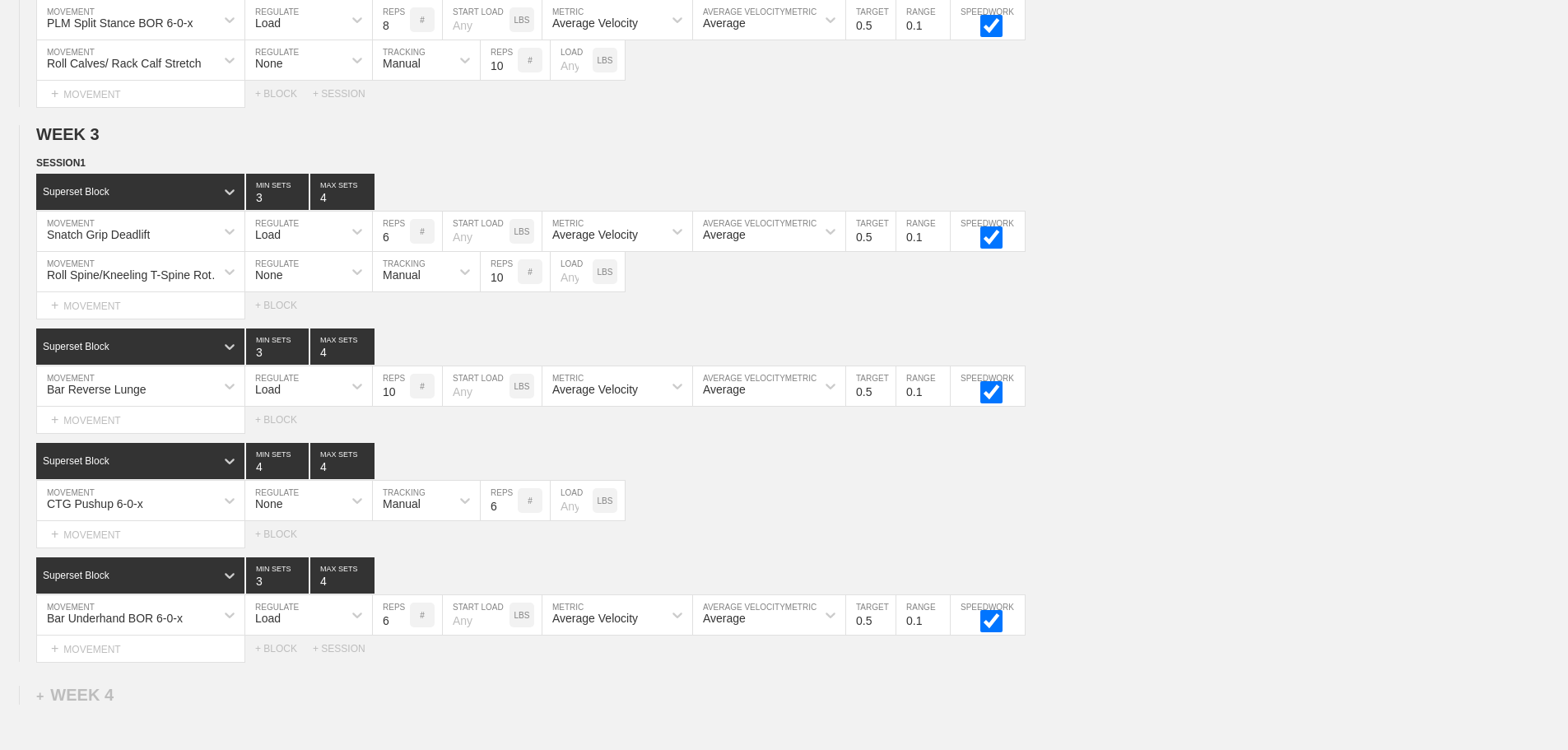
scroll to position [3666, 0]
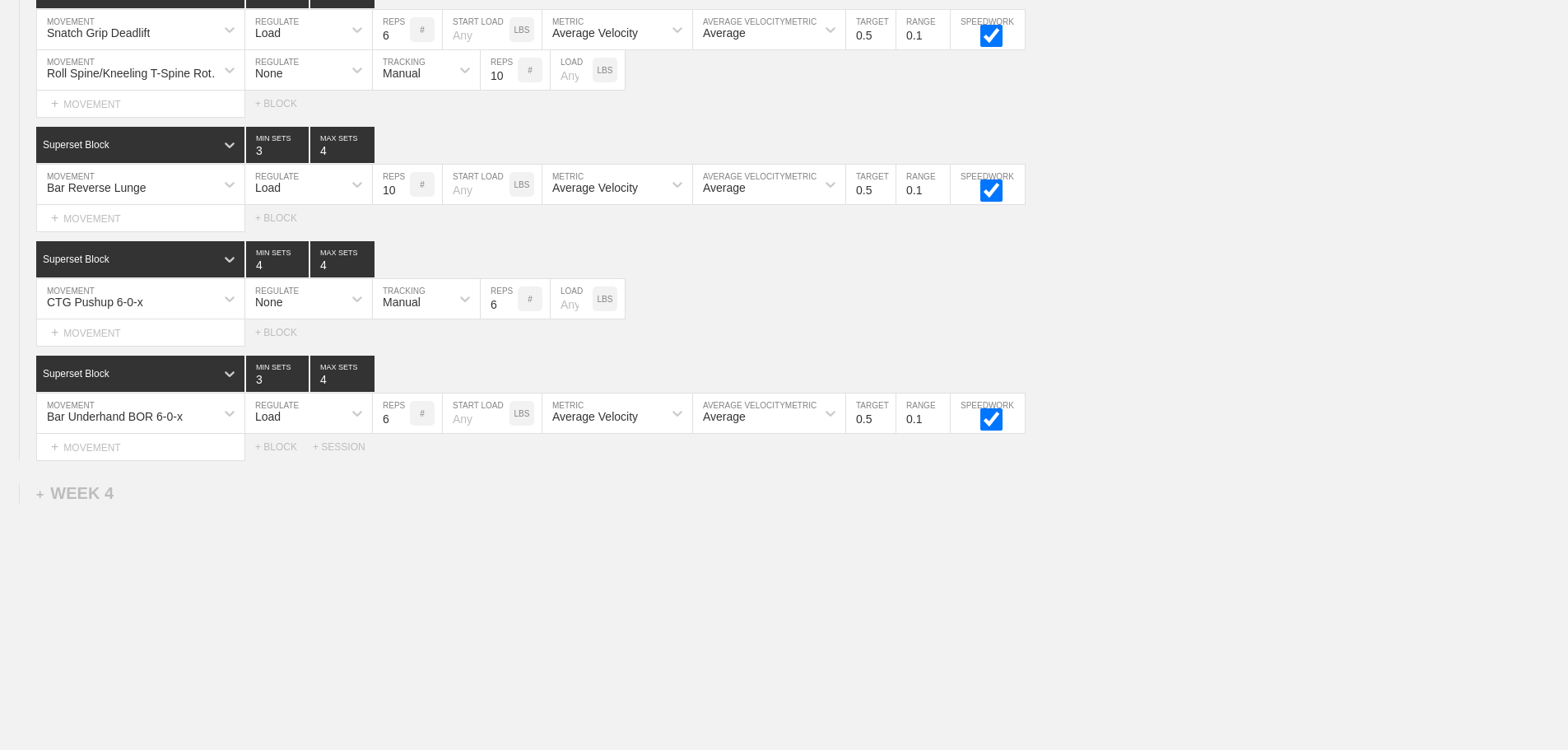
drag, startPoint x: 849, startPoint y: 615, endPoint x: 942, endPoint y: 298, distance: 330.4
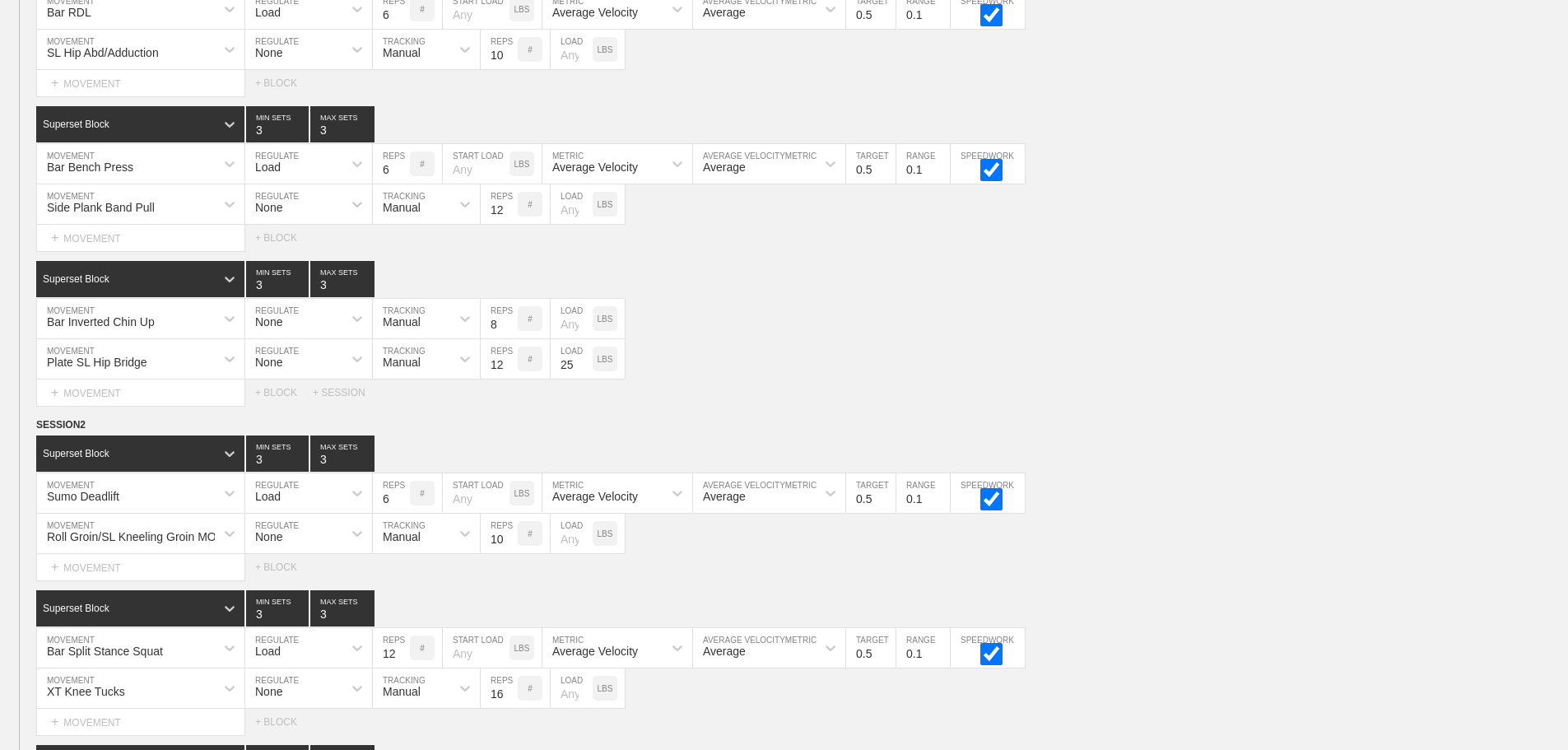
drag, startPoint x: 1537, startPoint y: 416, endPoint x: 1579, endPoint y: 254, distance: 167.4
click at [1541, 406] on div "Select... MOVEMENT + MOVEMENT + BLOCK + SESSION" at bounding box center [784, 393] width 1568 height 27
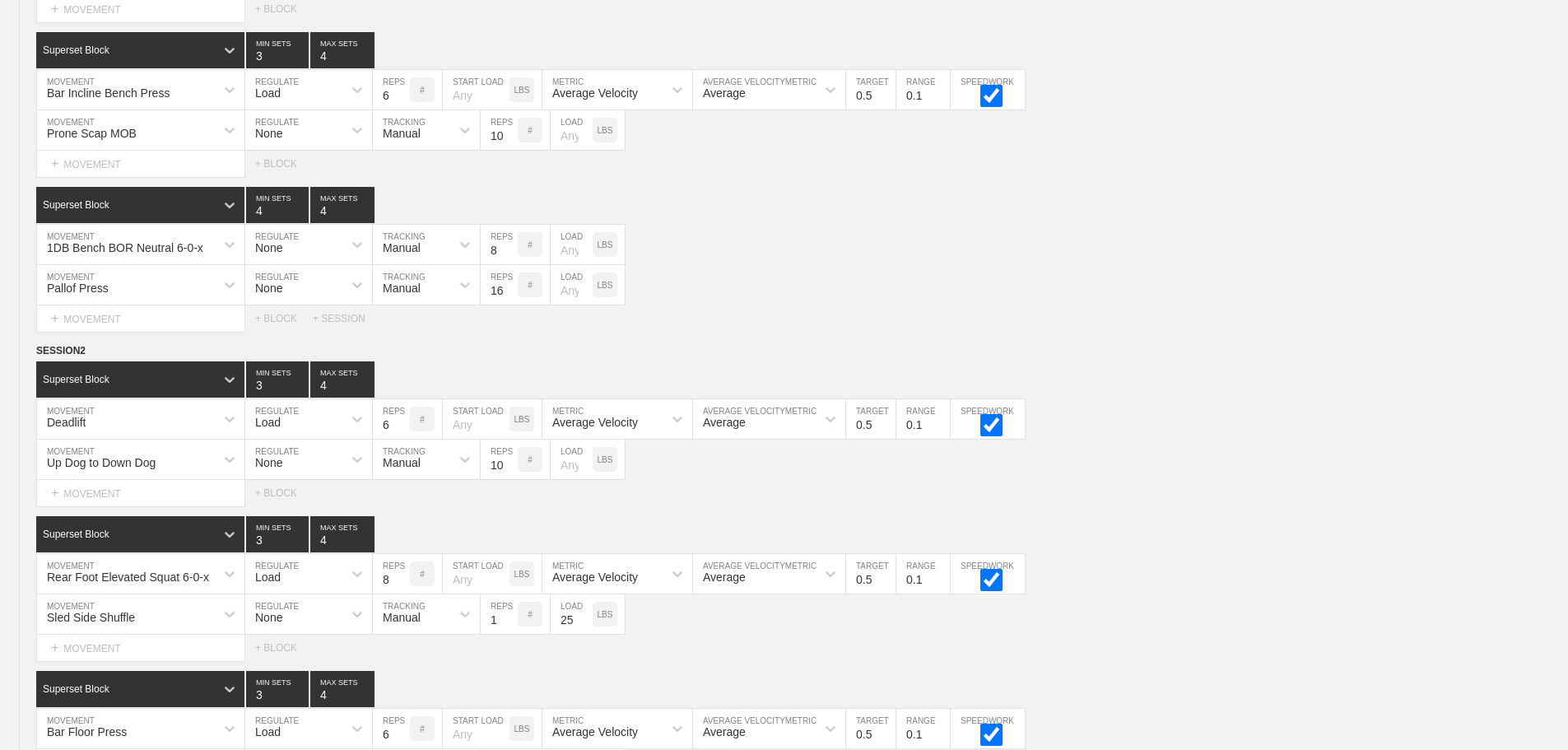
scroll to position [3666, 0]
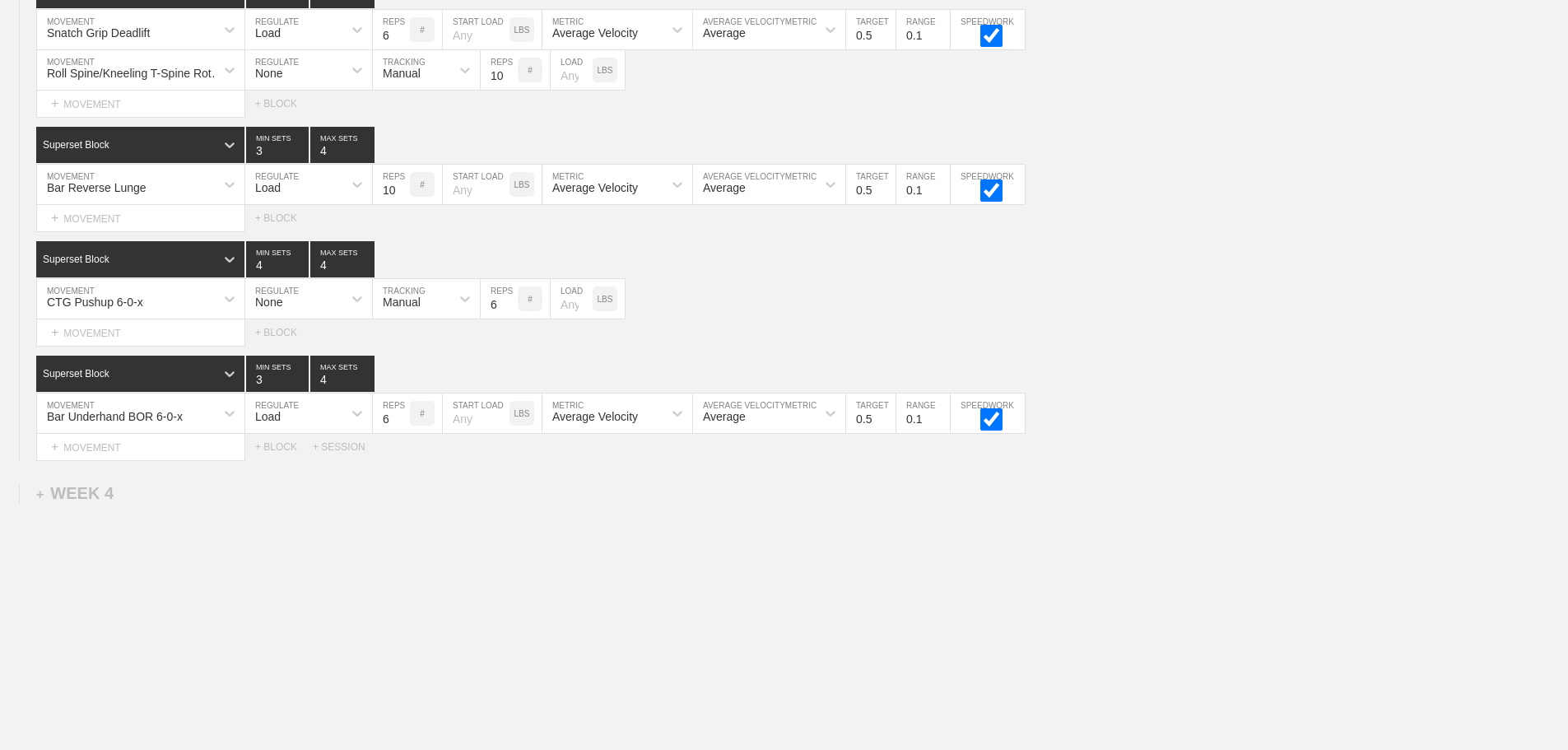
click at [121, 215] on div "+ MOVEMENT" at bounding box center [141, 218] width 210 height 27
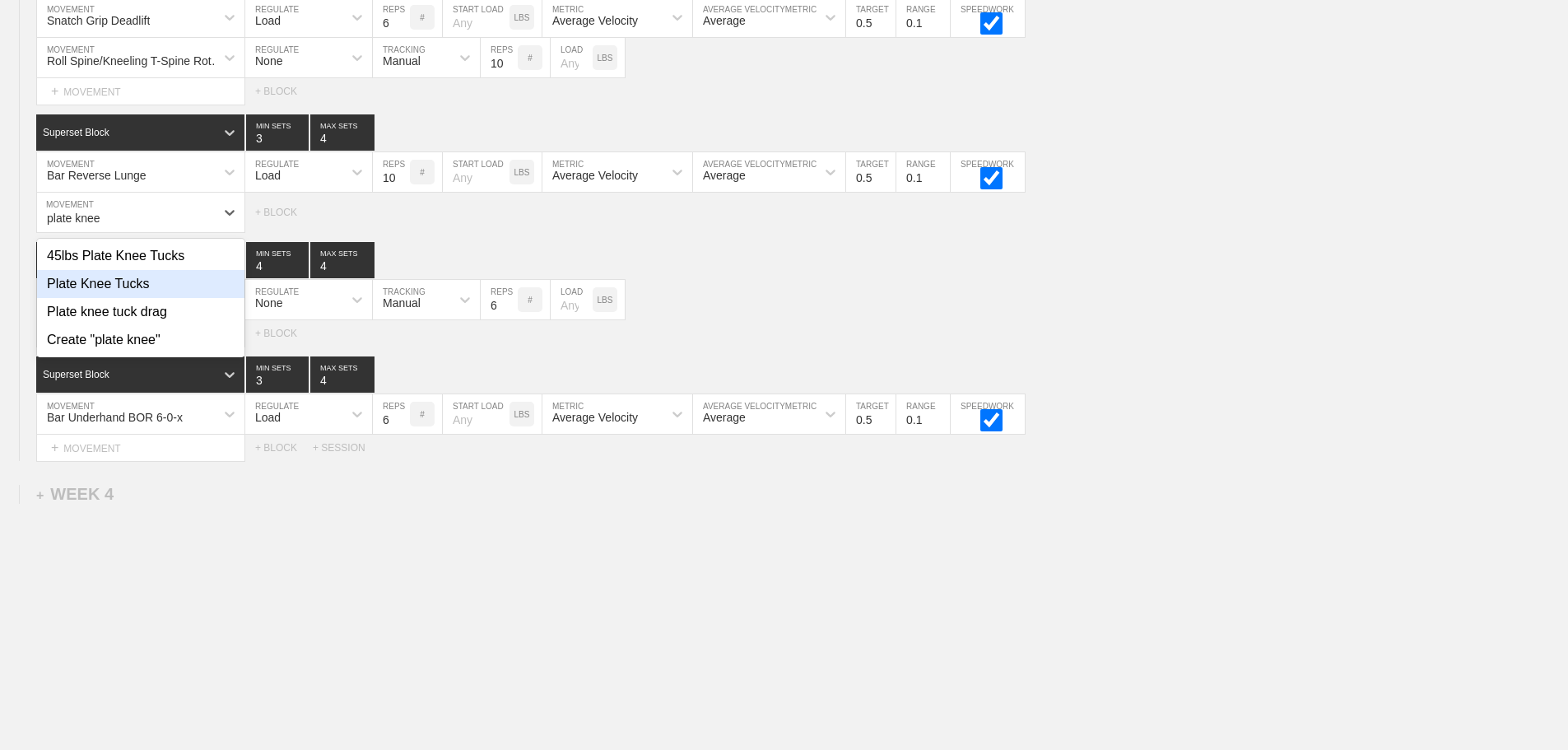
click at [121, 293] on div "Plate Knee Tucks" at bounding box center [141, 283] width 208 height 28
type input "plate knee"
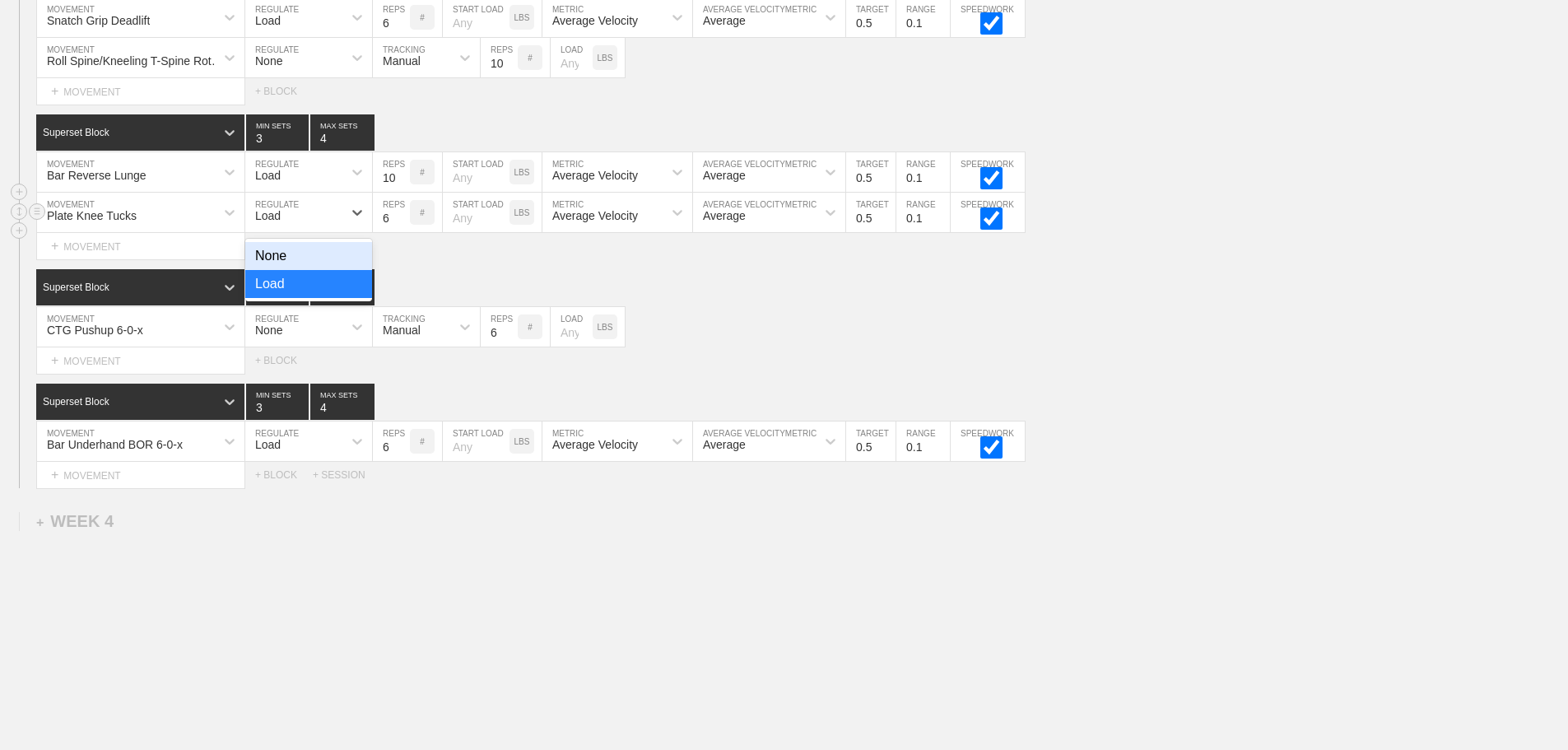
click at [294, 227] on div "Load" at bounding box center [294, 211] width 98 height 28
click at [280, 262] on div "None" at bounding box center [308, 255] width 126 height 28
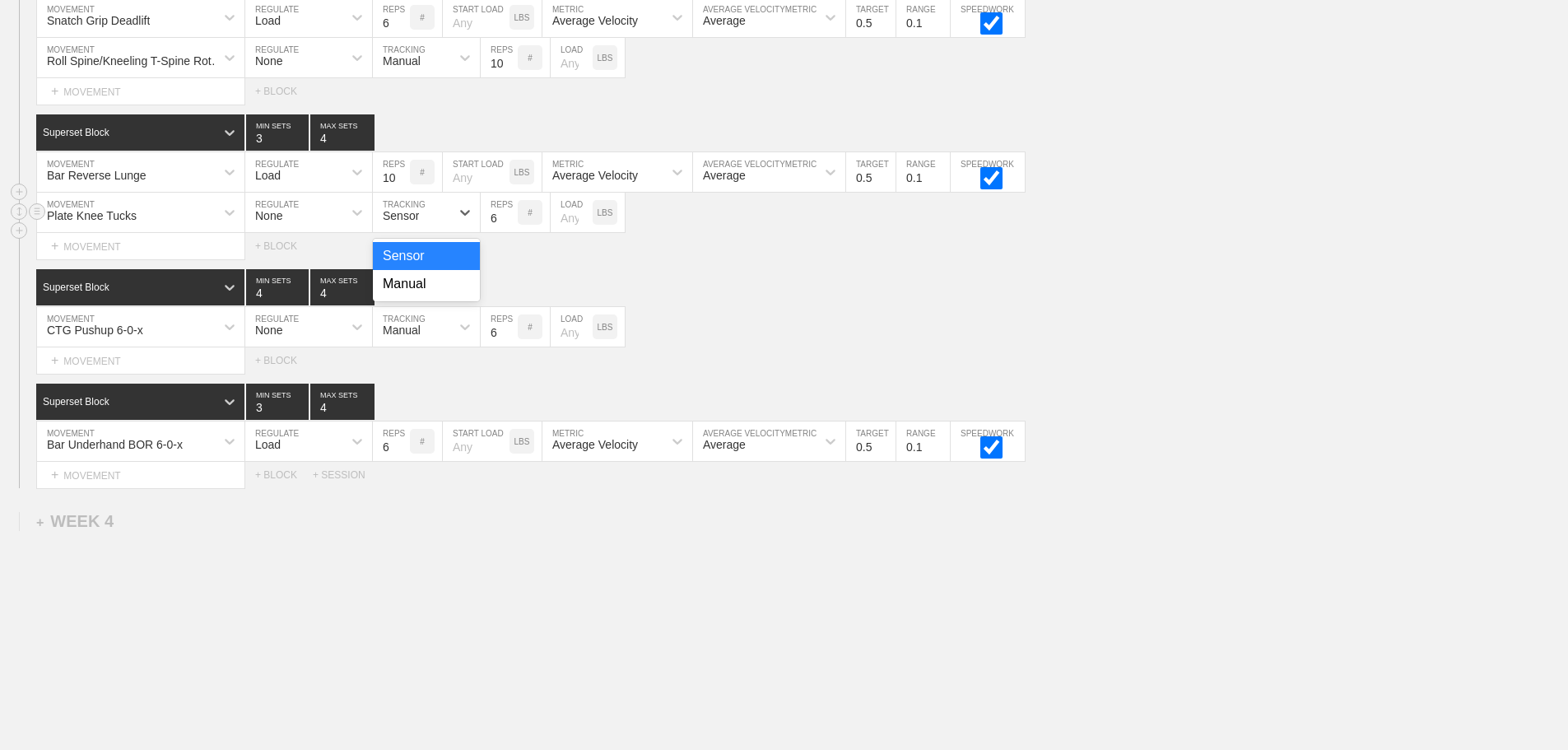
click at [409, 222] on div "Sensor" at bounding box center [401, 216] width 36 height 13
click at [414, 292] on div "Manual" at bounding box center [427, 283] width 107 height 28
click at [510, 223] on input "7" at bounding box center [498, 211] width 37 height 39
click at [510, 223] on input "8" at bounding box center [498, 211] width 37 height 39
click at [510, 223] on input "9" at bounding box center [498, 211] width 37 height 39
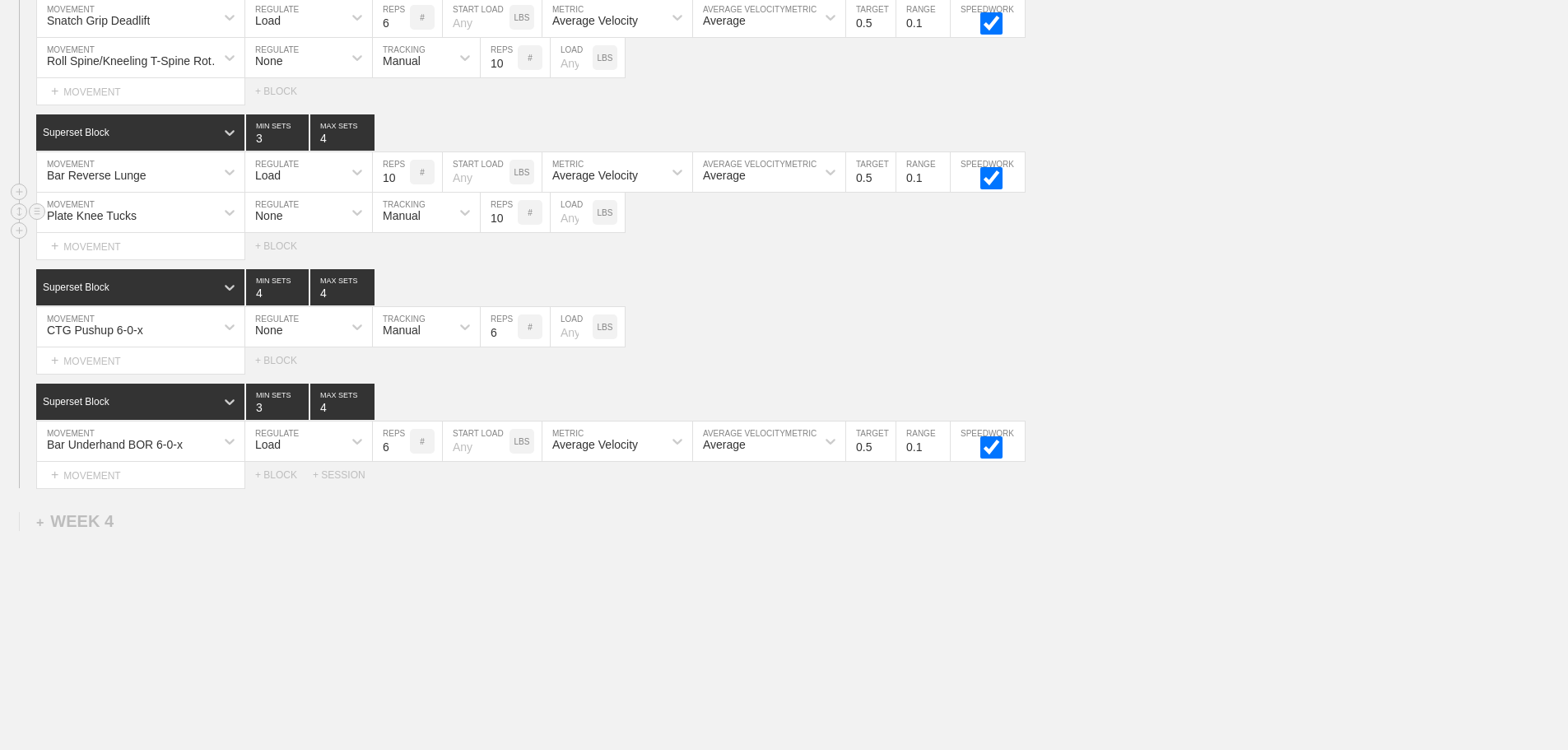
click at [510, 223] on input "10" at bounding box center [498, 211] width 37 height 39
click at [517, 232] on input "10" at bounding box center [498, 211] width 37 height 39
click at [510, 227] on input "11" at bounding box center [498, 211] width 37 height 39
type input "12"
click at [510, 227] on input "12" at bounding box center [498, 211] width 37 height 39
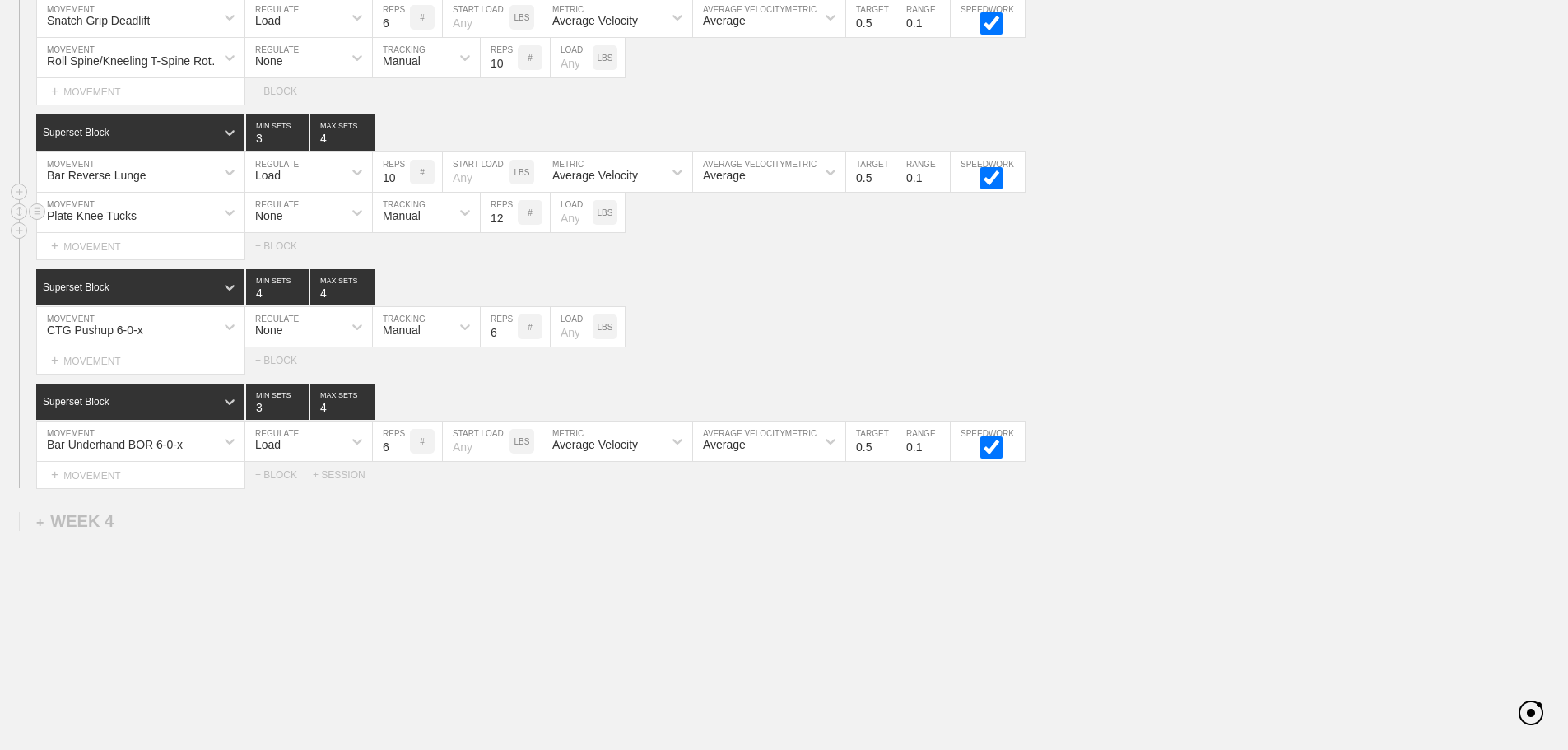
click at [568, 232] on input "number" at bounding box center [572, 211] width 42 height 39
type input "25"
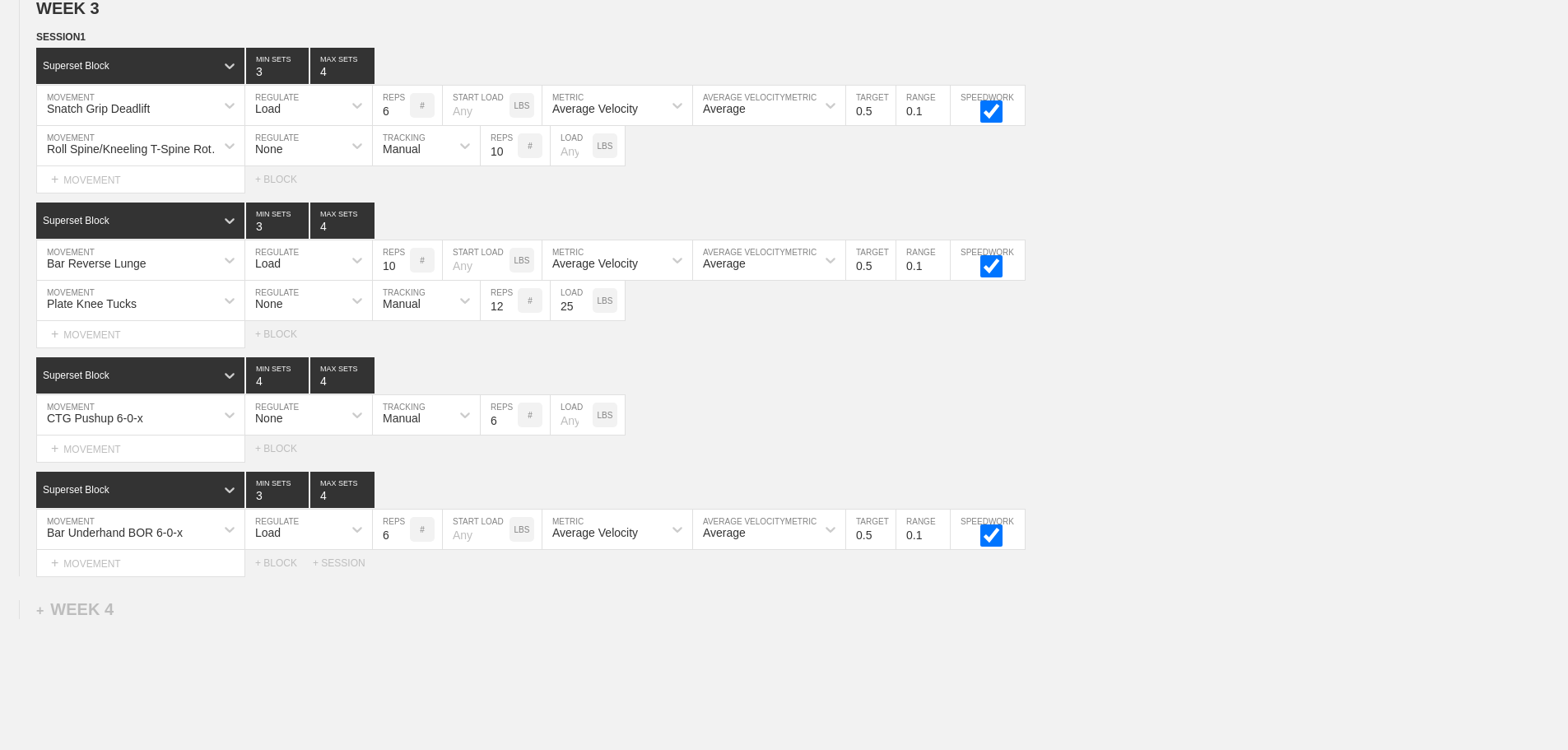
scroll to position [3706, 0]
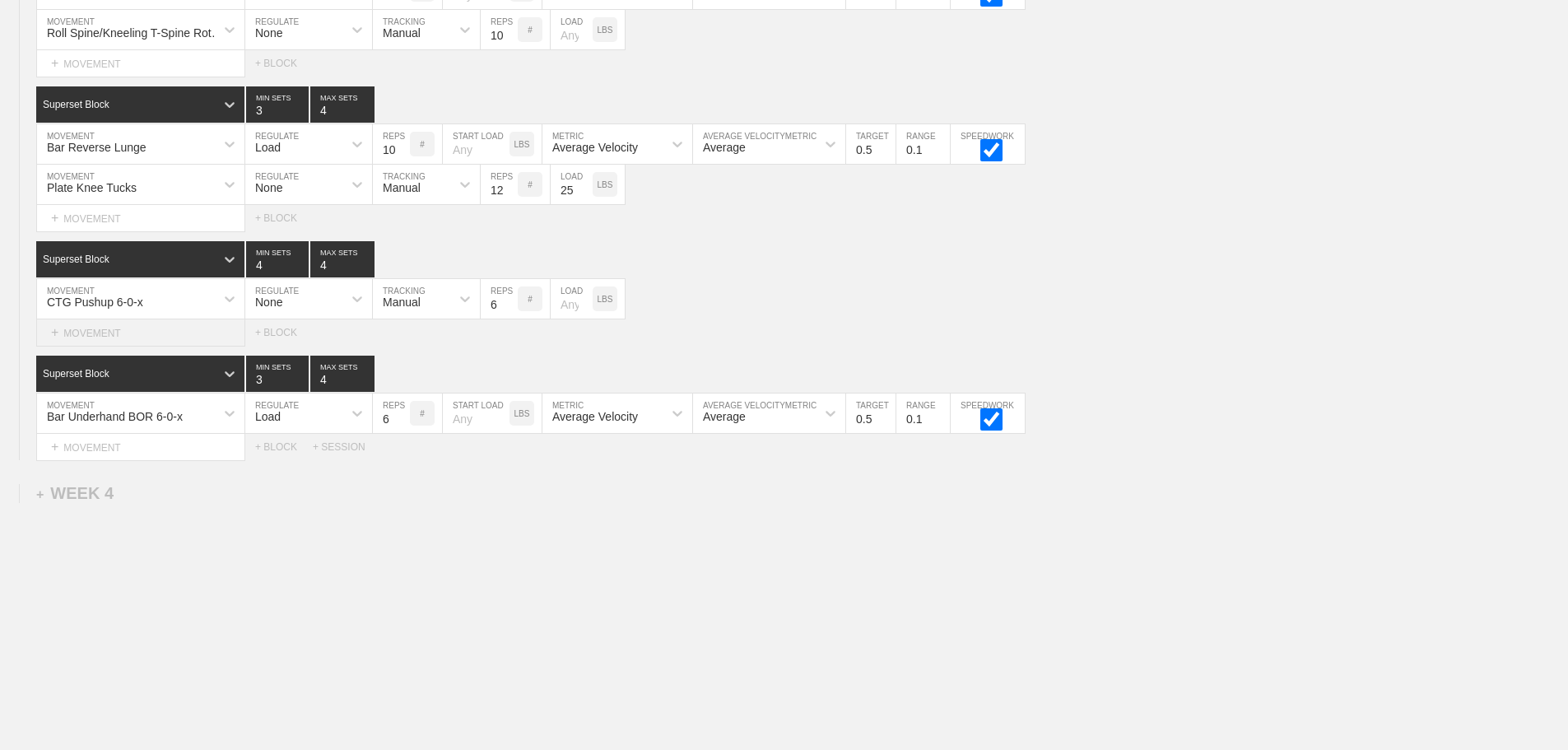
click at [125, 338] on div "+ MOVEMENT" at bounding box center [141, 333] width 210 height 27
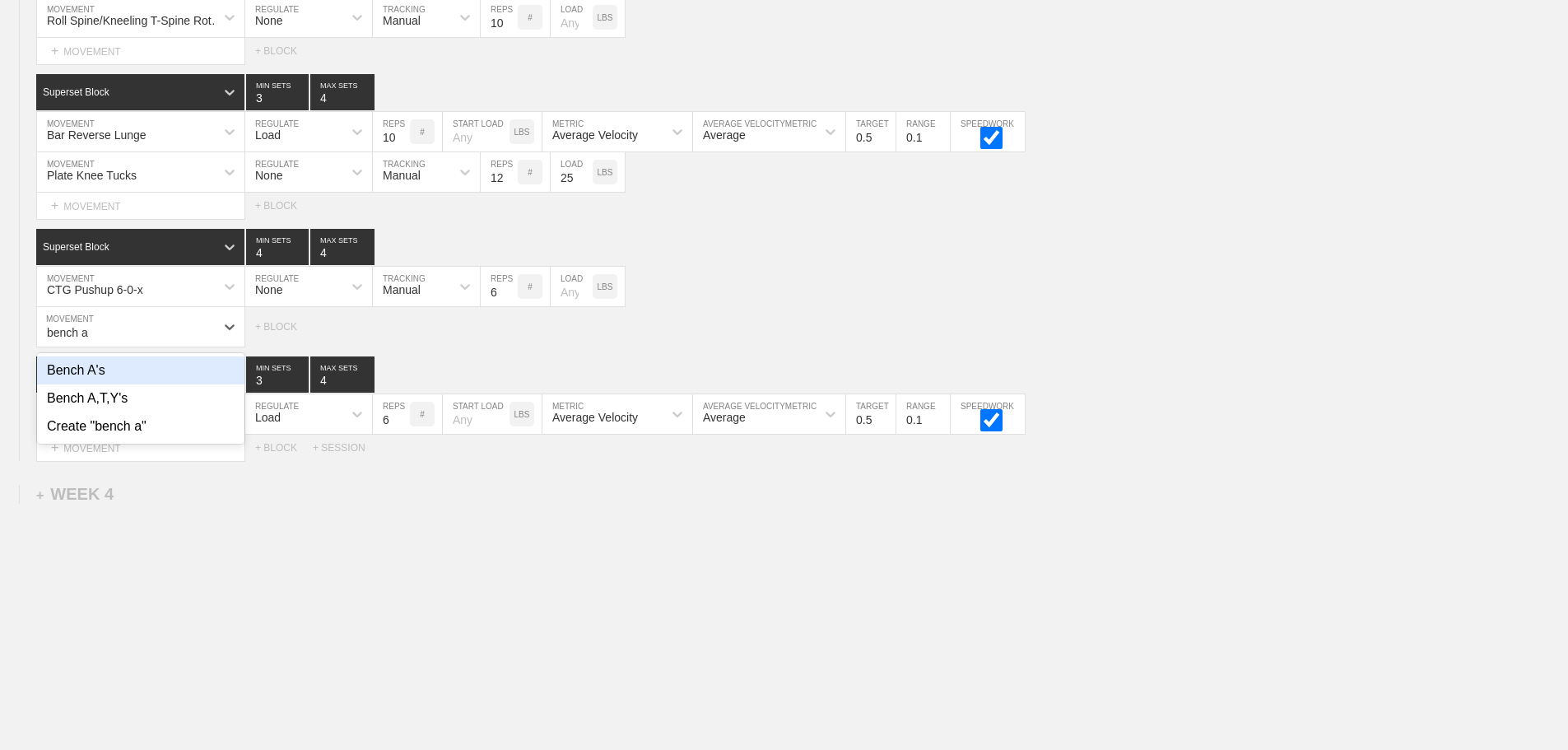
click at [103, 377] on div "Bench A's" at bounding box center [141, 370] width 208 height 28
type input "bench a"
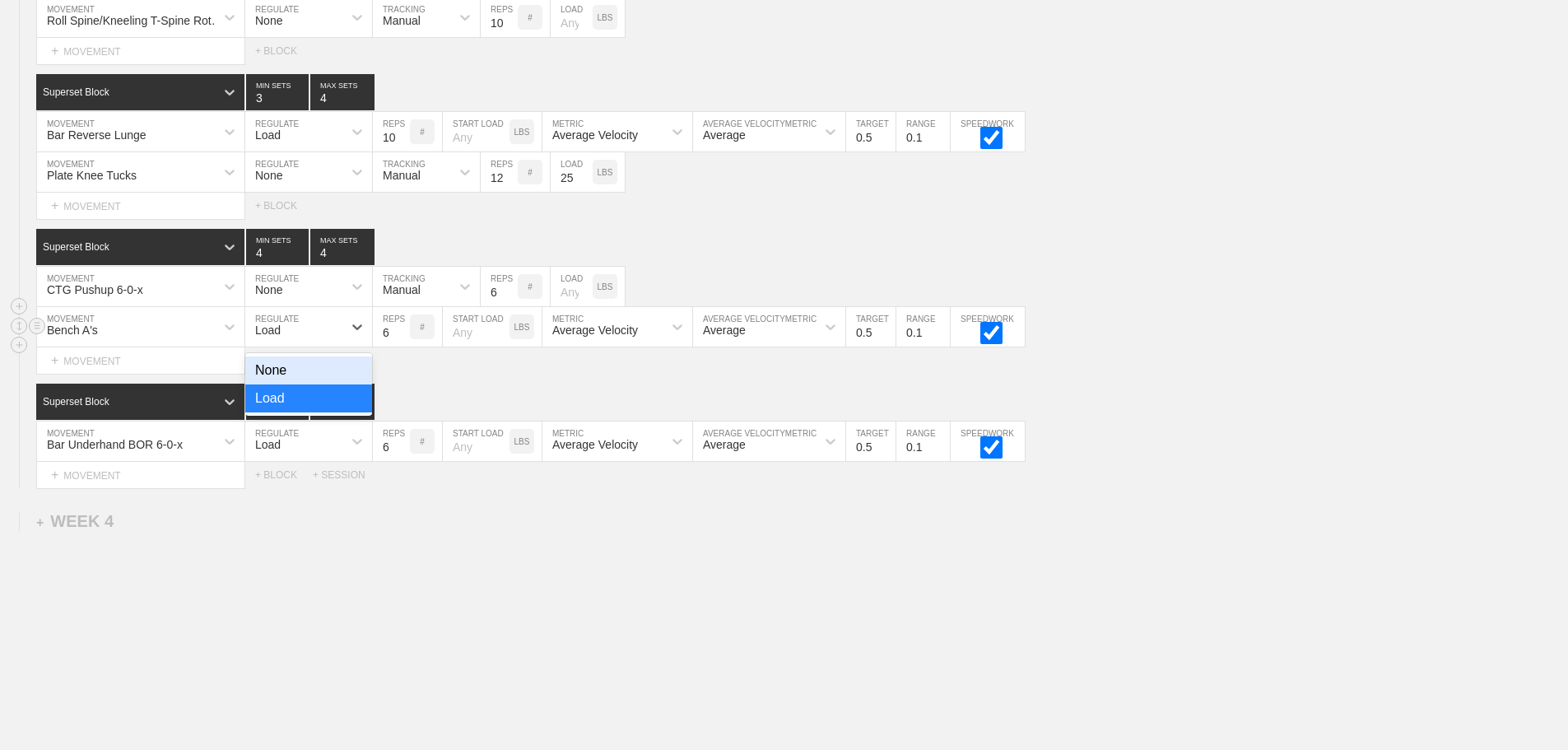
click at [274, 337] on div "Load" at bounding box center [268, 330] width 26 height 13
click at [287, 378] on div "None" at bounding box center [308, 370] width 126 height 28
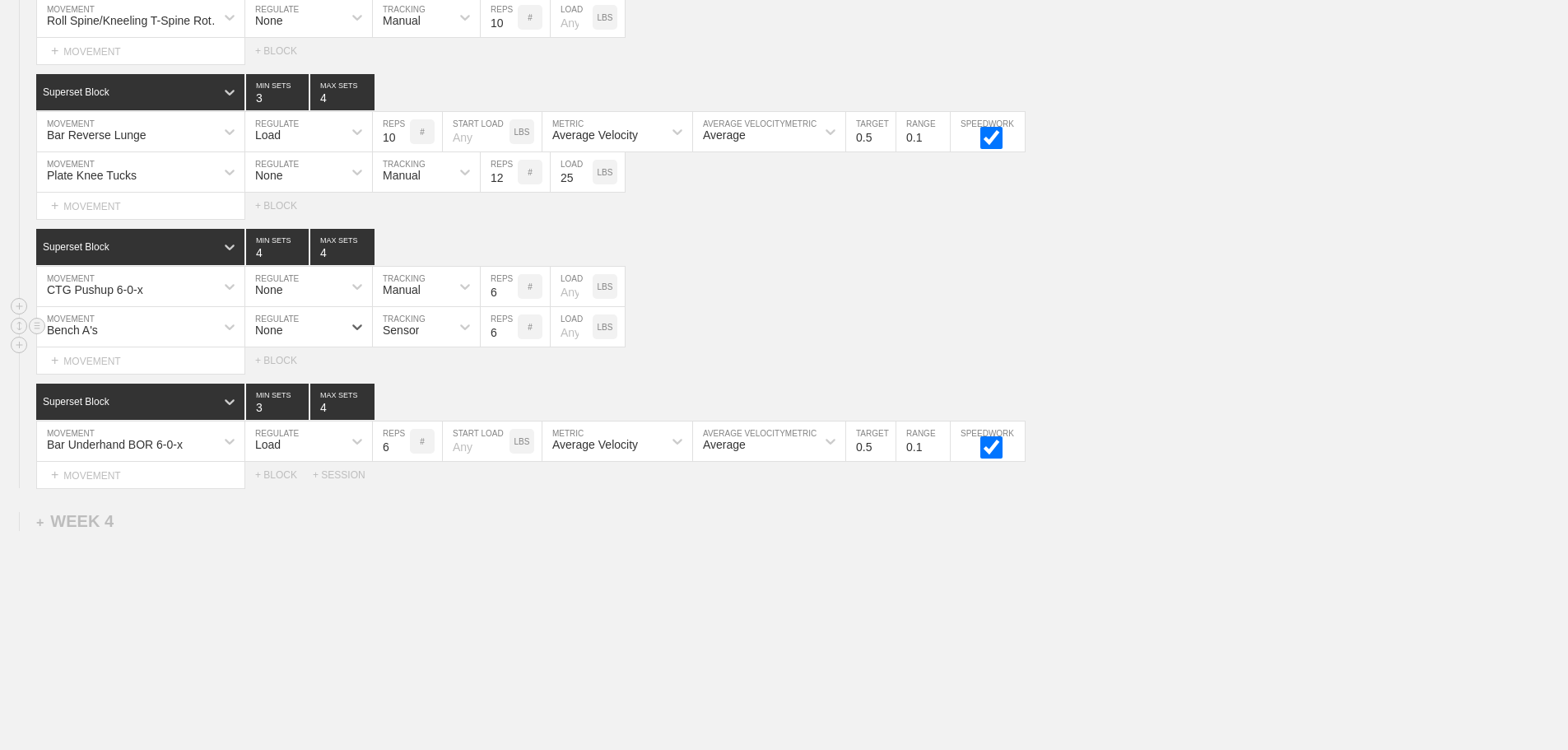
click at [409, 337] on div "Sensor" at bounding box center [401, 330] width 36 height 13
drag, startPoint x: 422, startPoint y: 414, endPoint x: 480, endPoint y: 370, distance: 72.8
click at [423, 412] on div "Manual" at bounding box center [427, 398] width 107 height 28
click at [514, 339] on input "7" at bounding box center [498, 326] width 37 height 39
click at [513, 339] on input "8" at bounding box center [498, 326] width 37 height 39
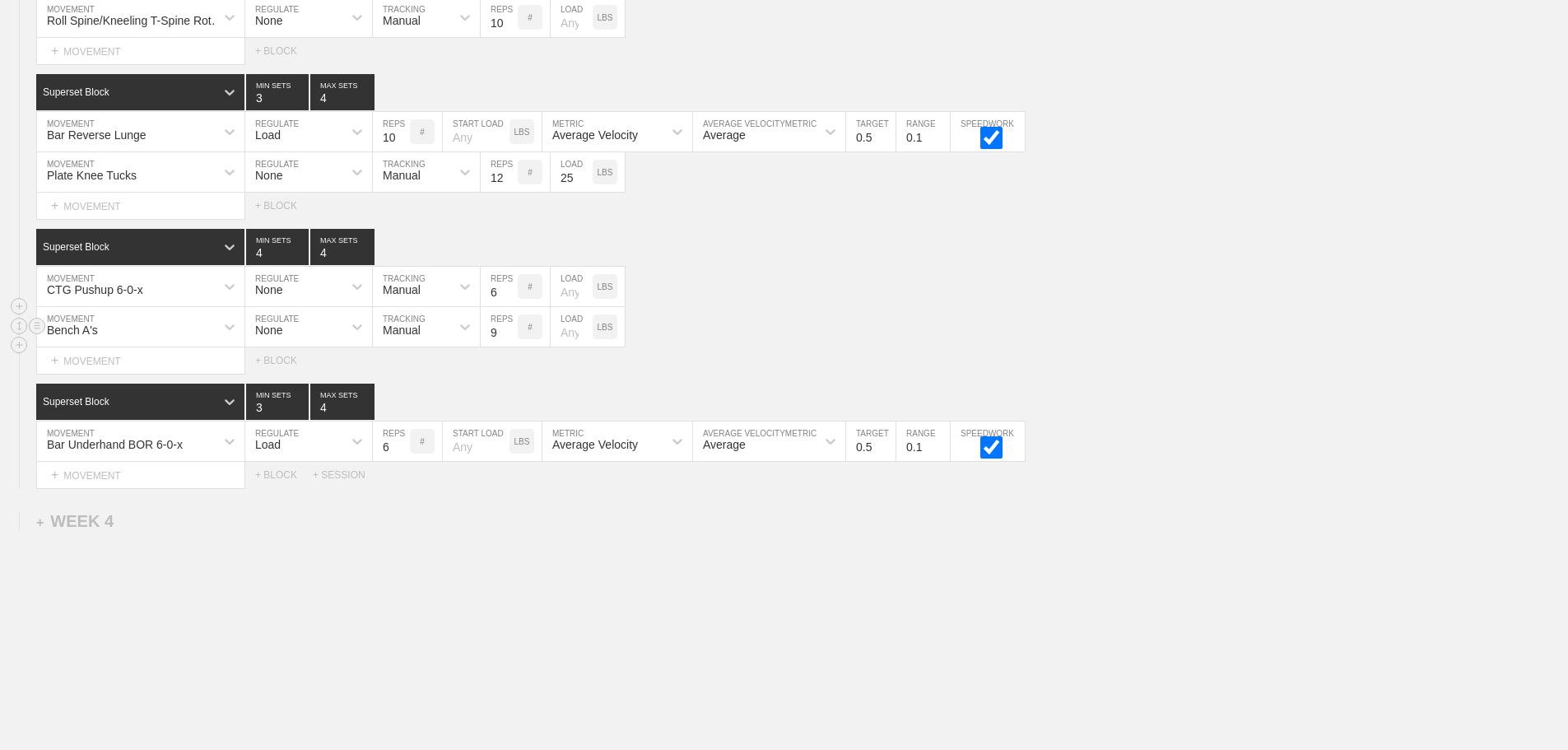
click at [513, 339] on input "9" at bounding box center [498, 326] width 37 height 39
click at [513, 339] on input "10" at bounding box center [498, 326] width 37 height 39
click at [513, 339] on input "11" at bounding box center [498, 326] width 37 height 39
click at [510, 337] on input "11" at bounding box center [498, 326] width 37 height 39
type input "12"
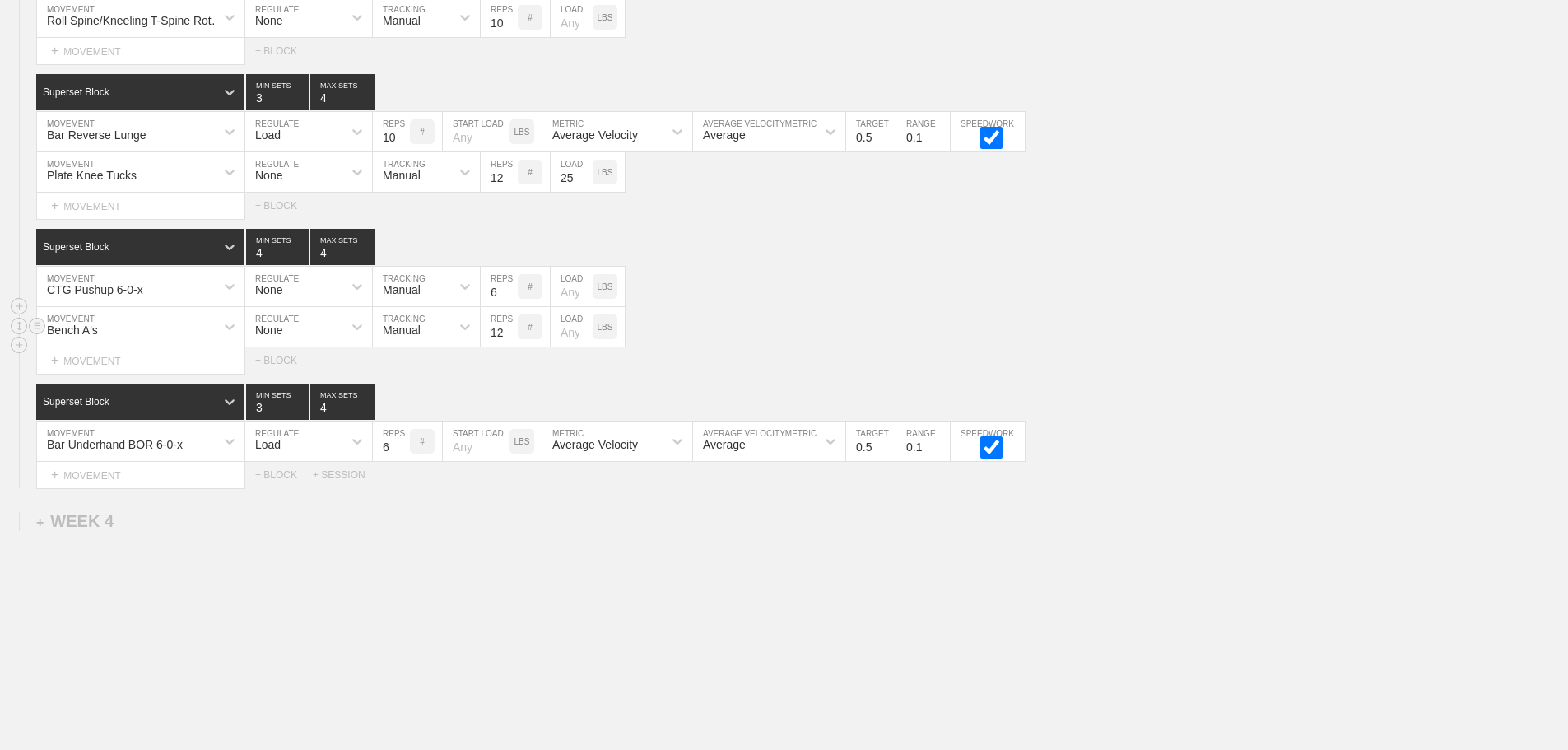
click at [509, 339] on input "12" at bounding box center [498, 326] width 37 height 39
click at [563, 343] on input "number" at bounding box center [572, 326] width 42 height 39
type input "5"
click at [926, 371] on div "Select... MOVEMENT + MOVEMENT + BLOCK" at bounding box center [784, 361] width 1568 height 27
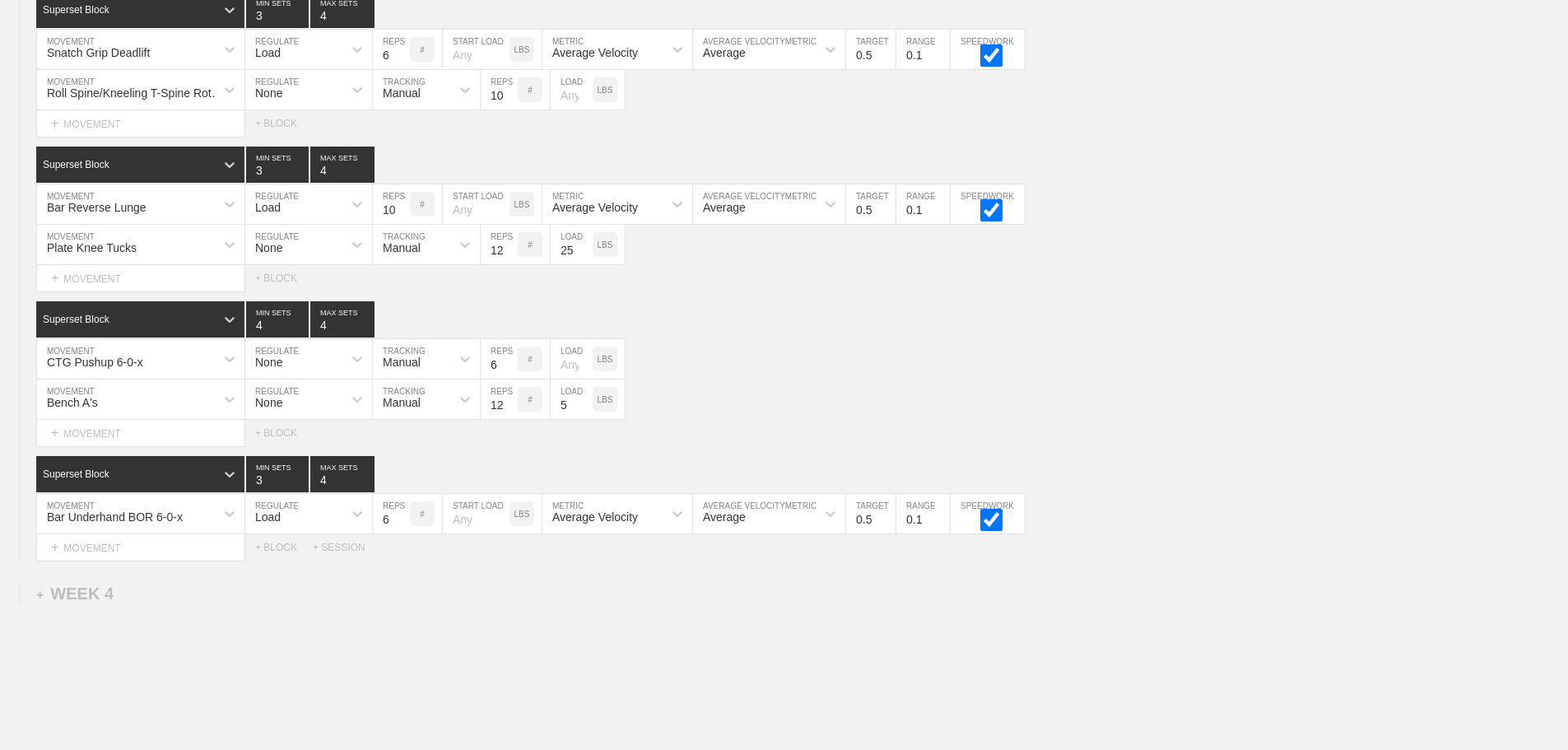
scroll to position [3541, 0]
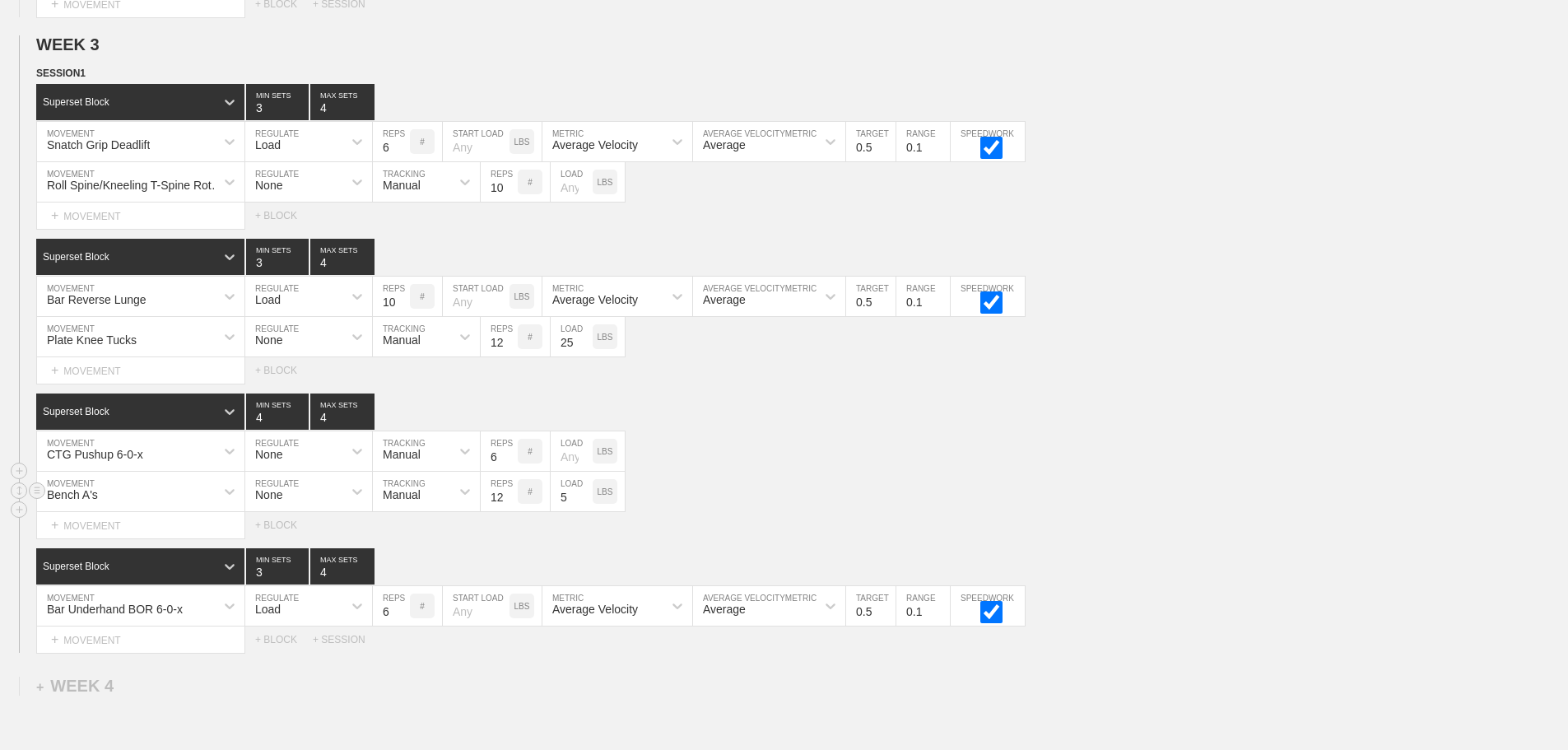
click at [911, 508] on div "Bench A's MOVEMENT None REGULATE Manual TRACKING 12 REPS # 5 LOAD LBS" at bounding box center [784, 492] width 1568 height 40
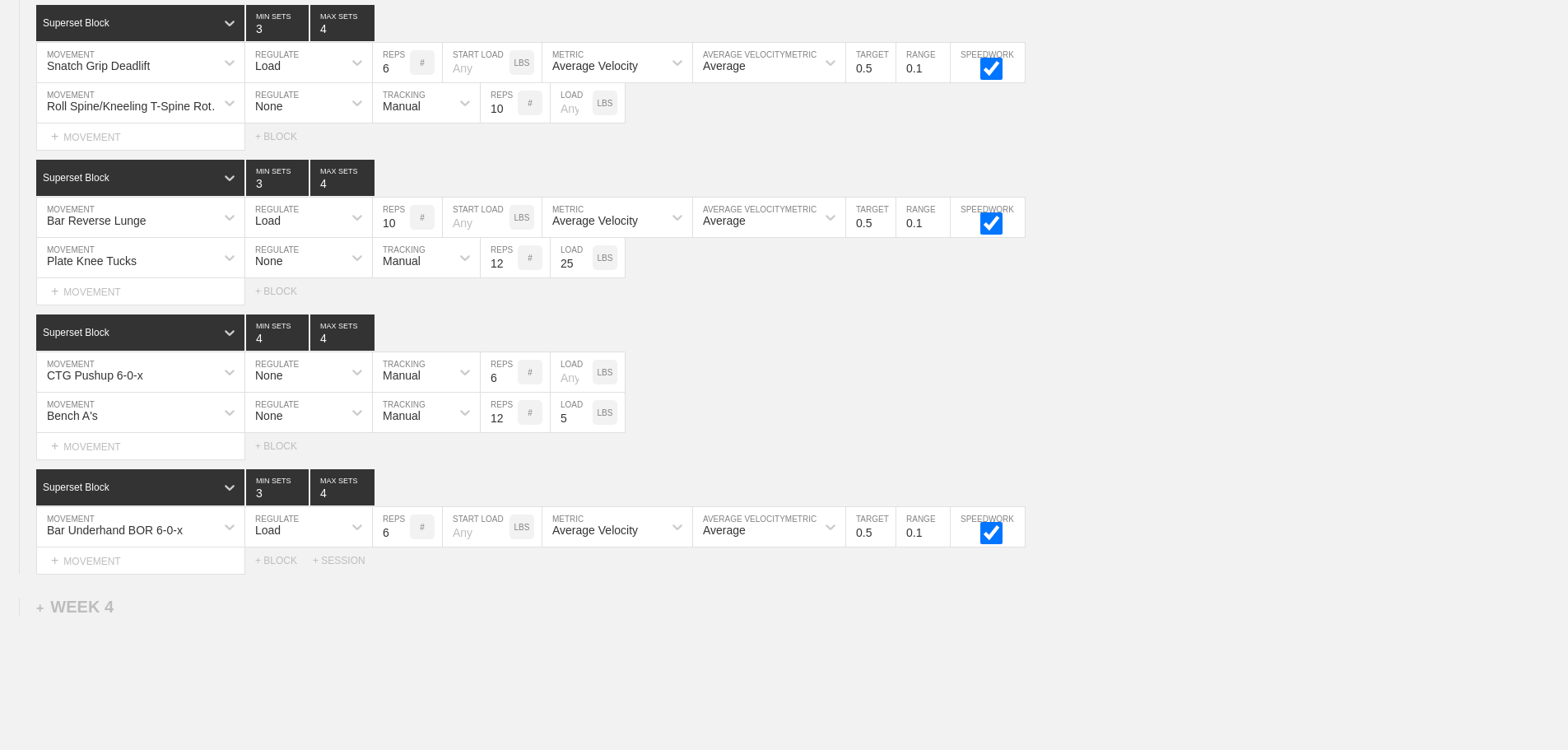
scroll to position [3746, 0]
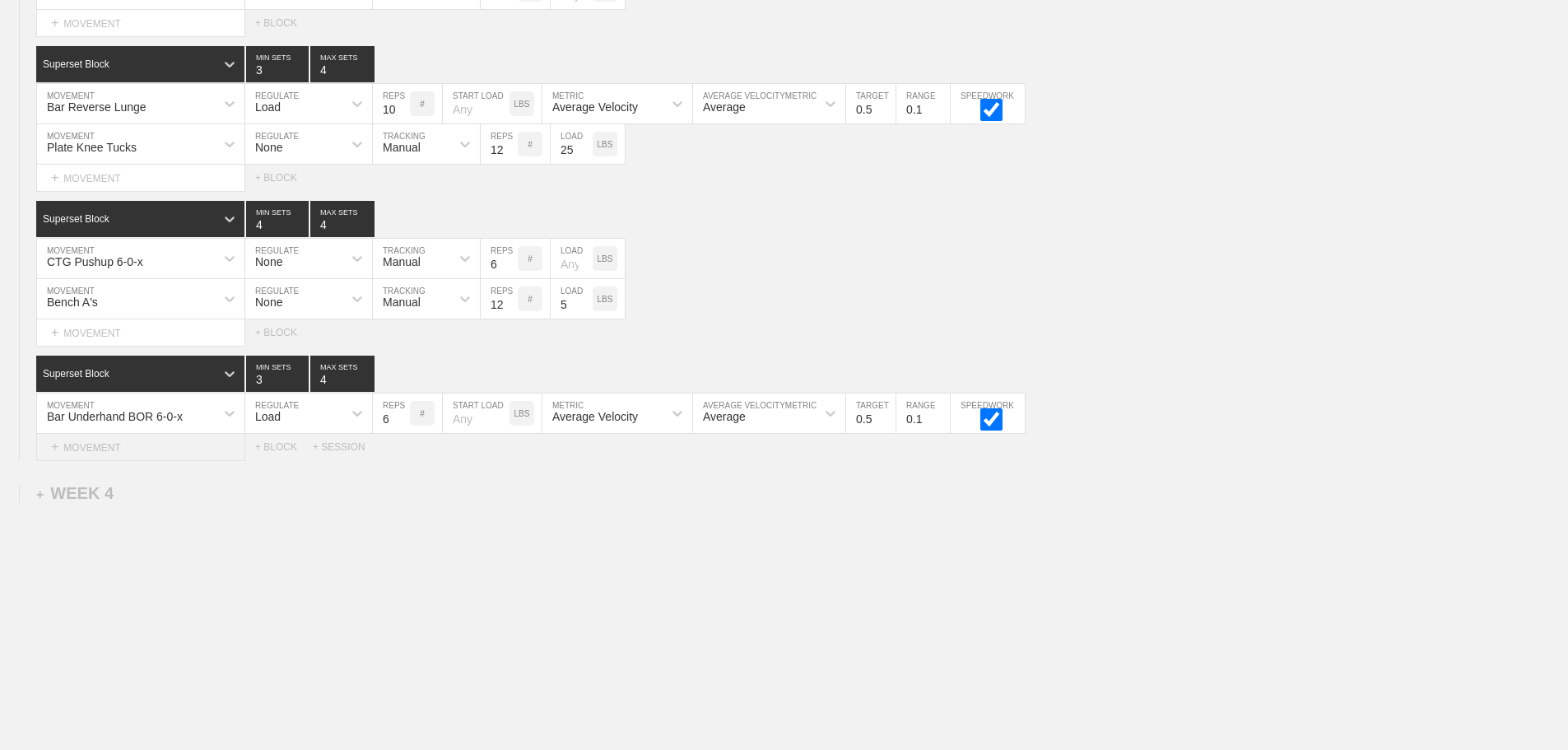
click at [99, 455] on div "+ MOVEMENT" at bounding box center [141, 447] width 210 height 27
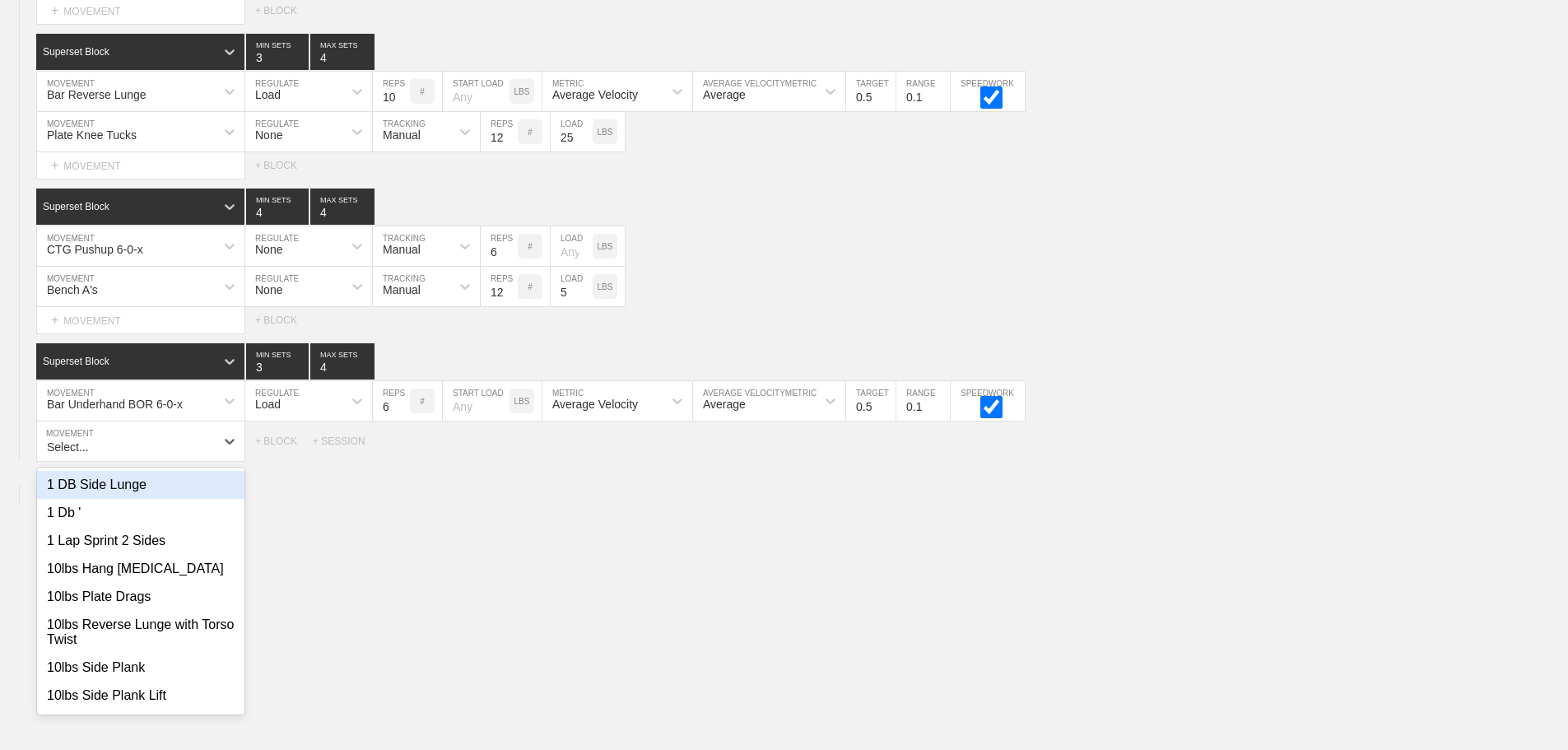
type input "t"
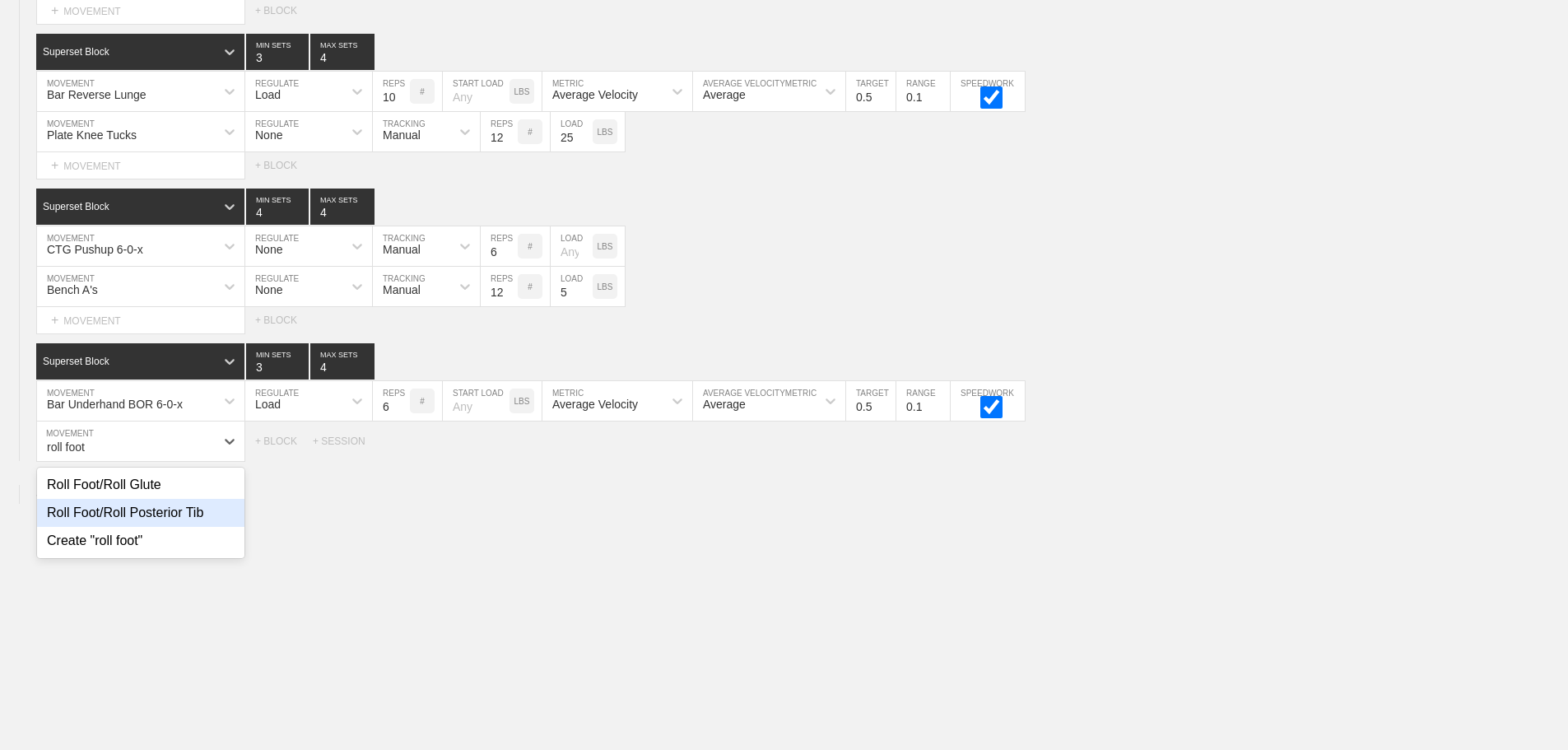
click at [174, 515] on div "Roll Foot/Roll Posterior Tib" at bounding box center [141, 512] width 208 height 28
type input "roll foot"
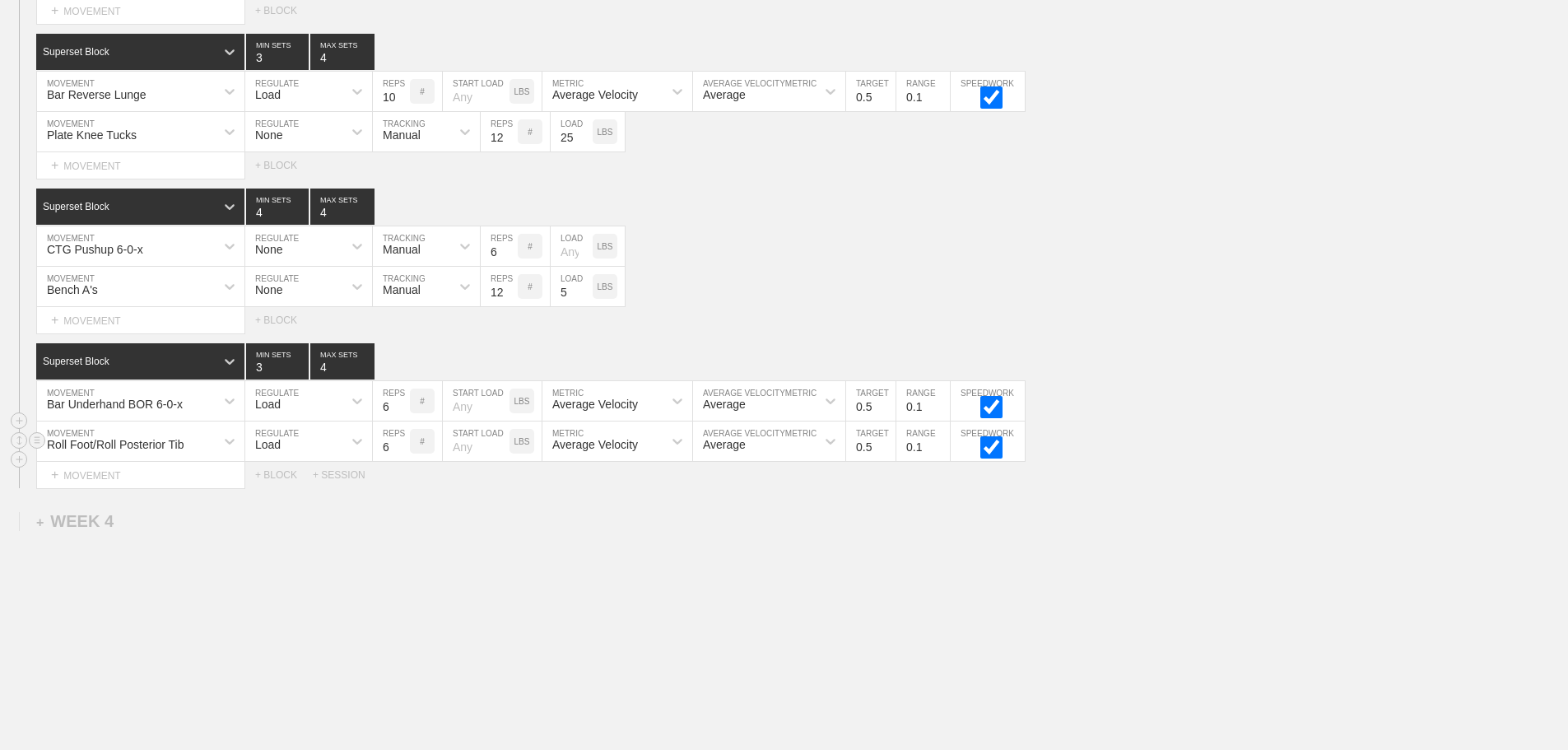
click at [276, 451] on div "Load" at bounding box center [268, 445] width 26 height 13
click at [279, 495] on div "None" at bounding box center [308, 484] width 126 height 28
click at [422, 455] on div "Sensor" at bounding box center [411, 441] width 77 height 28
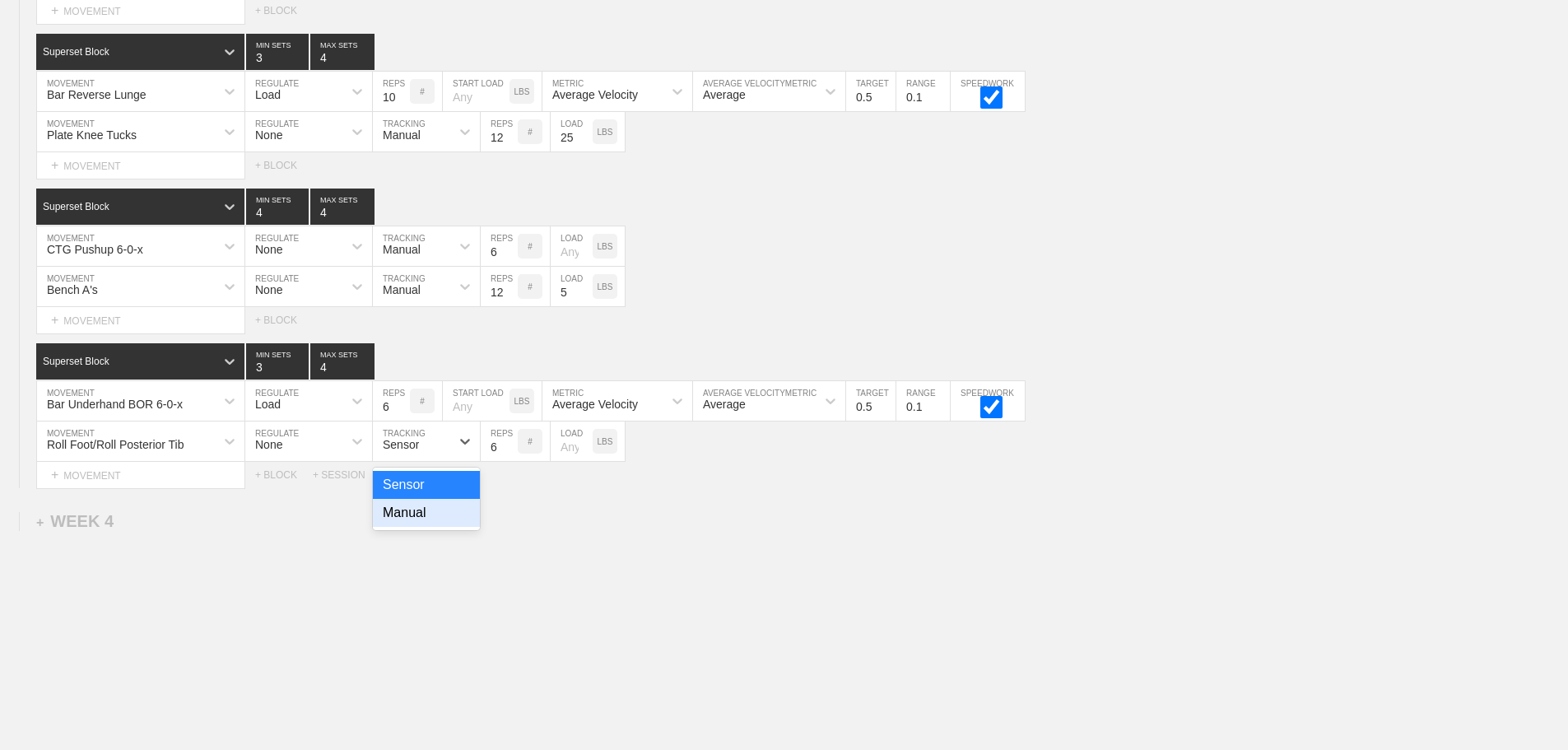
click at [415, 527] on div "Manual" at bounding box center [427, 512] width 107 height 28
click at [509, 452] on input "7" at bounding box center [498, 441] width 37 height 39
click at [509, 452] on input "8" at bounding box center [498, 441] width 37 height 39
click at [509, 452] on input "9" at bounding box center [498, 441] width 37 height 39
type input "10"
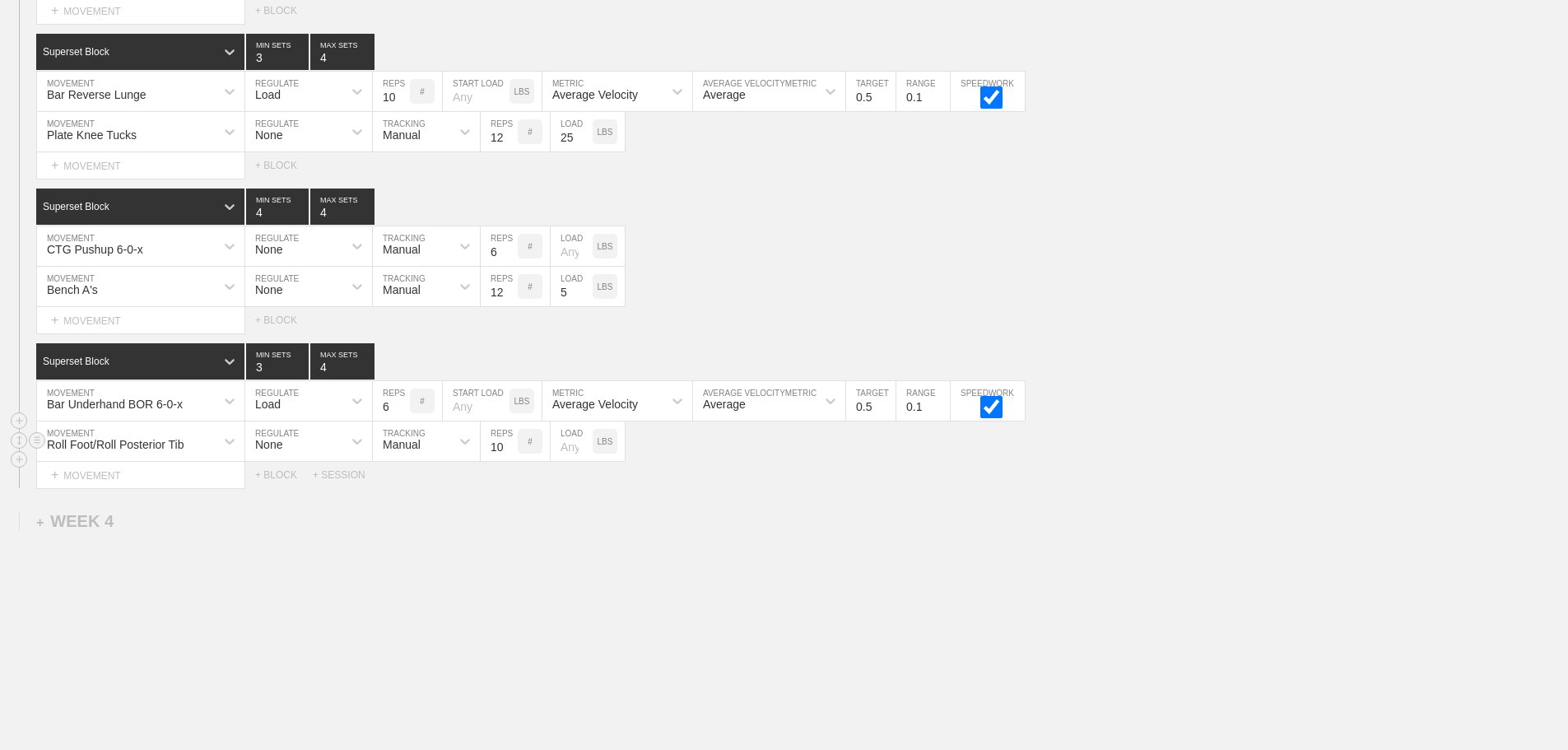
click at [509, 452] on input "10" at bounding box center [498, 441] width 37 height 39
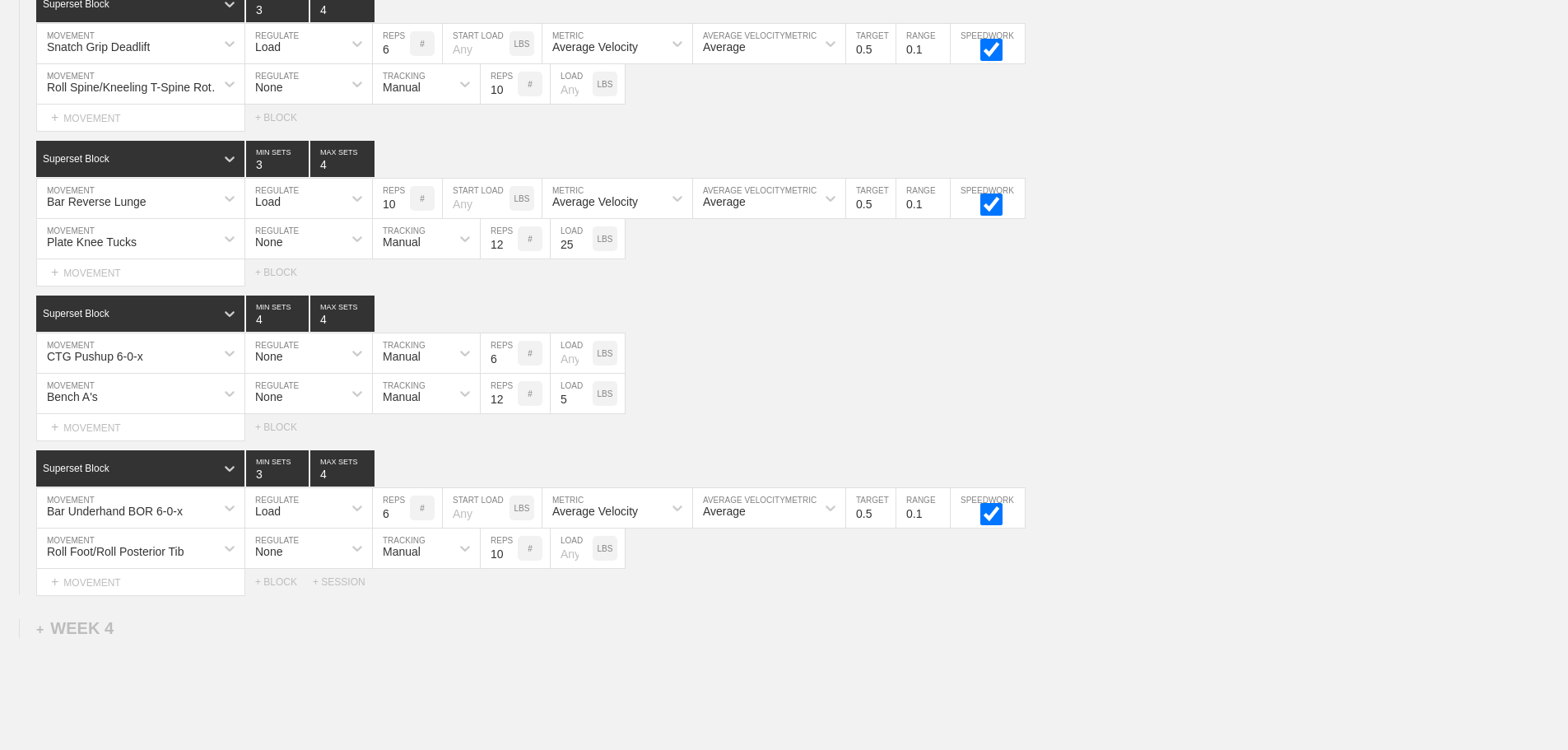
scroll to position [3499, 0]
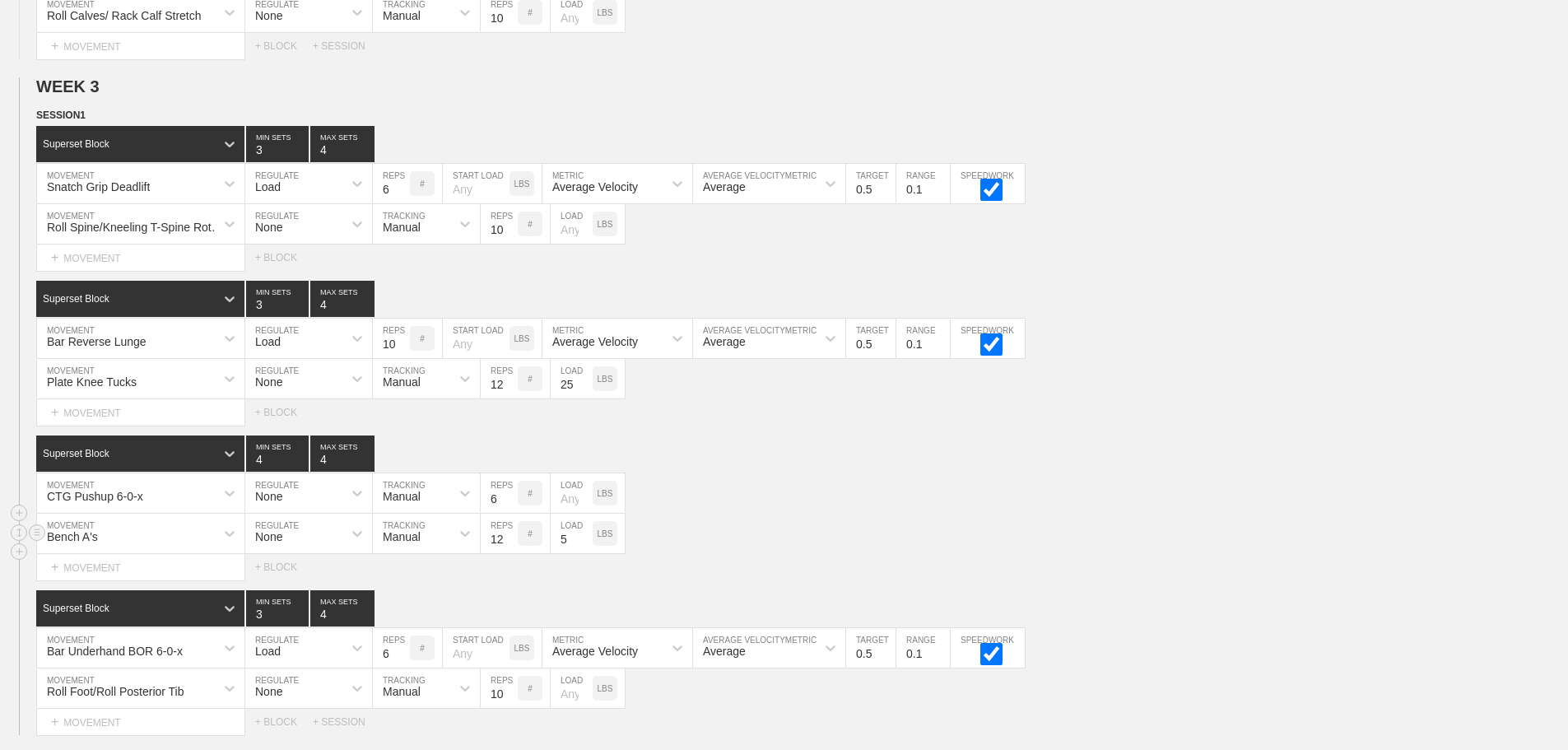
click at [800, 530] on div "Bench A's MOVEMENT None REGULATE Manual TRACKING 12 REPS # 5 LOAD LBS" at bounding box center [784, 534] width 1568 height 40
click at [863, 545] on div "Bench A's MOVEMENT None REGULATE Manual TRACKING 12 REPS # 5 LOAD LBS" at bounding box center [784, 534] width 1568 height 40
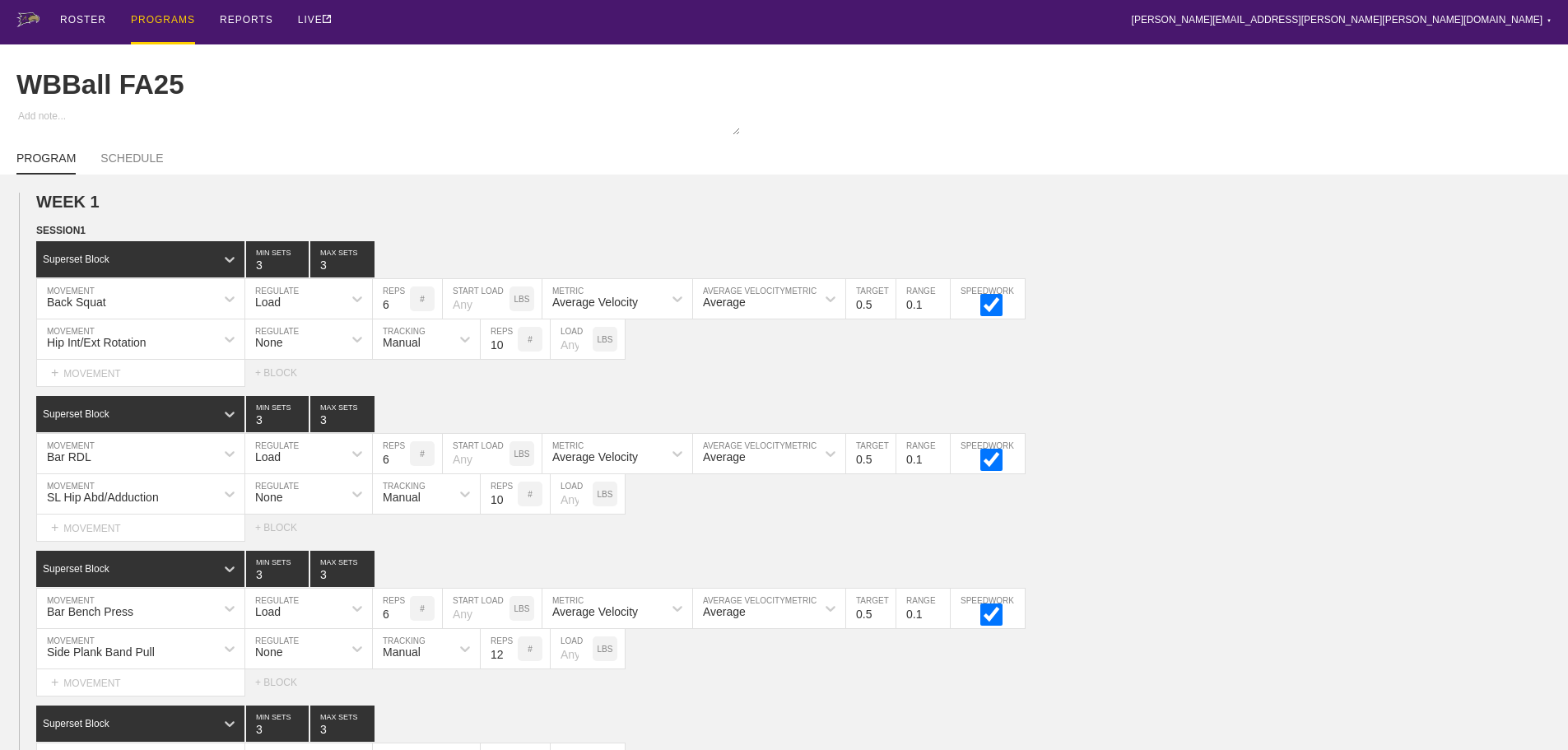
scroll to position [0, 0]
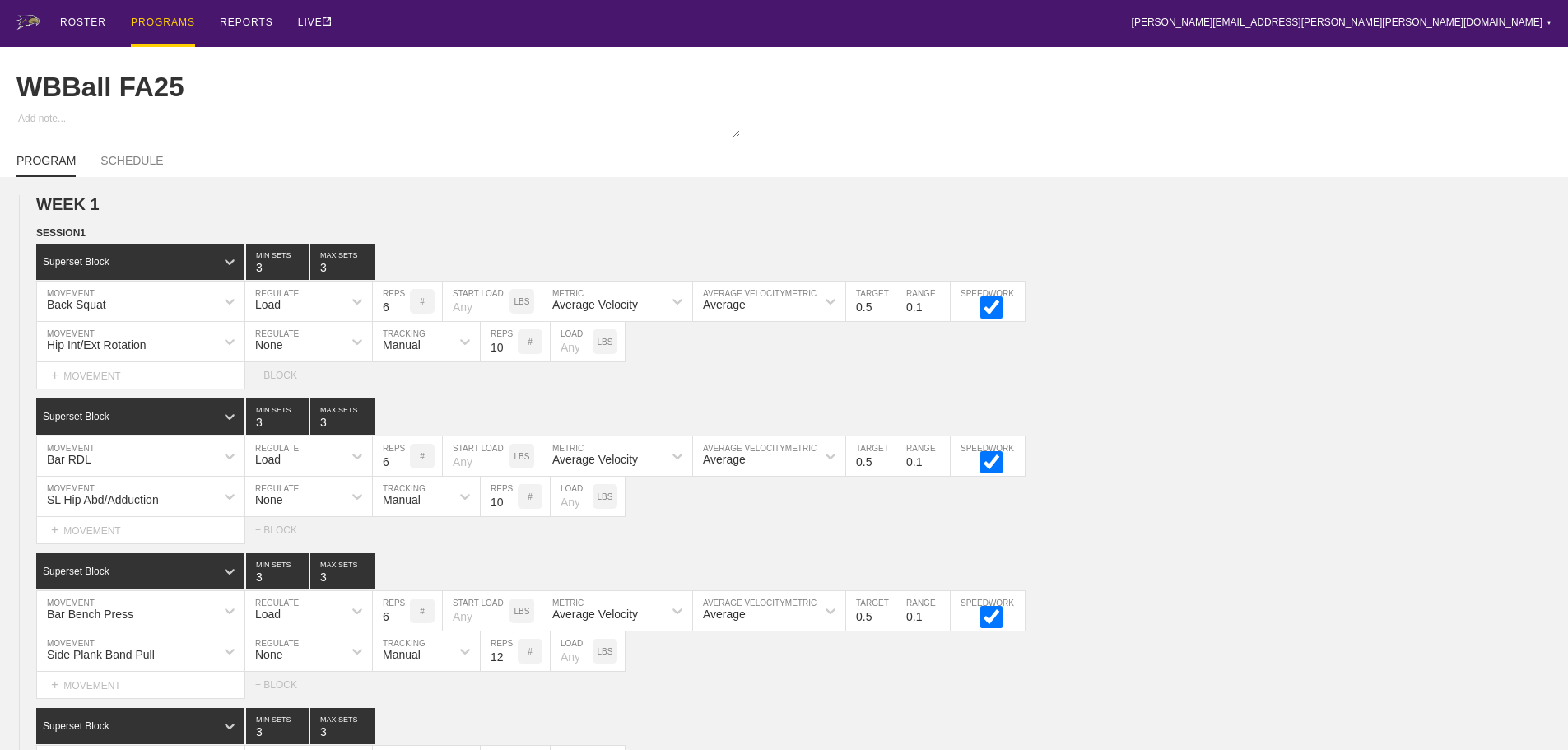
click at [151, 23] on div "PROGRAMS" at bounding box center [163, 23] width 64 height 47
